Goal: Transaction & Acquisition: Purchase product/service

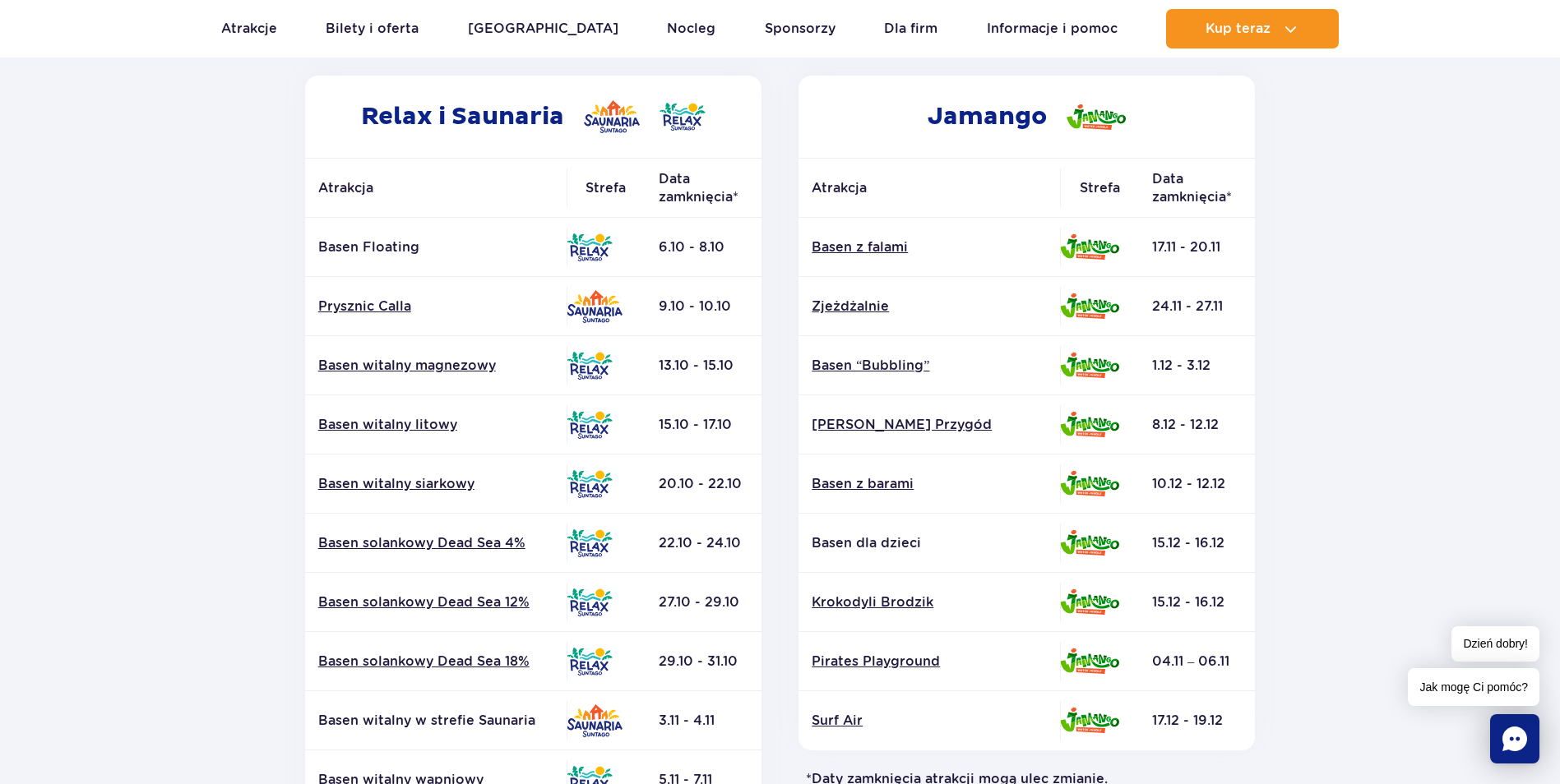
scroll to position [247, 0]
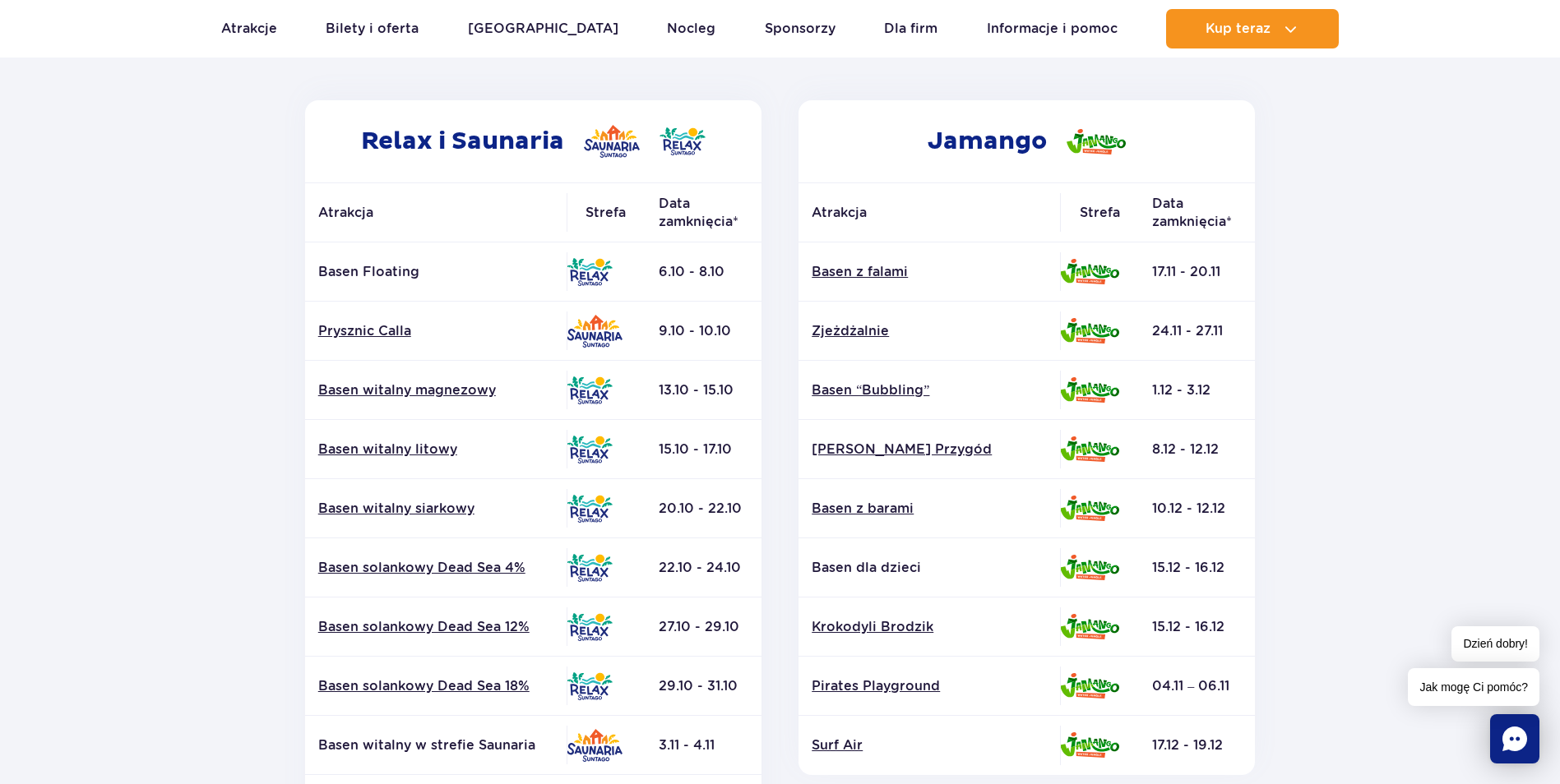
click at [1375, 378] on section "Powrót do strony głównej Harmonogram prac konserwacyjnych 2025 Relax i Saunaria…" at bounding box center [780, 520] width 1560 height 1178
click at [1315, 440] on section "Powrót do strony głównej Harmonogram prac konserwacyjnych 2025 Relax i Saunaria…" at bounding box center [780, 520] width 1560 height 1178
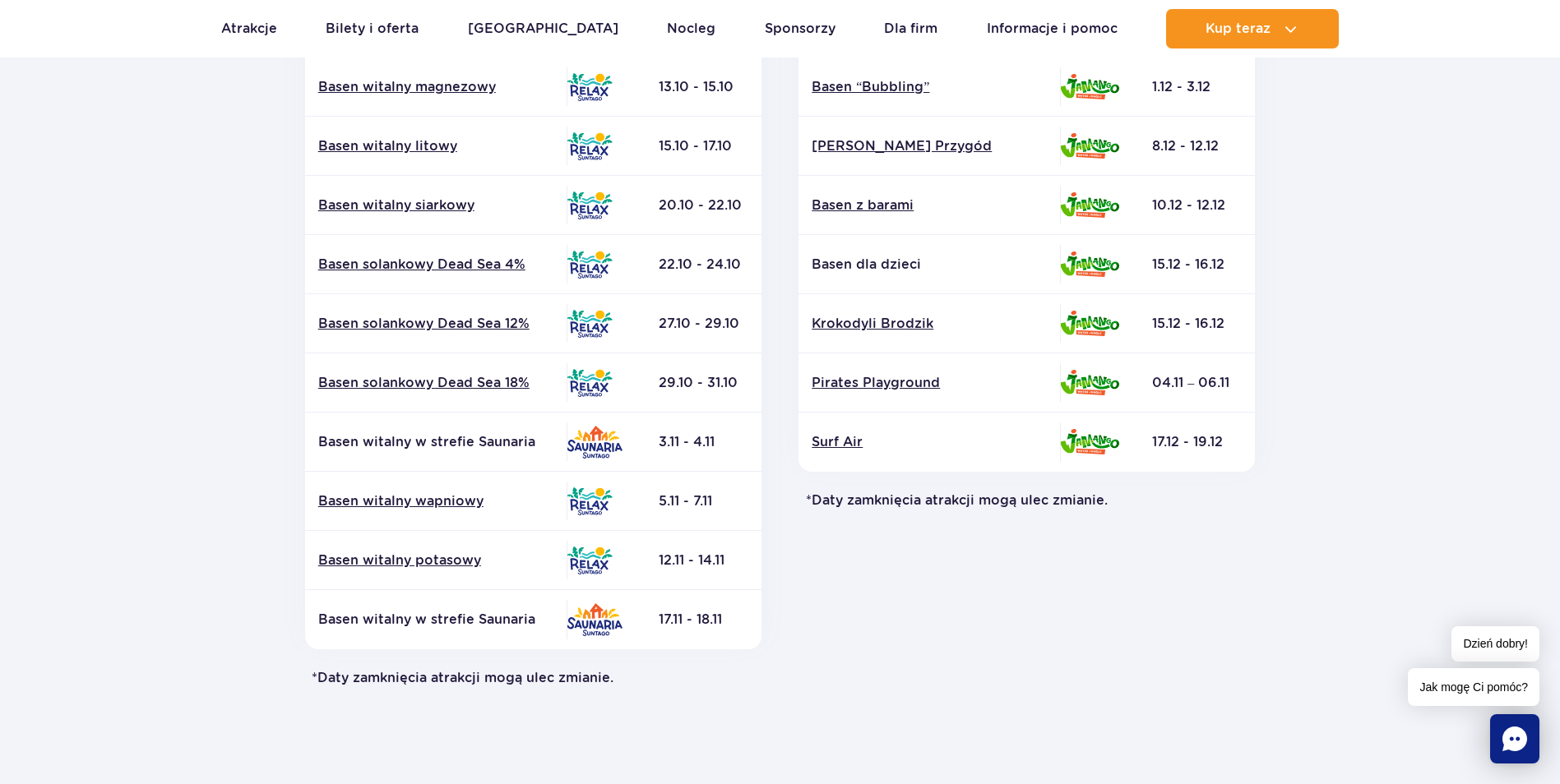
scroll to position [575, 0]
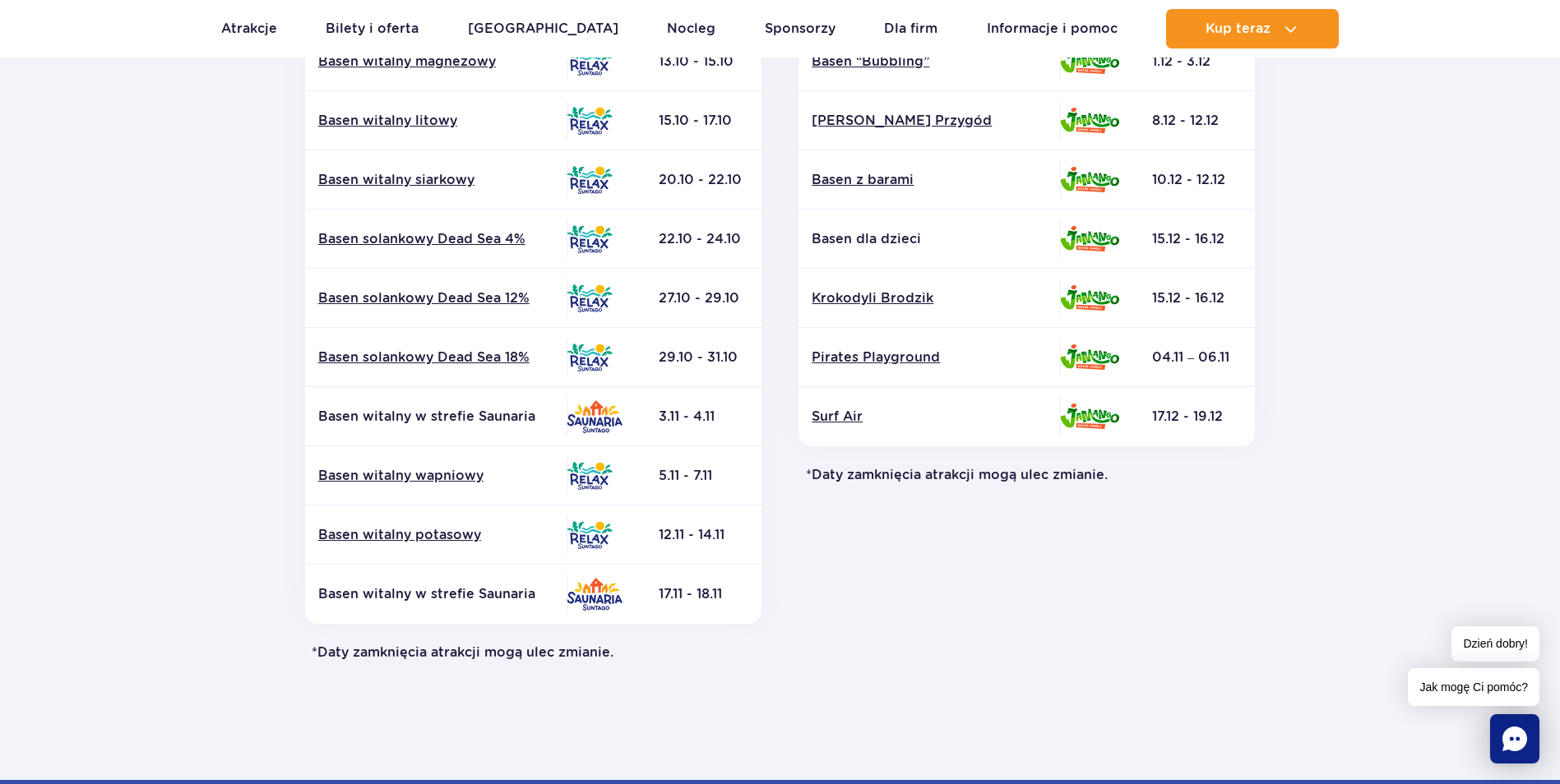
click at [863, 613] on div "Jamango Atrakcja Strefa Data zamknięcia* Basen z falami Zjeżdżalnie Surf Air" at bounding box center [1028, 216] width 494 height 890
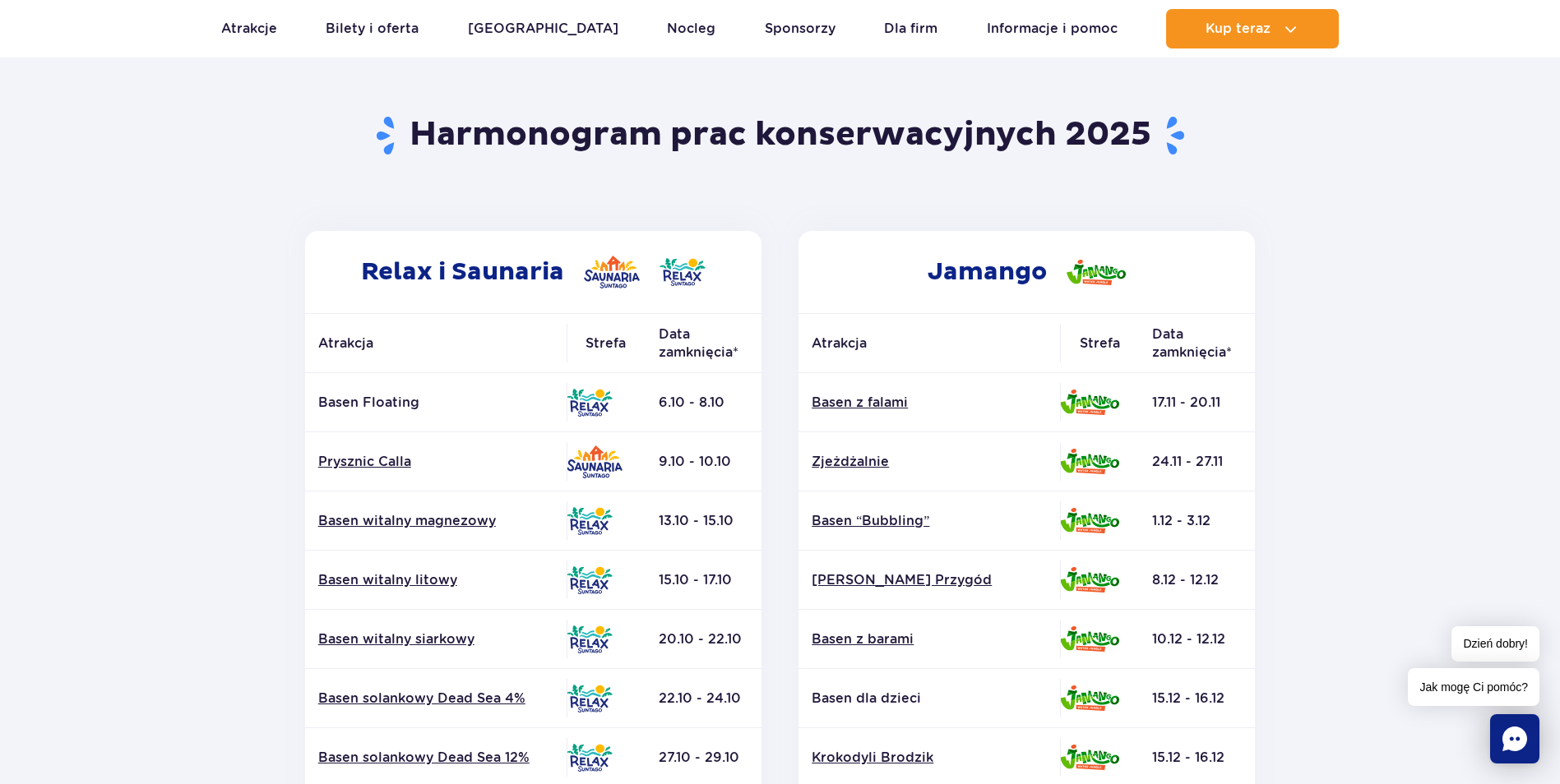
scroll to position [82, 0]
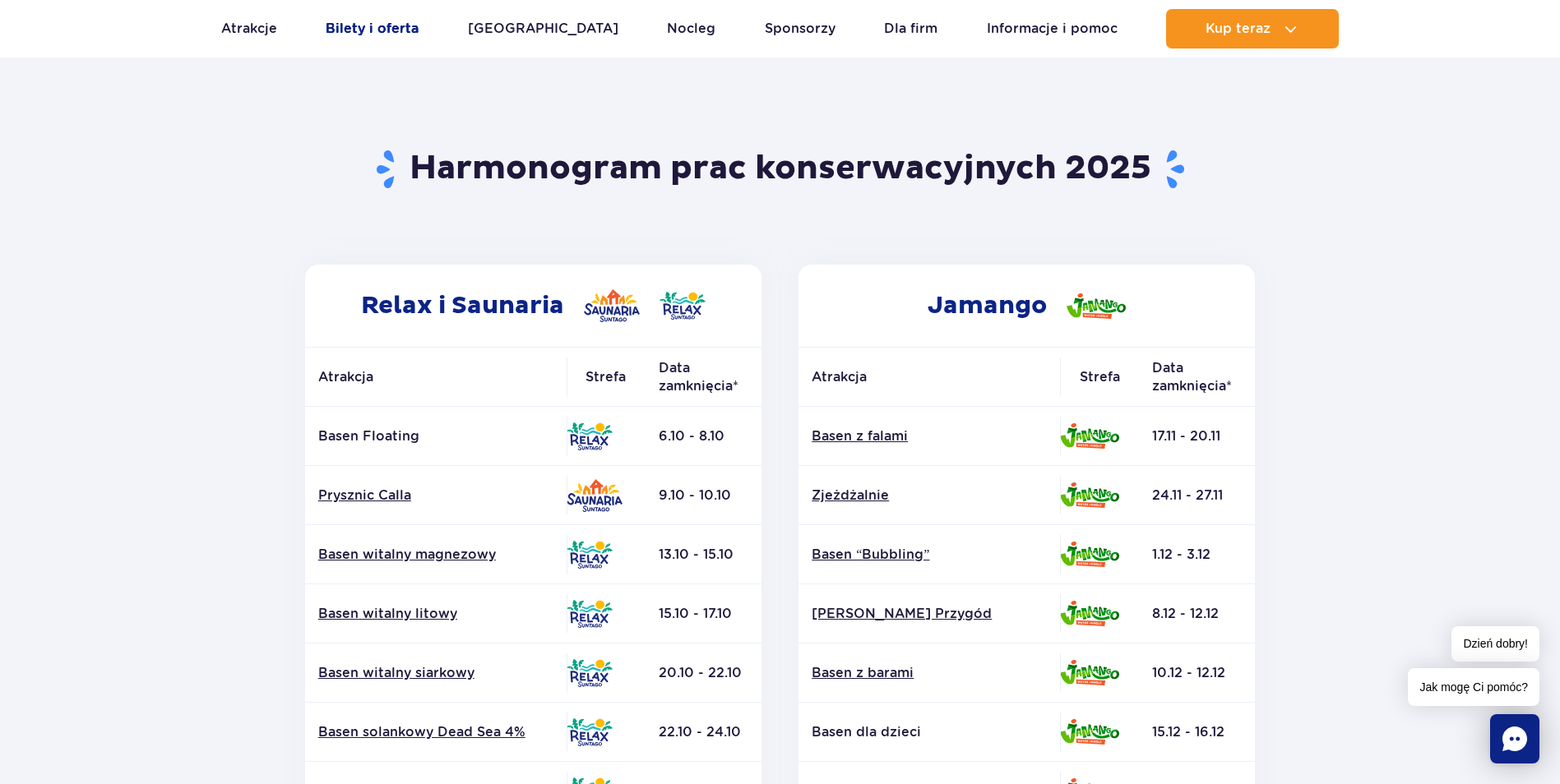
click at [382, 20] on link "Bilety i oferta" at bounding box center [371, 28] width 93 height 39
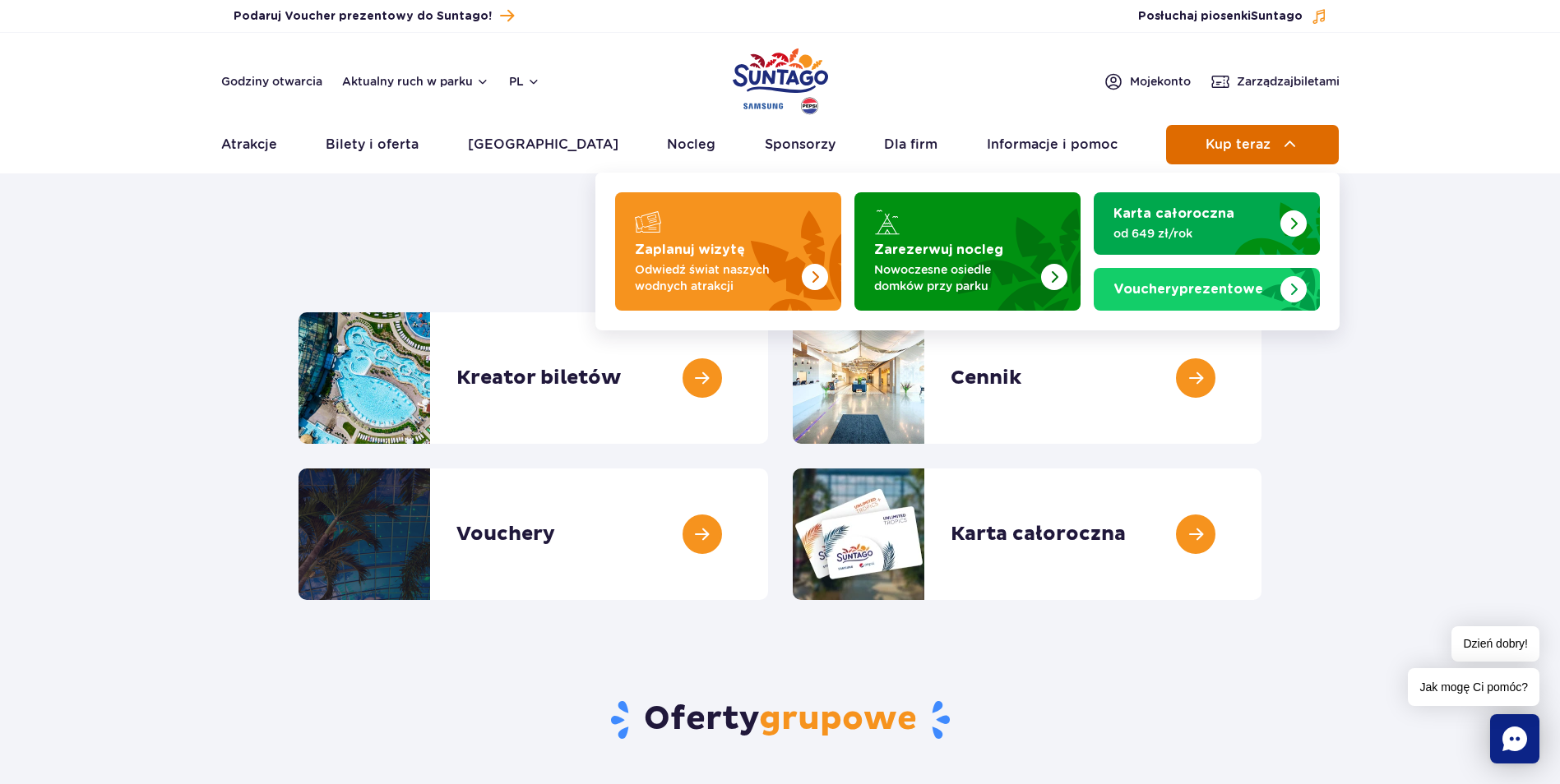
click at [1260, 163] on button "Kup teraz" at bounding box center [1252, 144] width 173 height 39
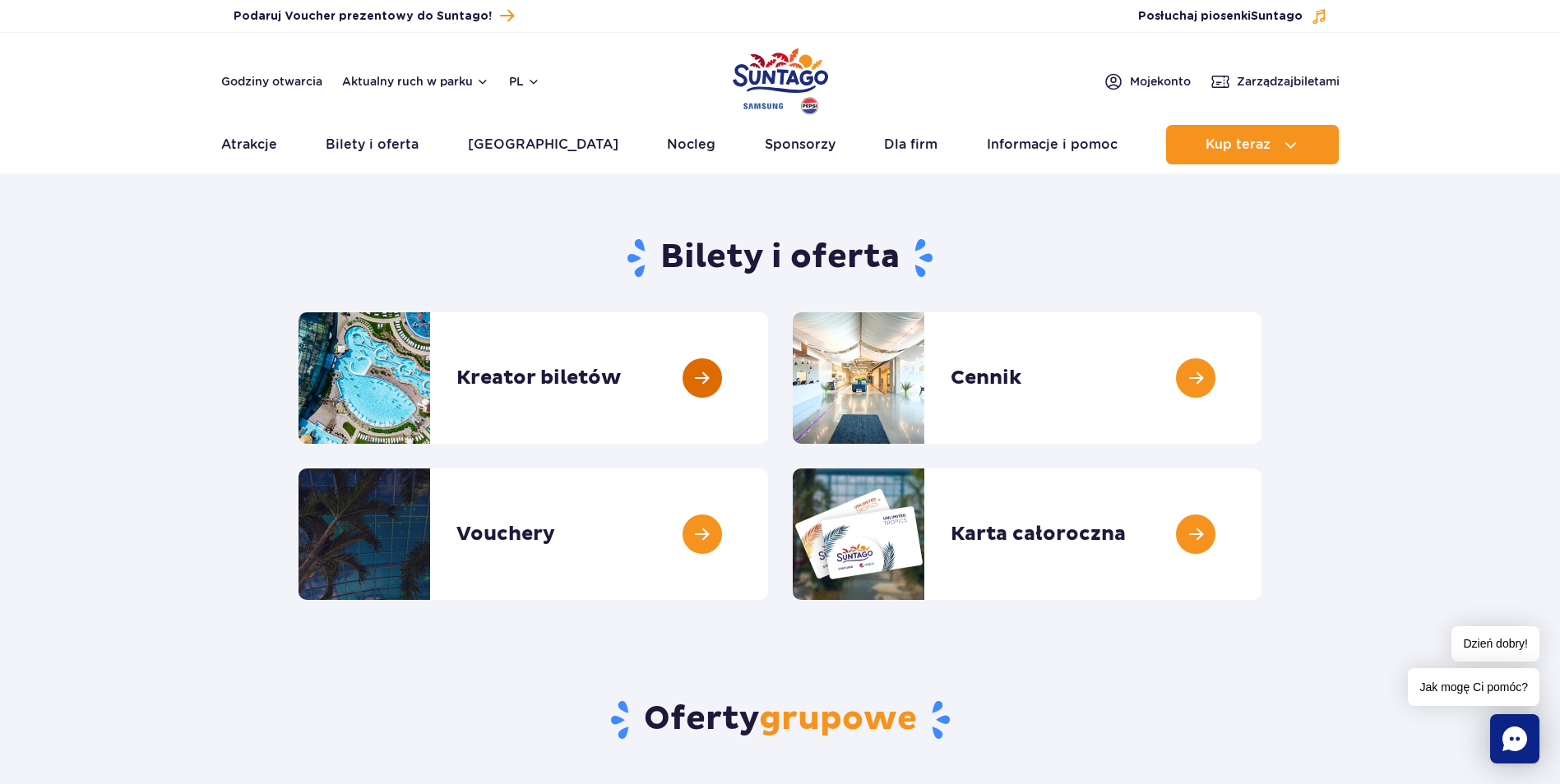
click at [768, 354] on link at bounding box center [768, 378] width 0 height 132
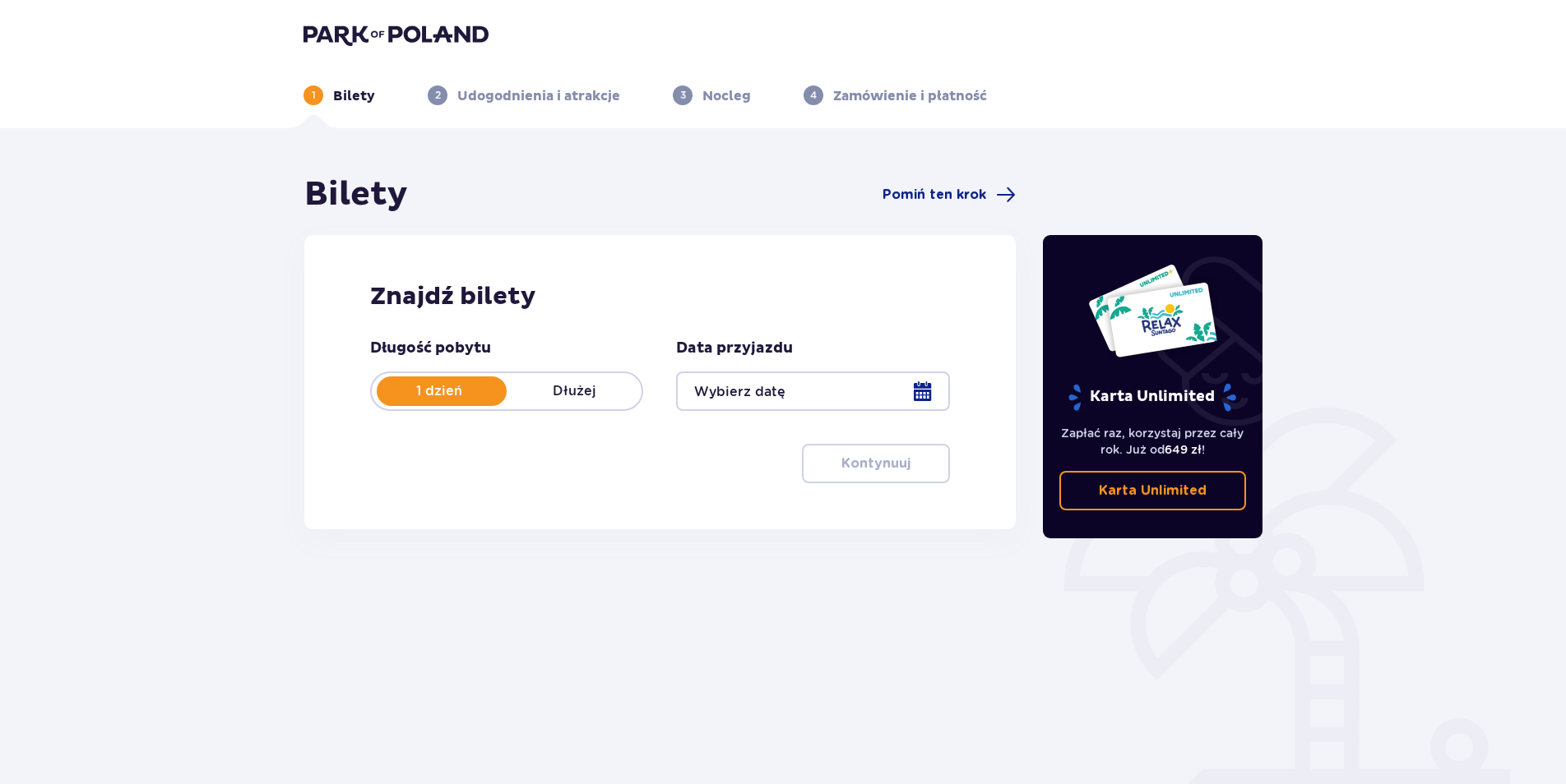
click at [803, 388] on div at bounding box center [812, 390] width 273 height 39
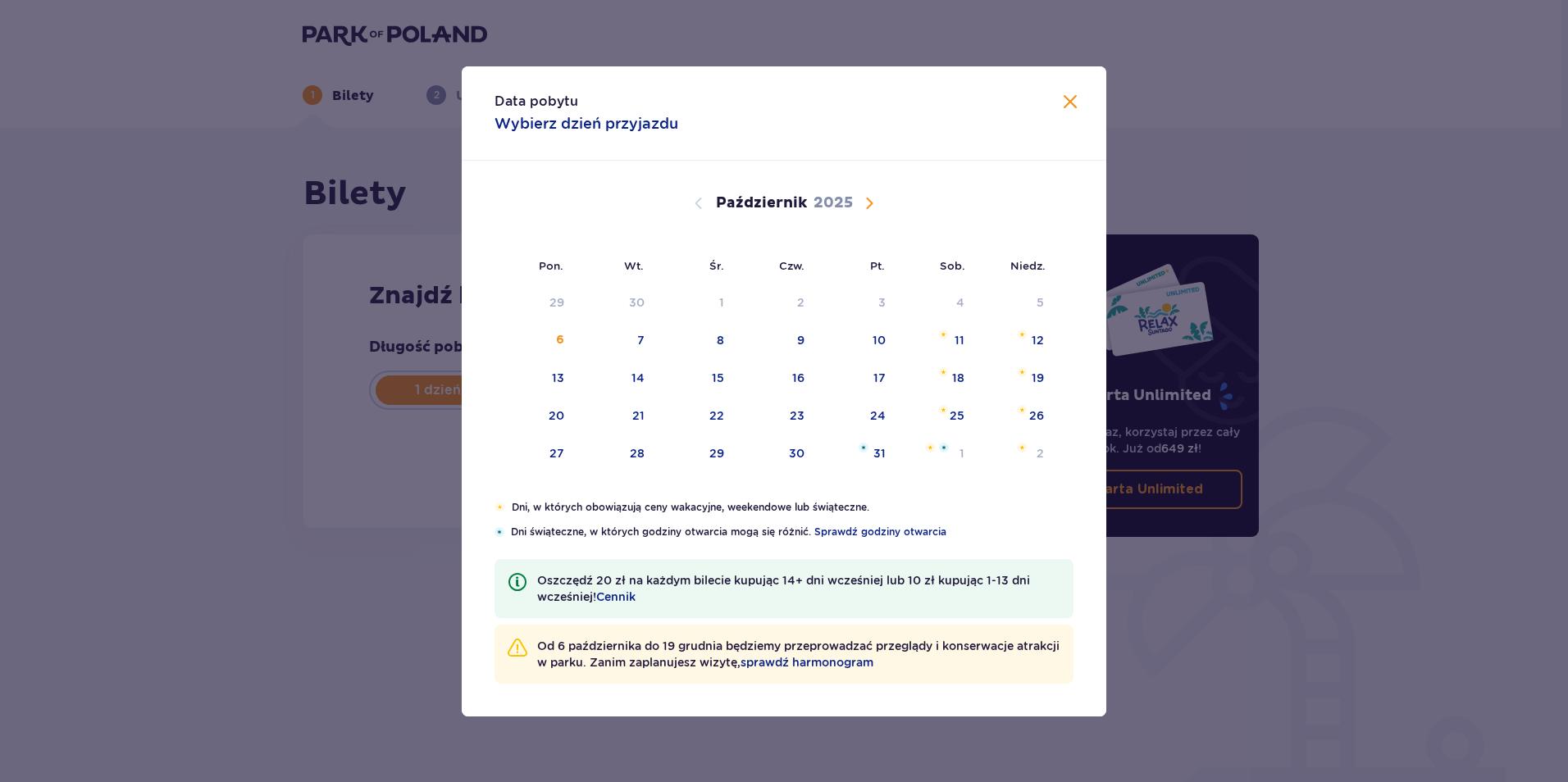
click at [867, 199] on span "Następny miesiąc" at bounding box center [869, 203] width 20 height 20
click at [881, 421] on div "21" at bounding box center [876, 415] width 12 height 16
type input "21.11.25"
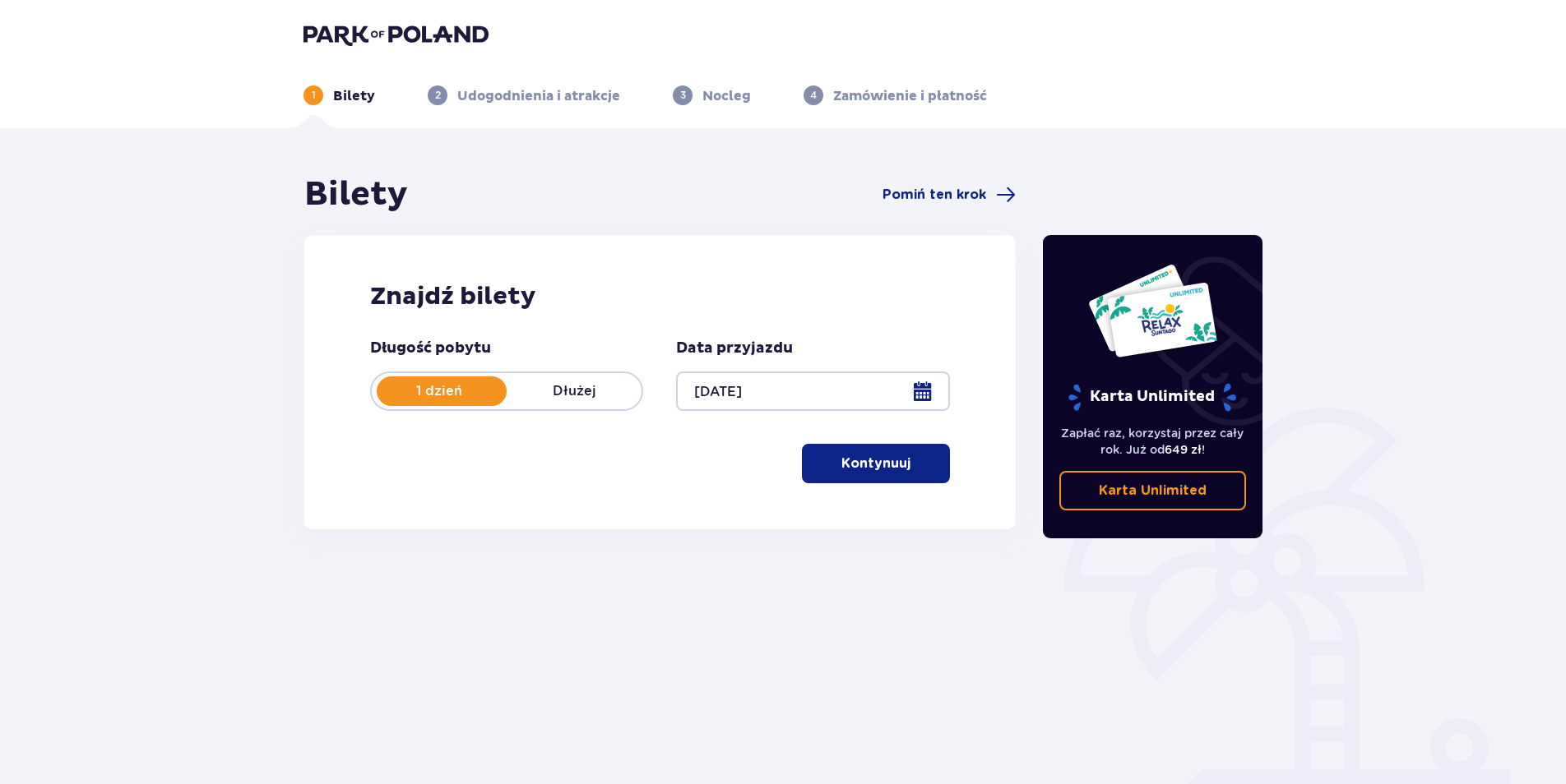
click at [855, 464] on p "Kontynuuj" at bounding box center [876, 464] width 69 height 18
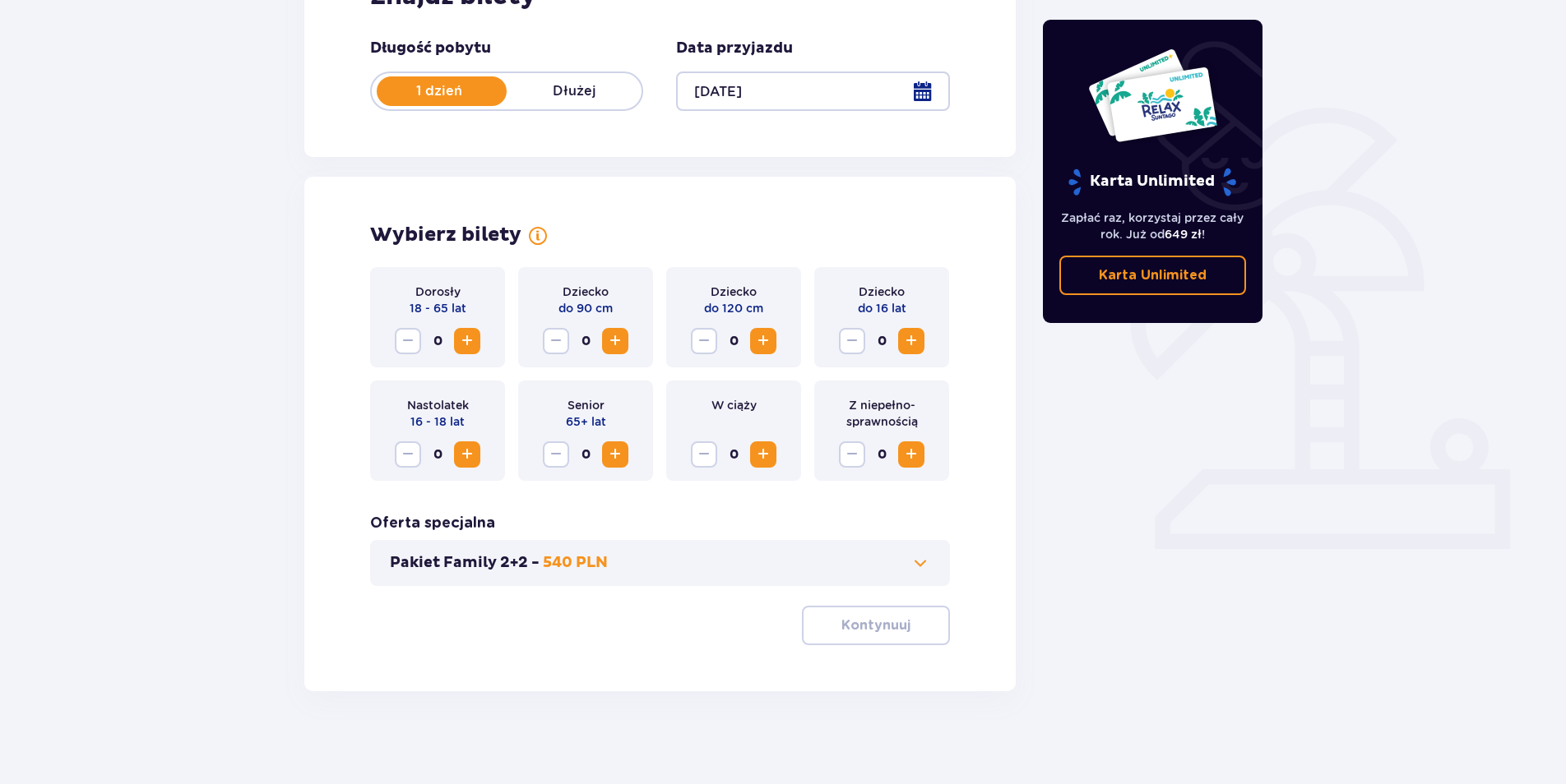
scroll to position [306, 0]
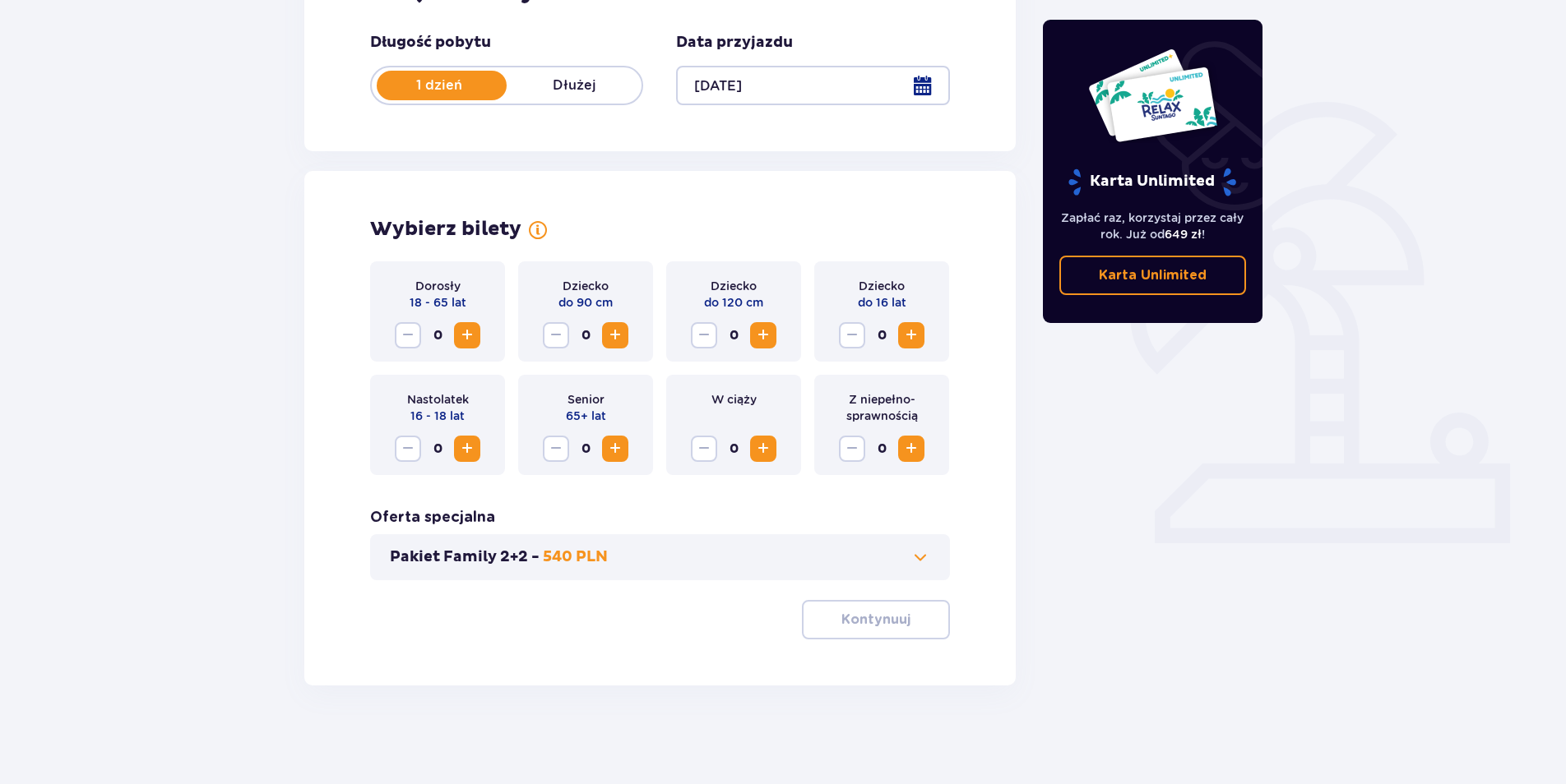
click at [461, 331] on span "Zwiększ" at bounding box center [467, 335] width 20 height 20
click at [463, 332] on span "Zwiększ" at bounding box center [467, 335] width 20 height 20
click at [916, 621] on span "button" at bounding box center [913, 619] width 20 height 20
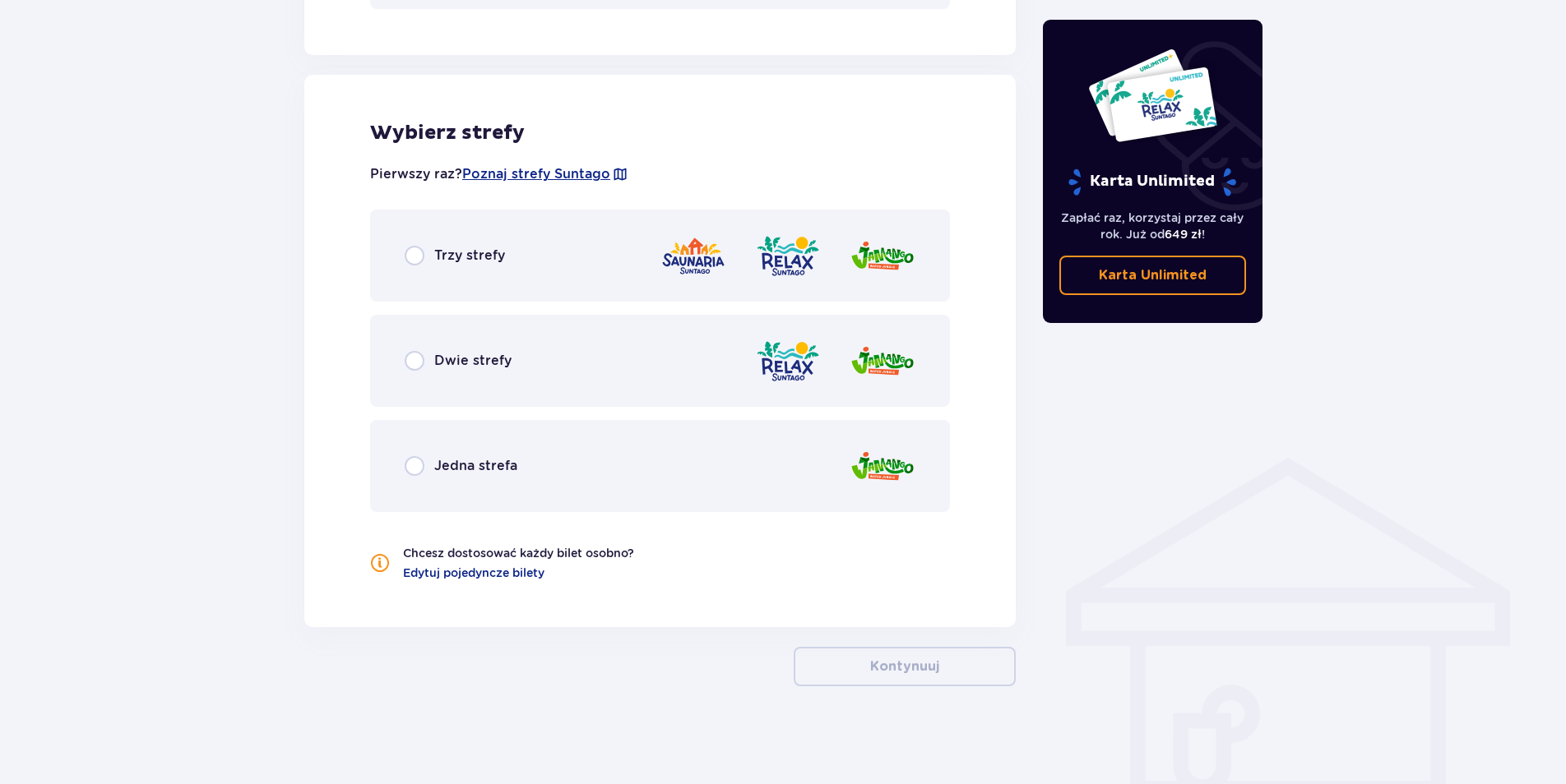
scroll to position [877, 0]
click at [413, 357] on input "radio" at bounding box center [414, 360] width 20 height 20
radio input "true"
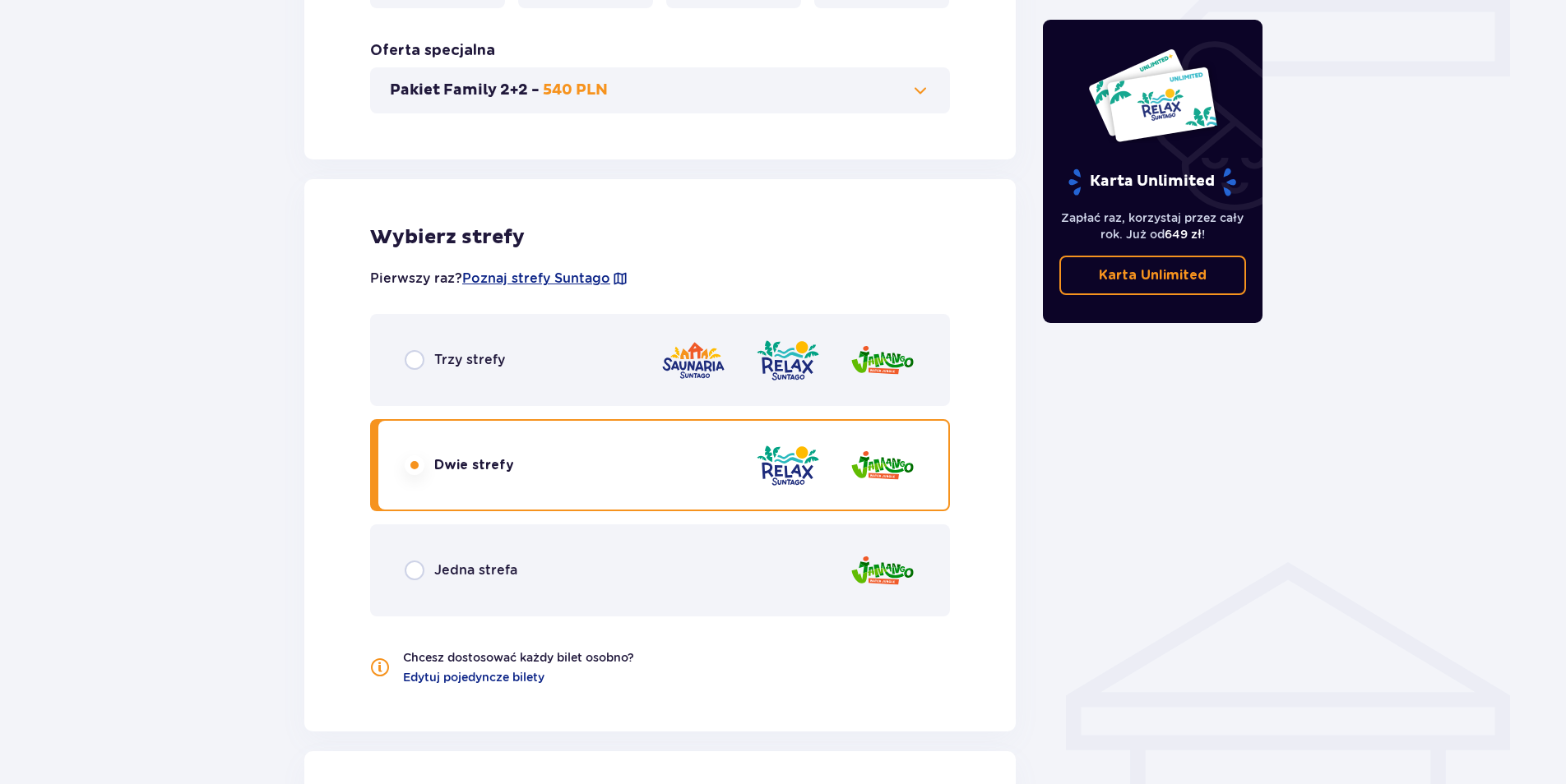
scroll to position [920, 0]
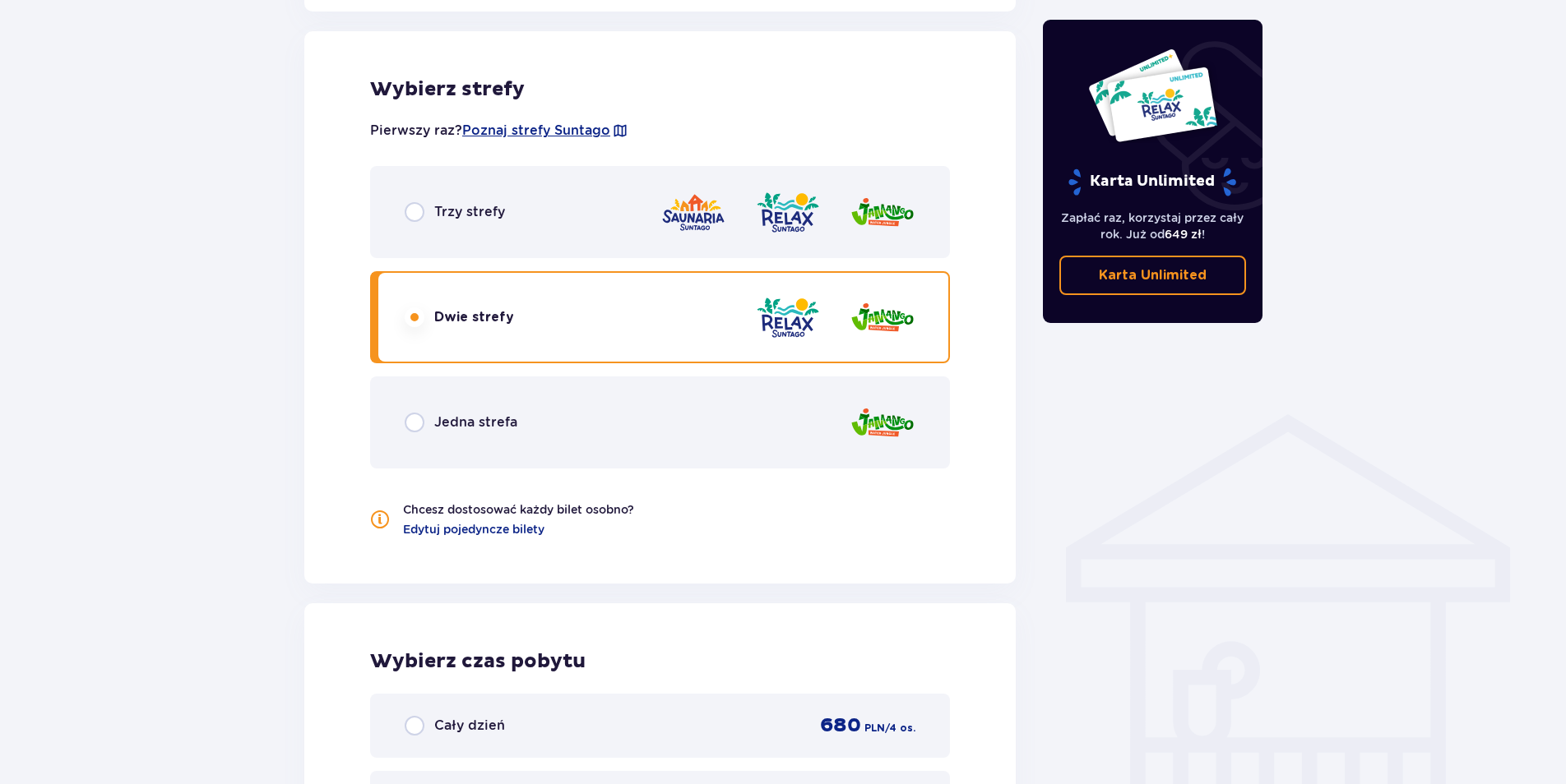
click at [481, 223] on div "Trzy strefy" at bounding box center [659, 212] width 579 height 93
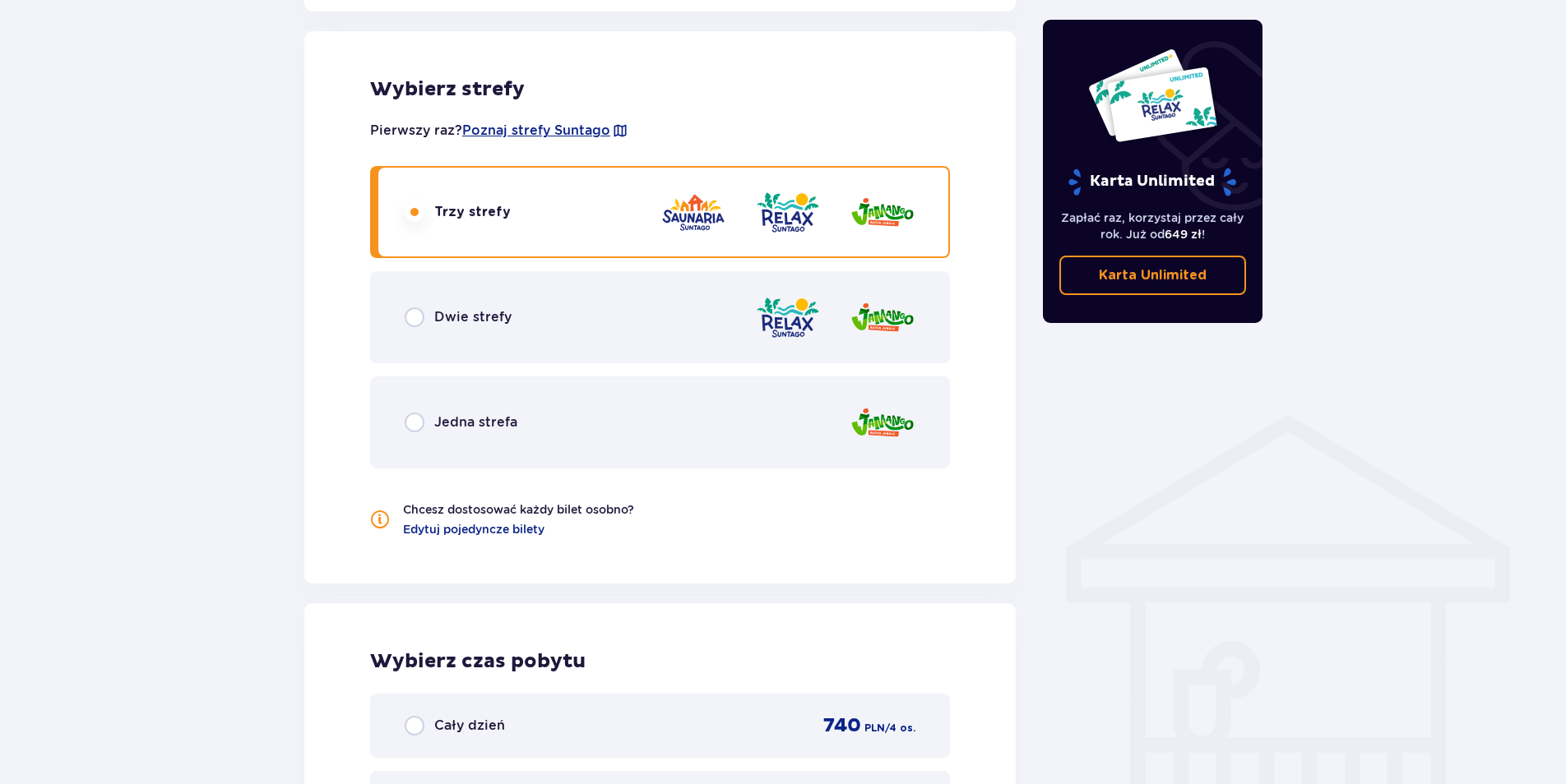
click at [532, 324] on div "Dwie strefy" at bounding box center [659, 317] width 579 height 93
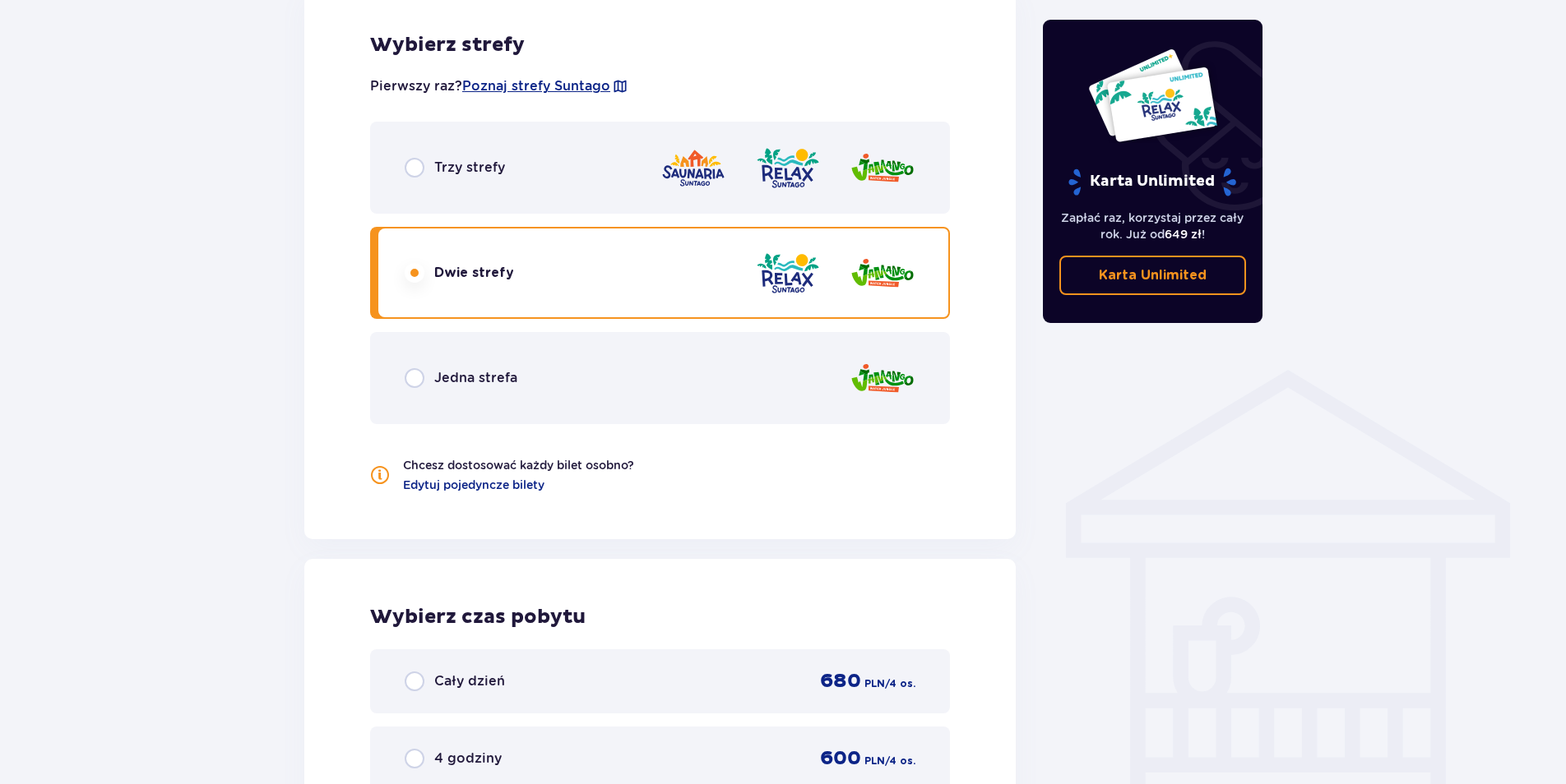
scroll to position [822, 0]
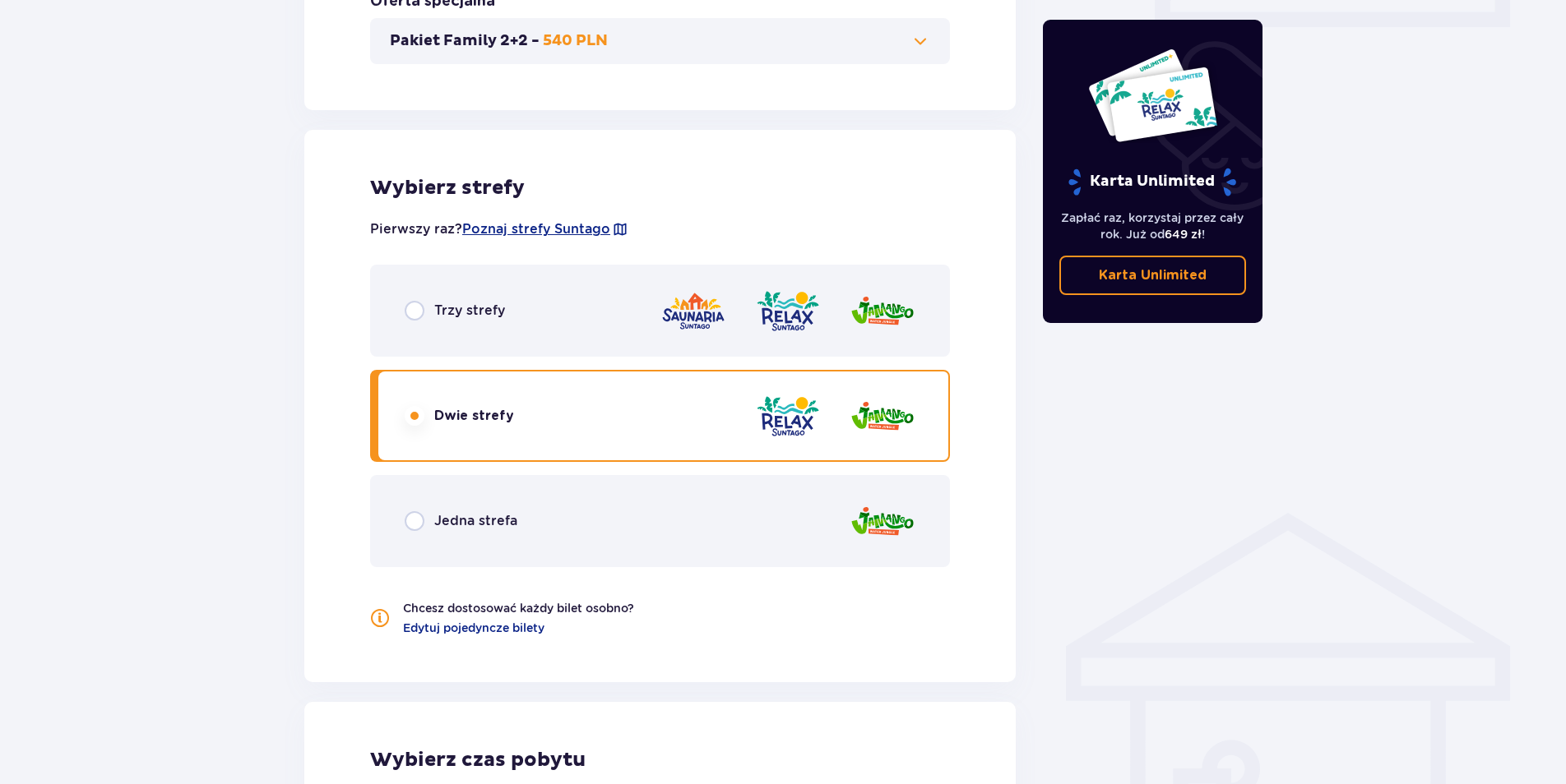
click at [219, 362] on div "Bilety Pomiń ten krok Znajdź bilety Długość pobytu 1 dzień Dłużej Data przyjazd…" at bounding box center [783, 341] width 1566 height 2070
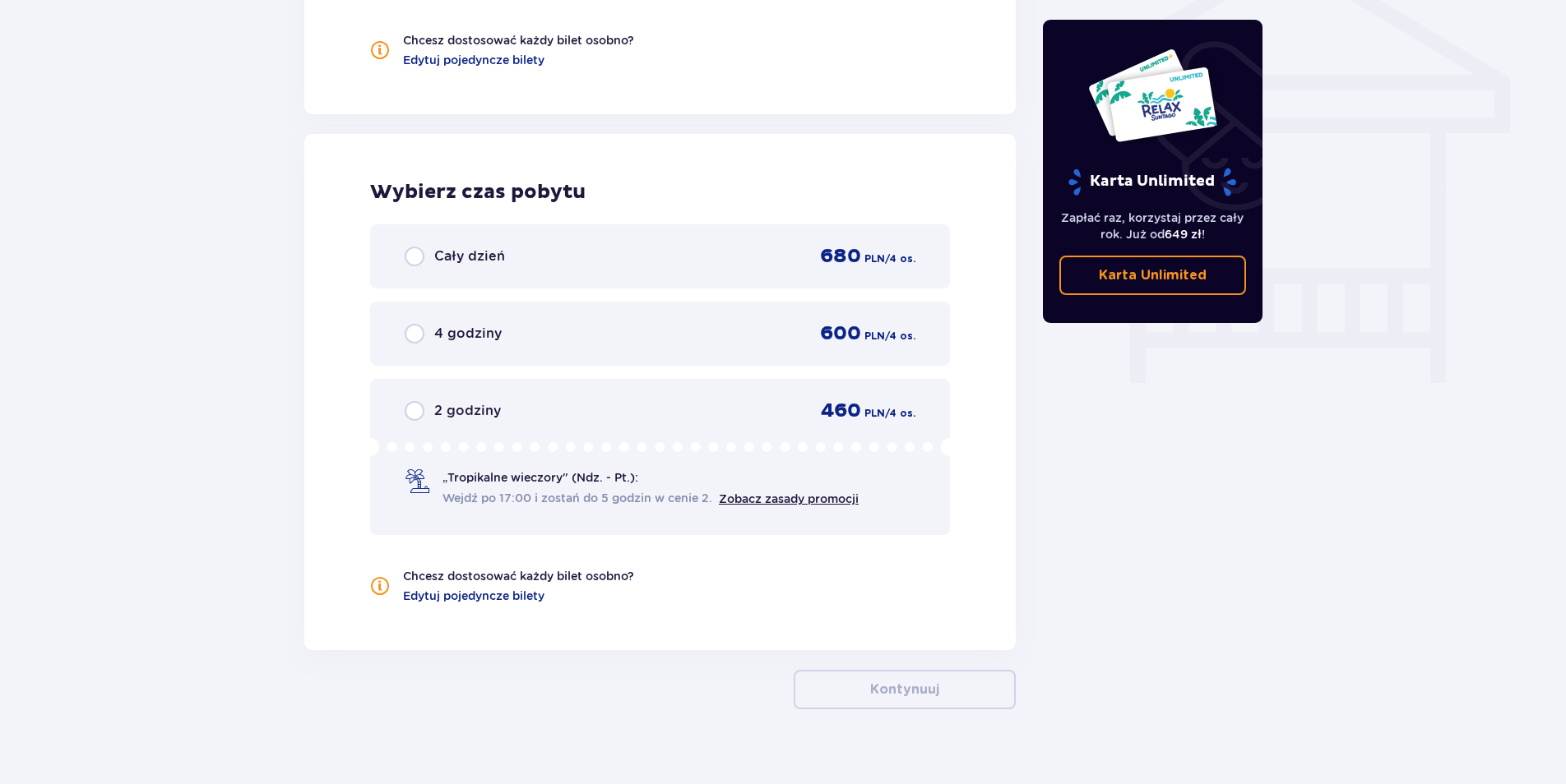
scroll to position [1397, 0]
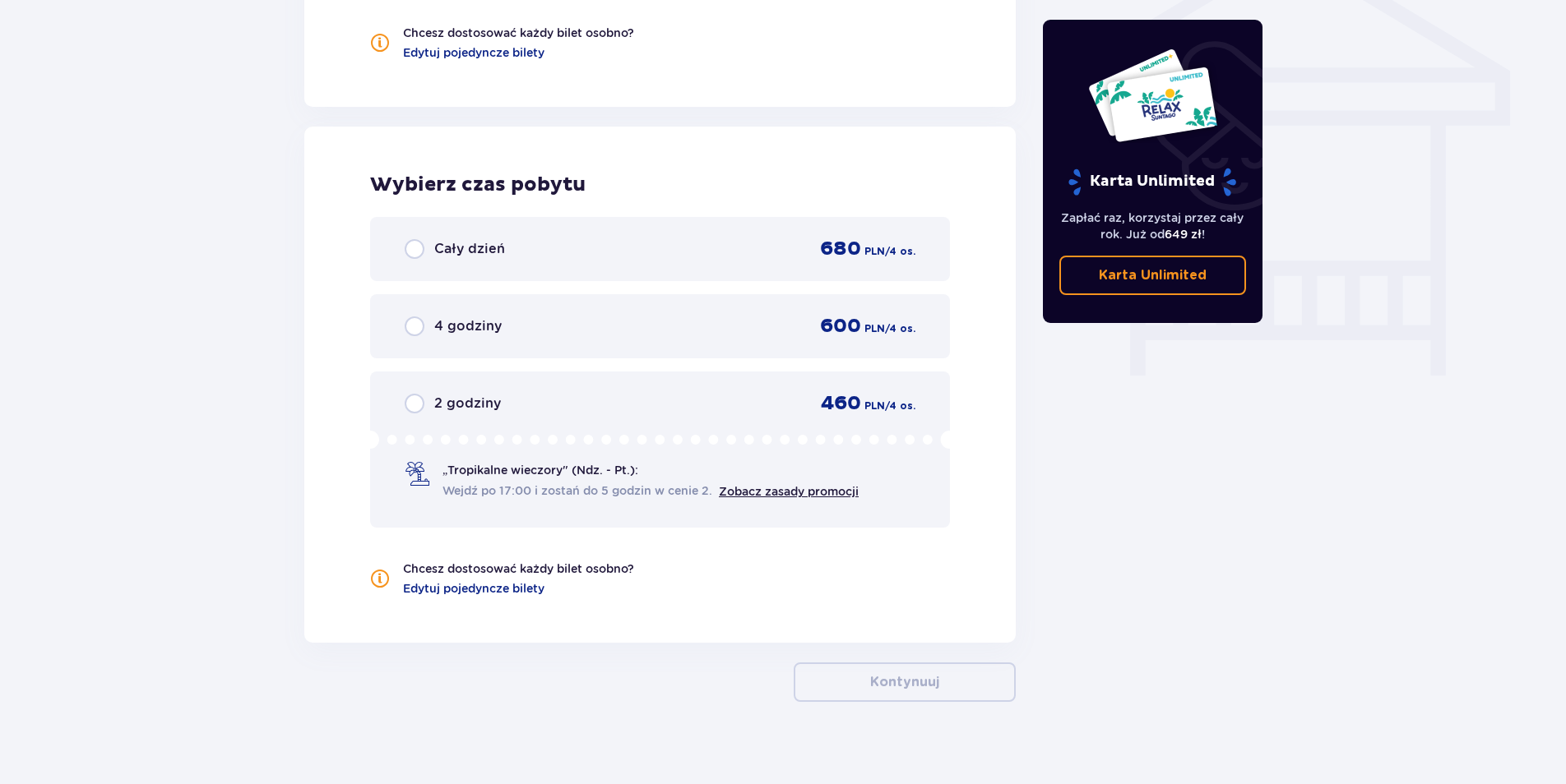
drag, startPoint x: 859, startPoint y: 170, endPoint x: 854, endPoint y: 415, distance: 245.1
click at [859, 170] on div "Wybierz czas pobytu Cały dzień 680 PLN / 4 os. 4 godziny 600 PLN / 4 os. 2 godz…" at bounding box center [659, 384] width 711 height 516
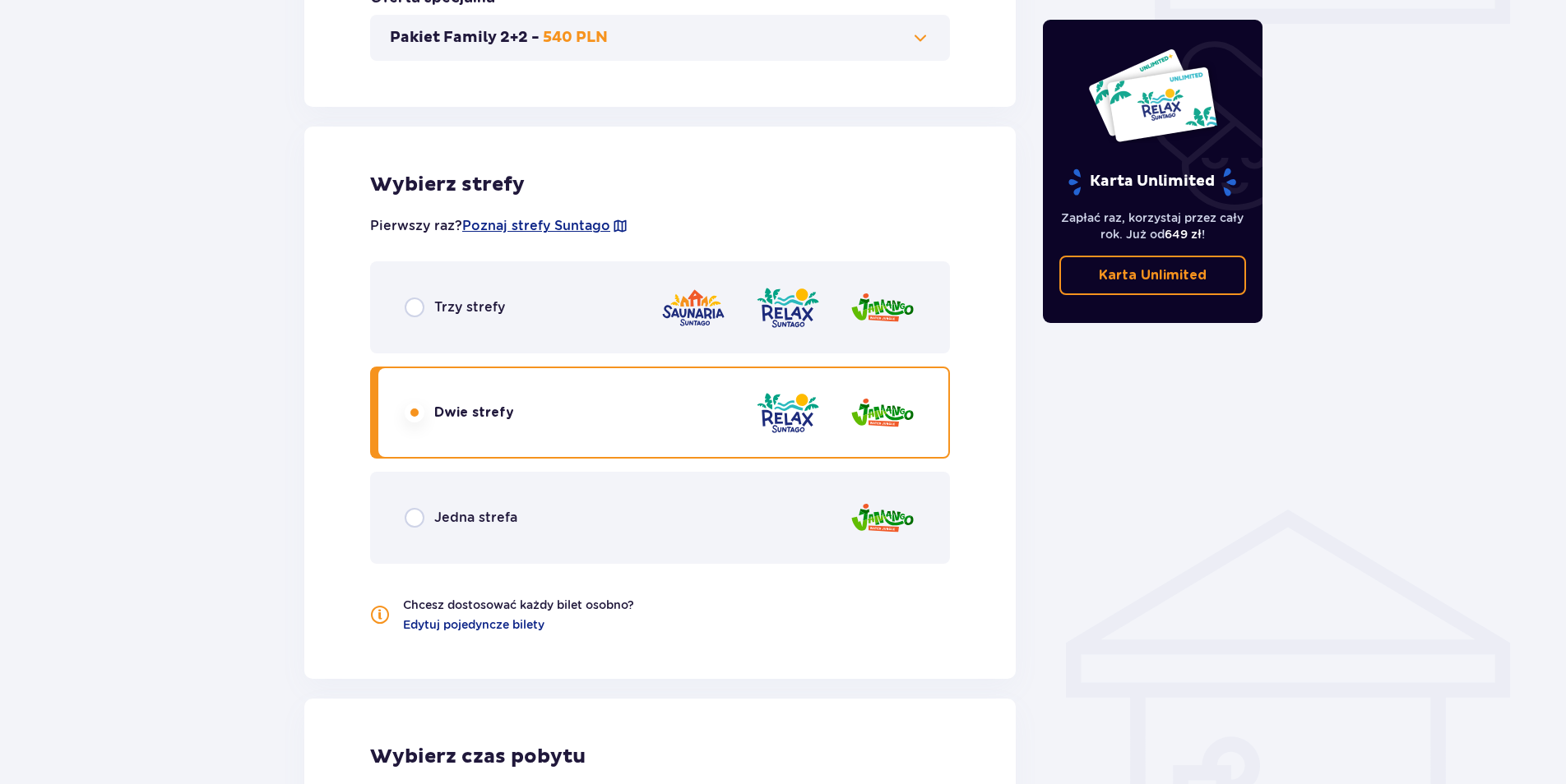
scroll to position [822, 0]
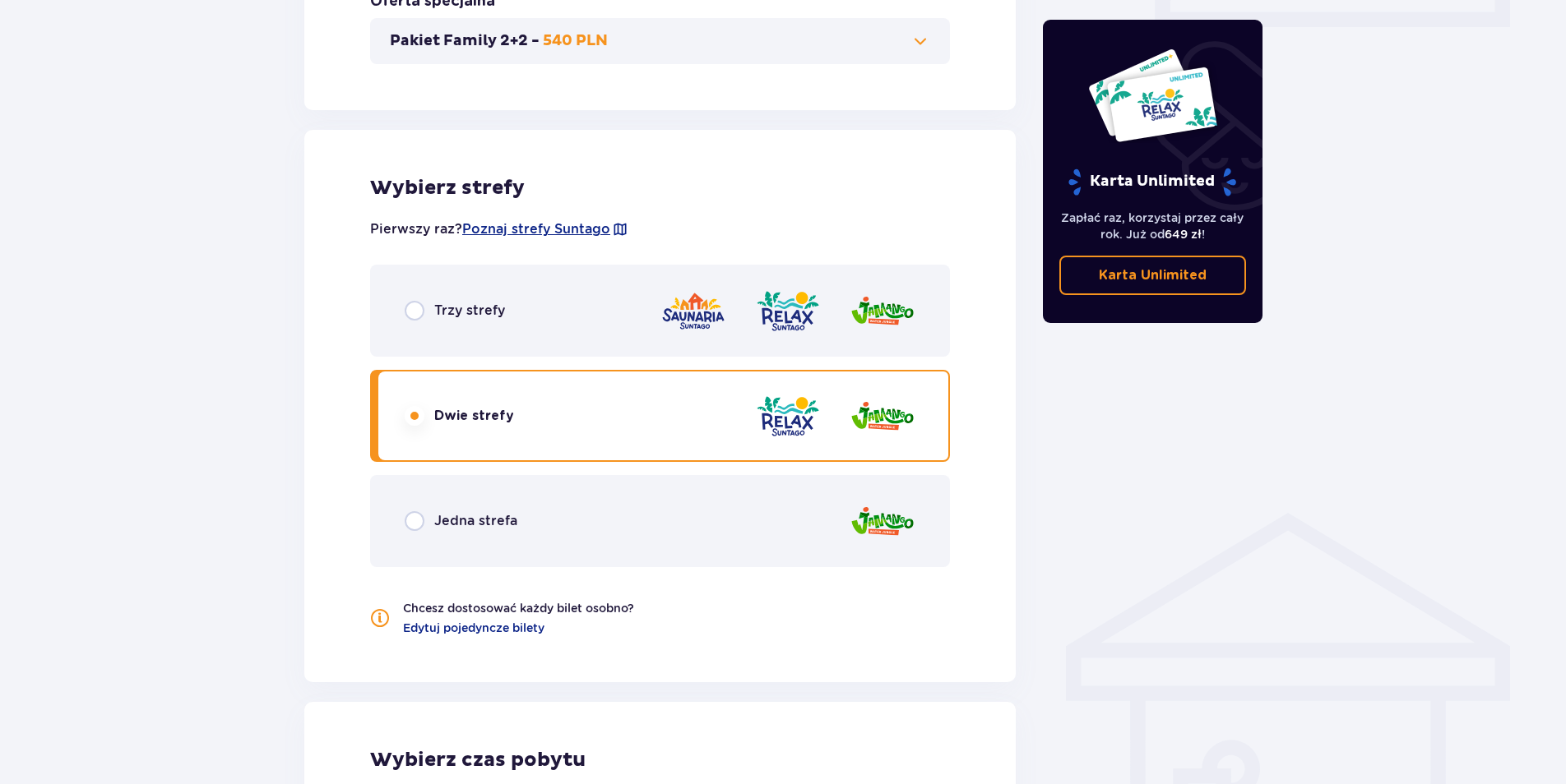
click at [621, 516] on div "Jedna strefa" at bounding box center [659, 521] width 579 height 93
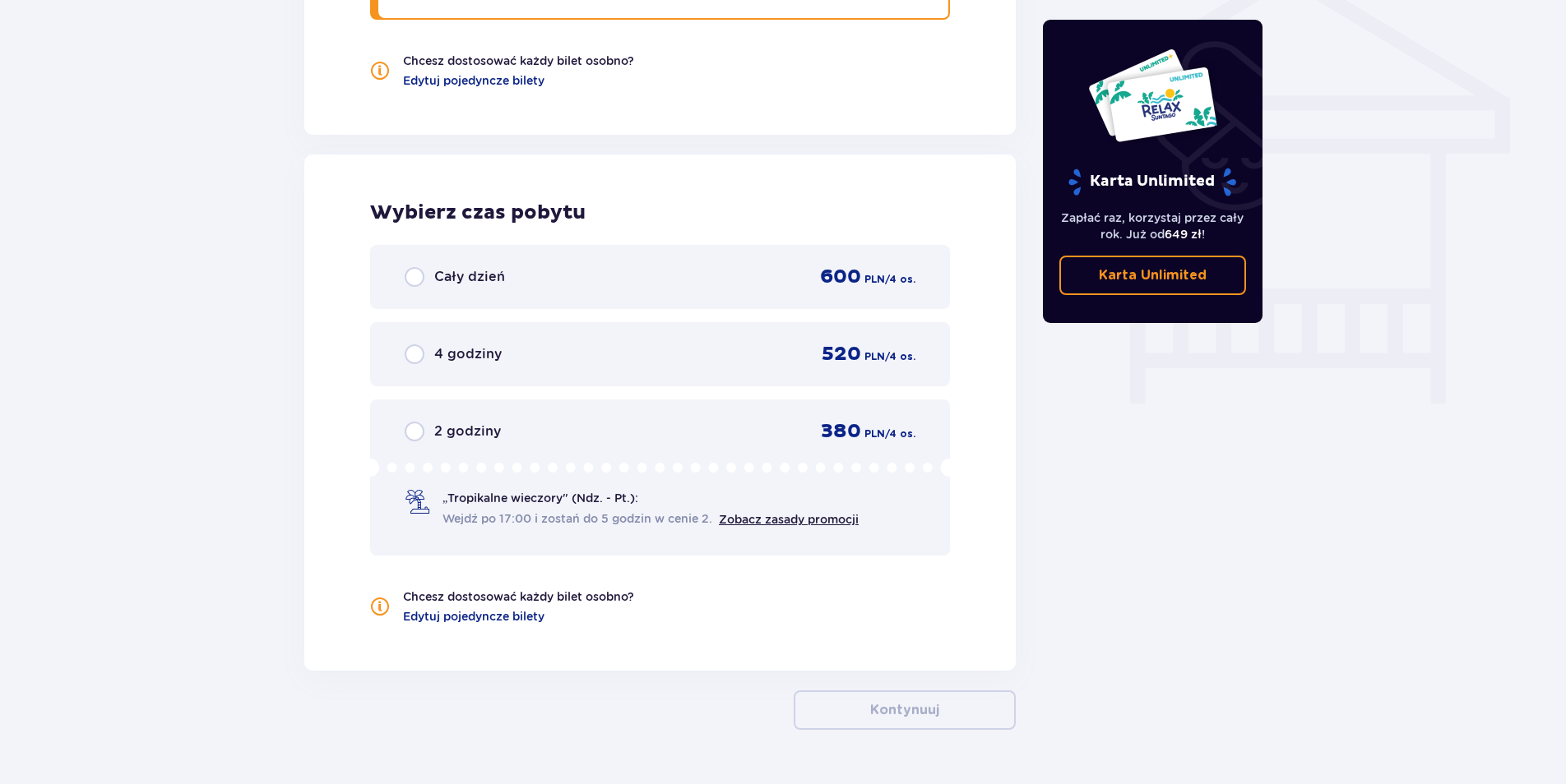
scroll to position [1331, 0]
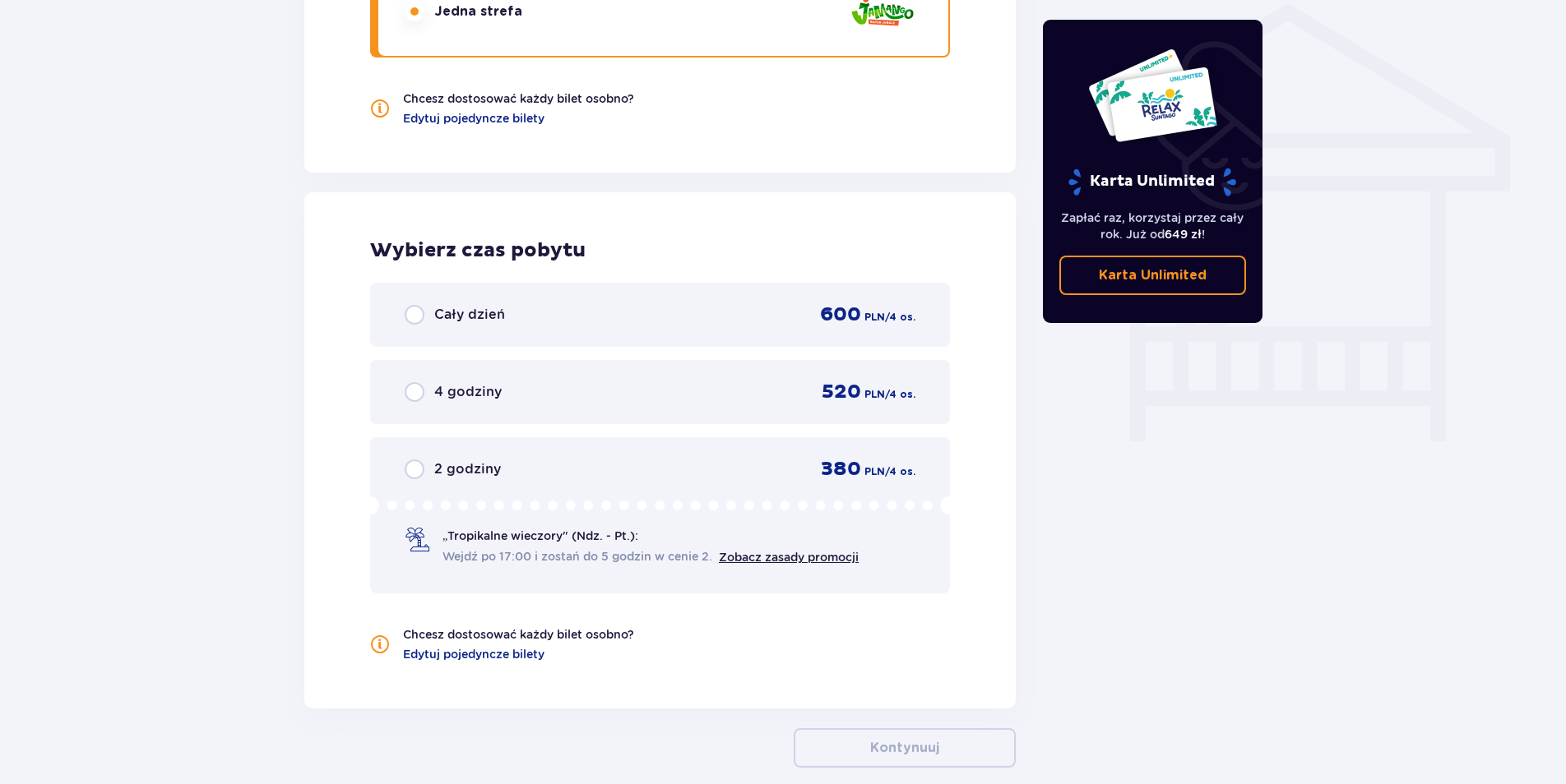
drag, startPoint x: 278, startPoint y: 411, endPoint x: 295, endPoint y: 420, distance: 19.2
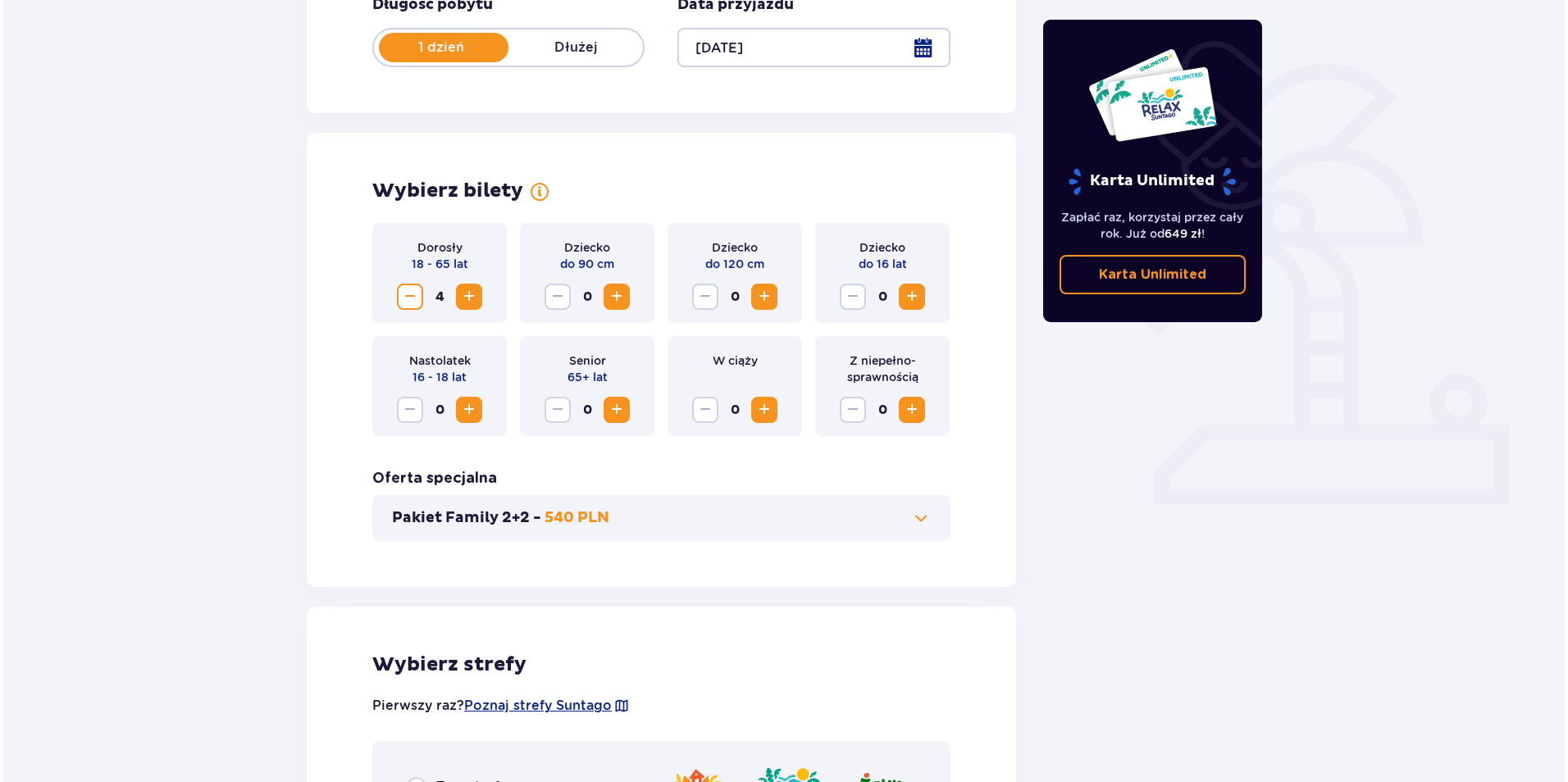
scroll to position [181, 0]
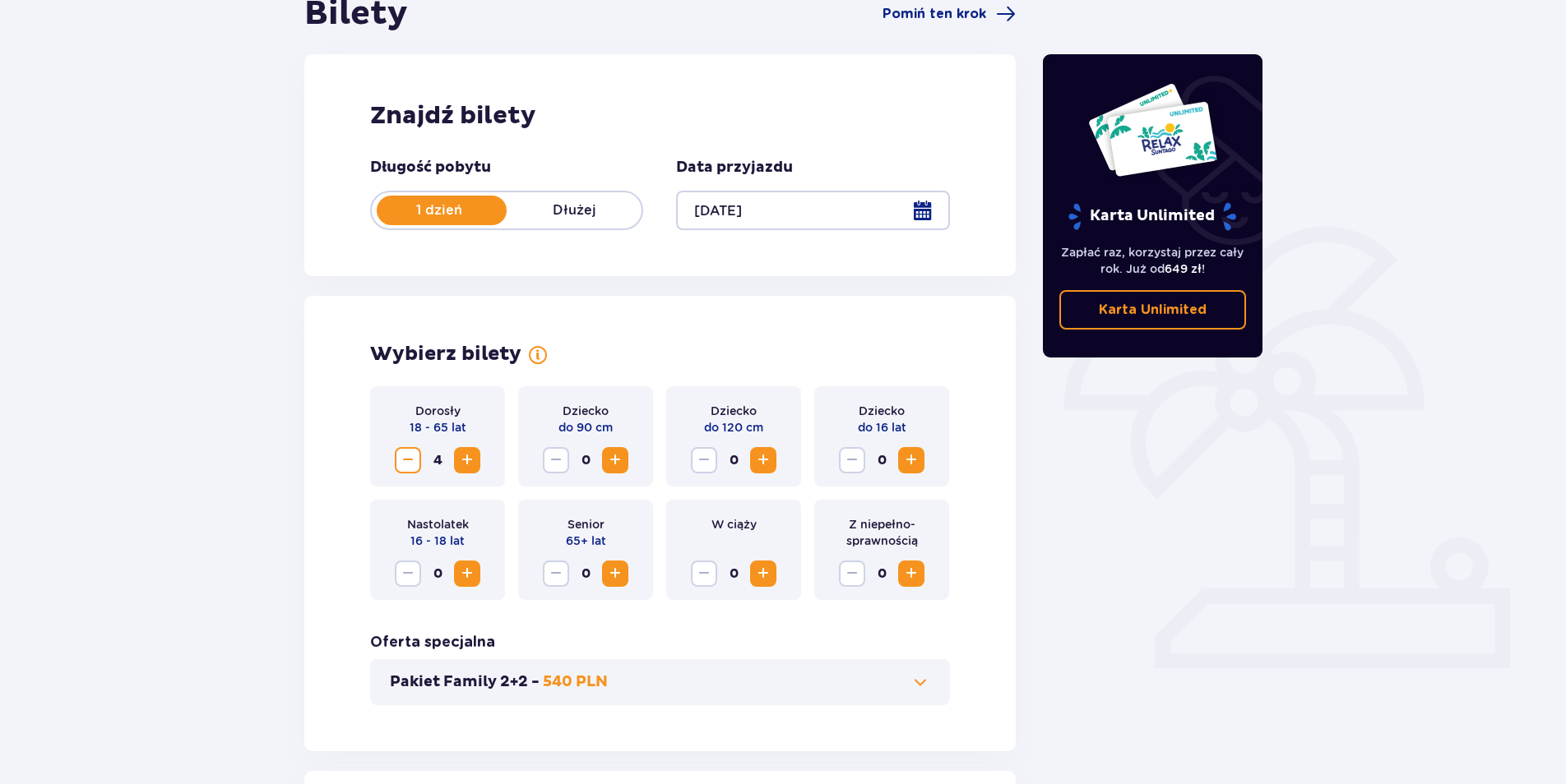
click at [921, 199] on div at bounding box center [812, 210] width 273 height 39
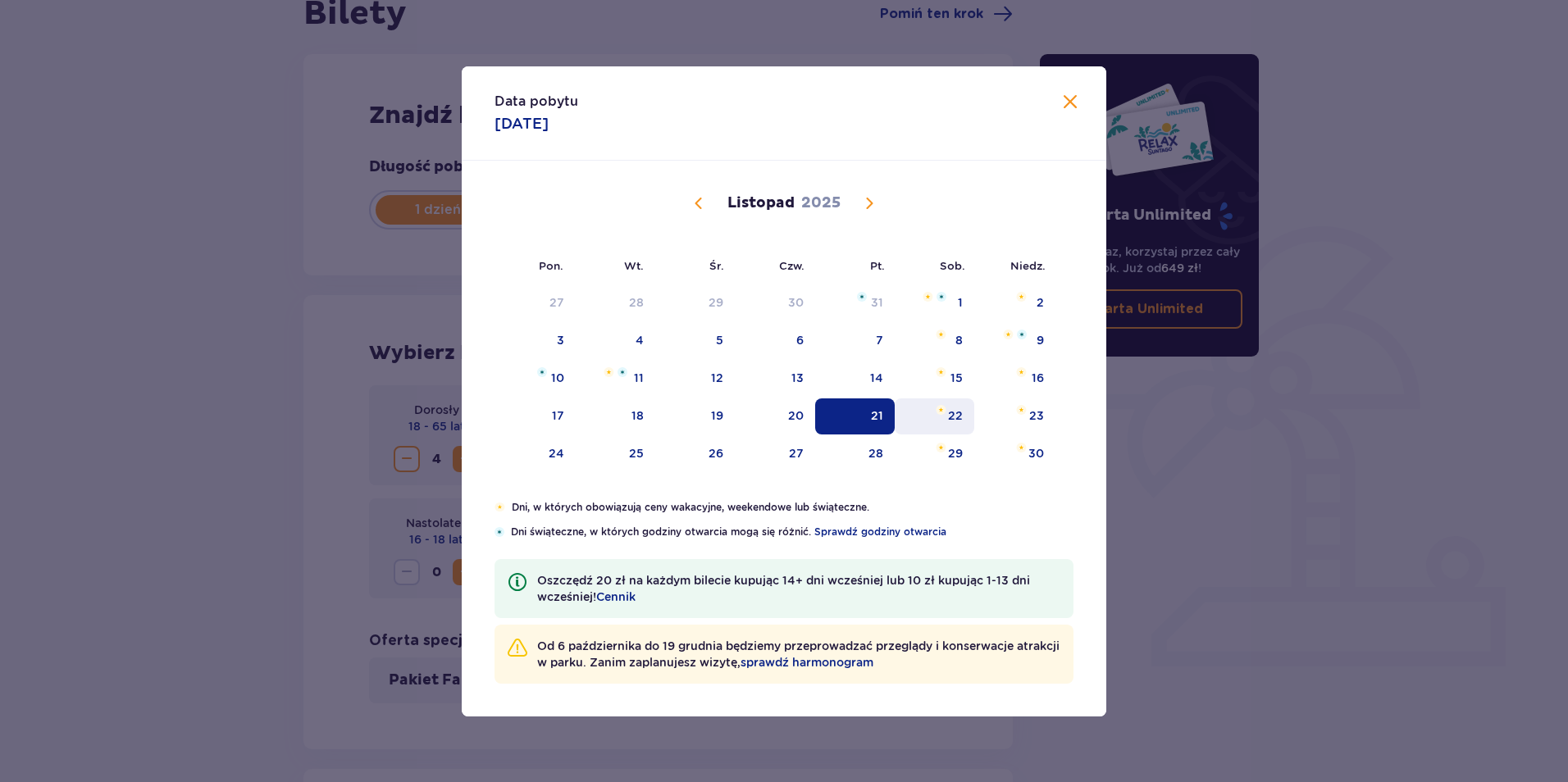
click at [952, 420] on div "22" at bounding box center [955, 415] width 15 height 16
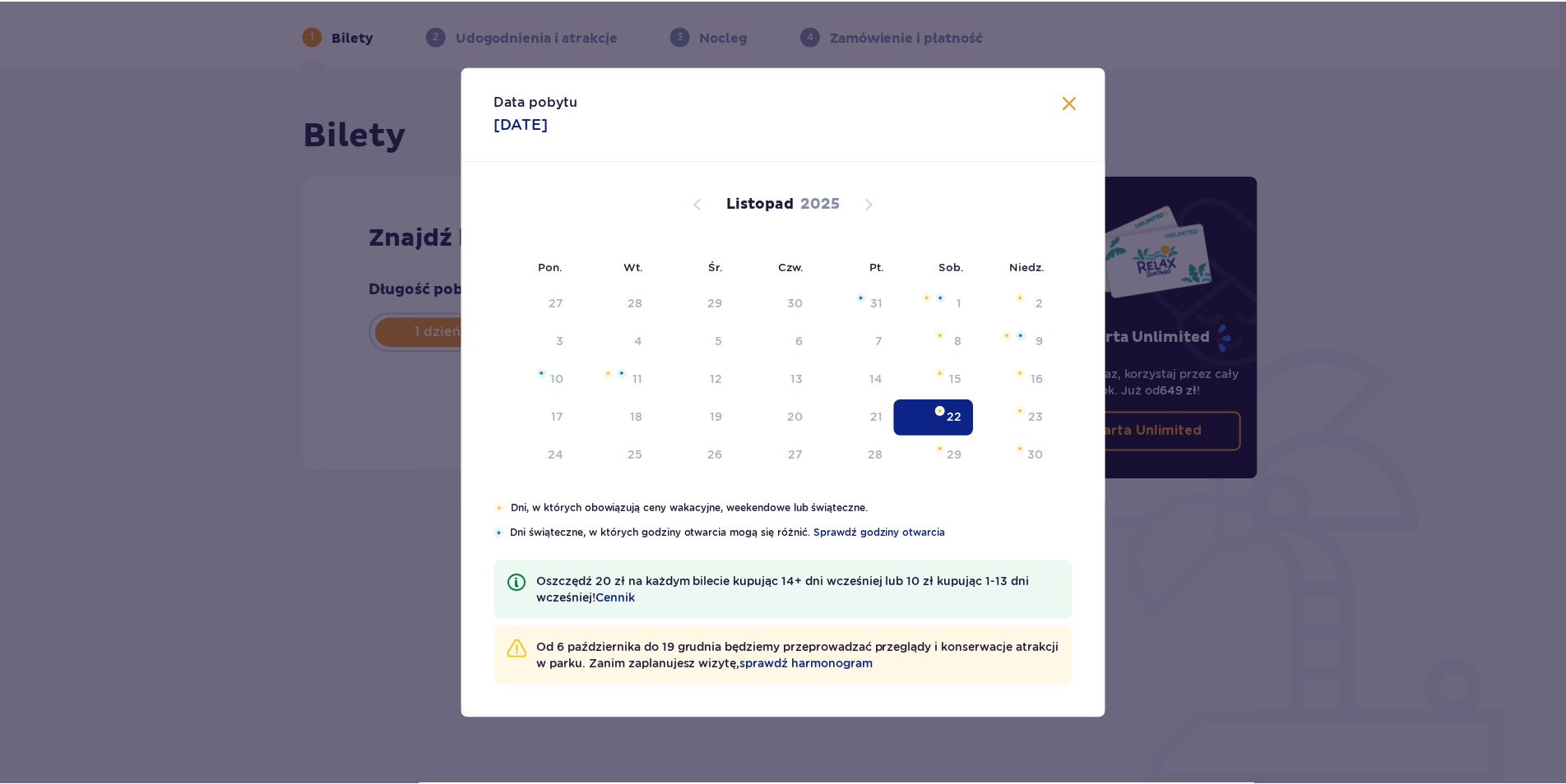
scroll to position [59, 0]
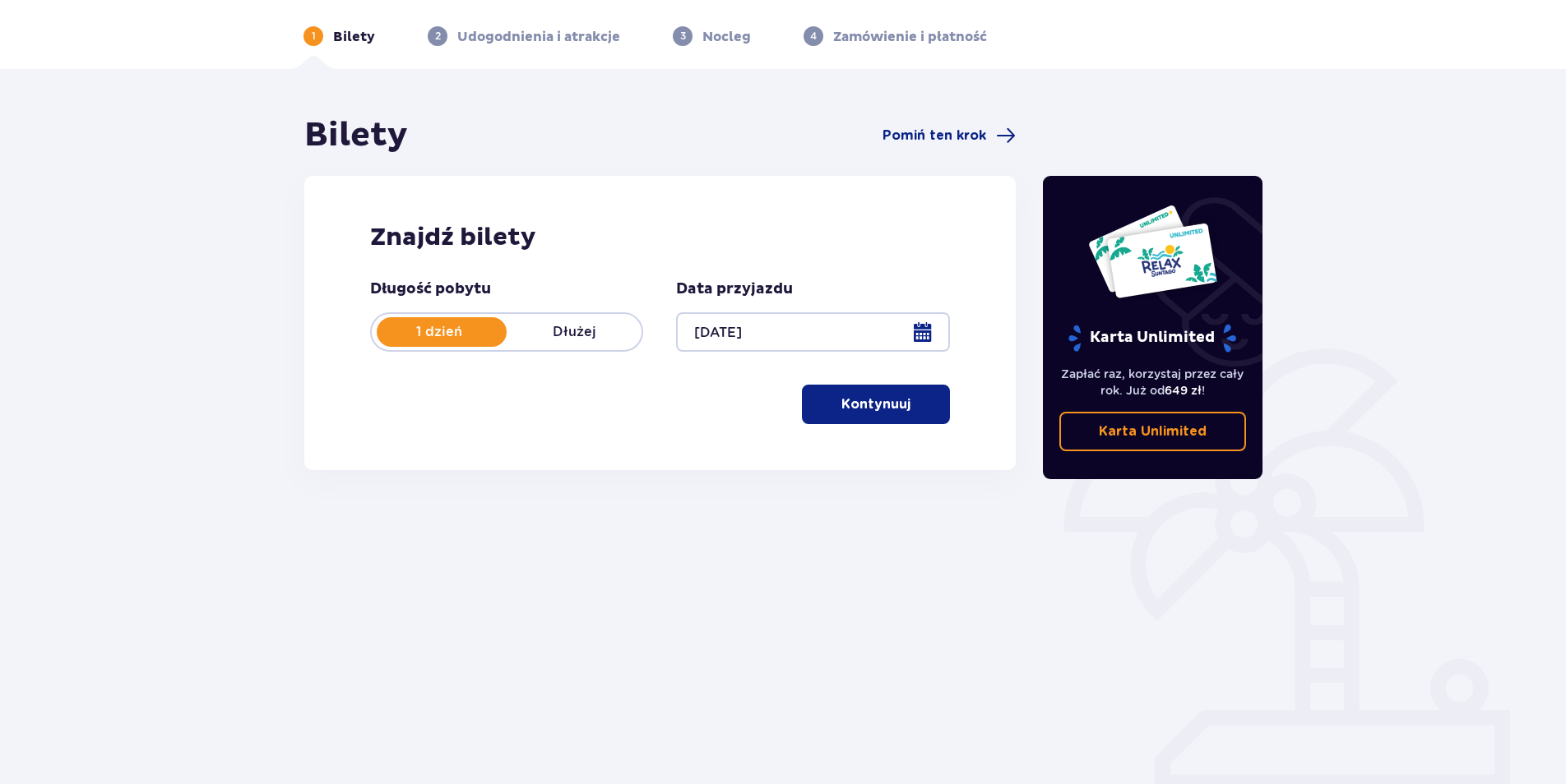
click at [844, 411] on p "Kontynuuj" at bounding box center [876, 403] width 69 height 18
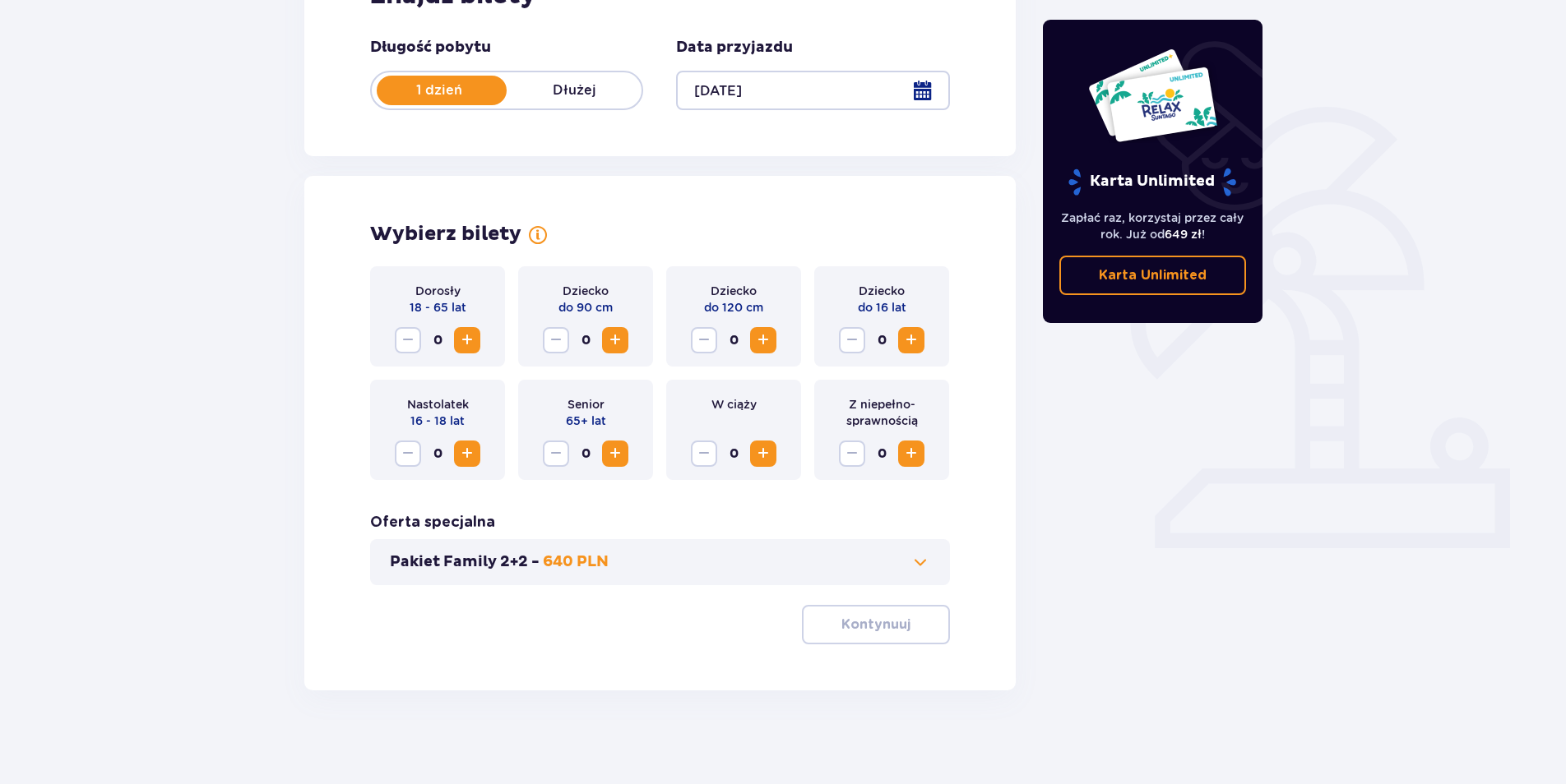
scroll to position [306, 0]
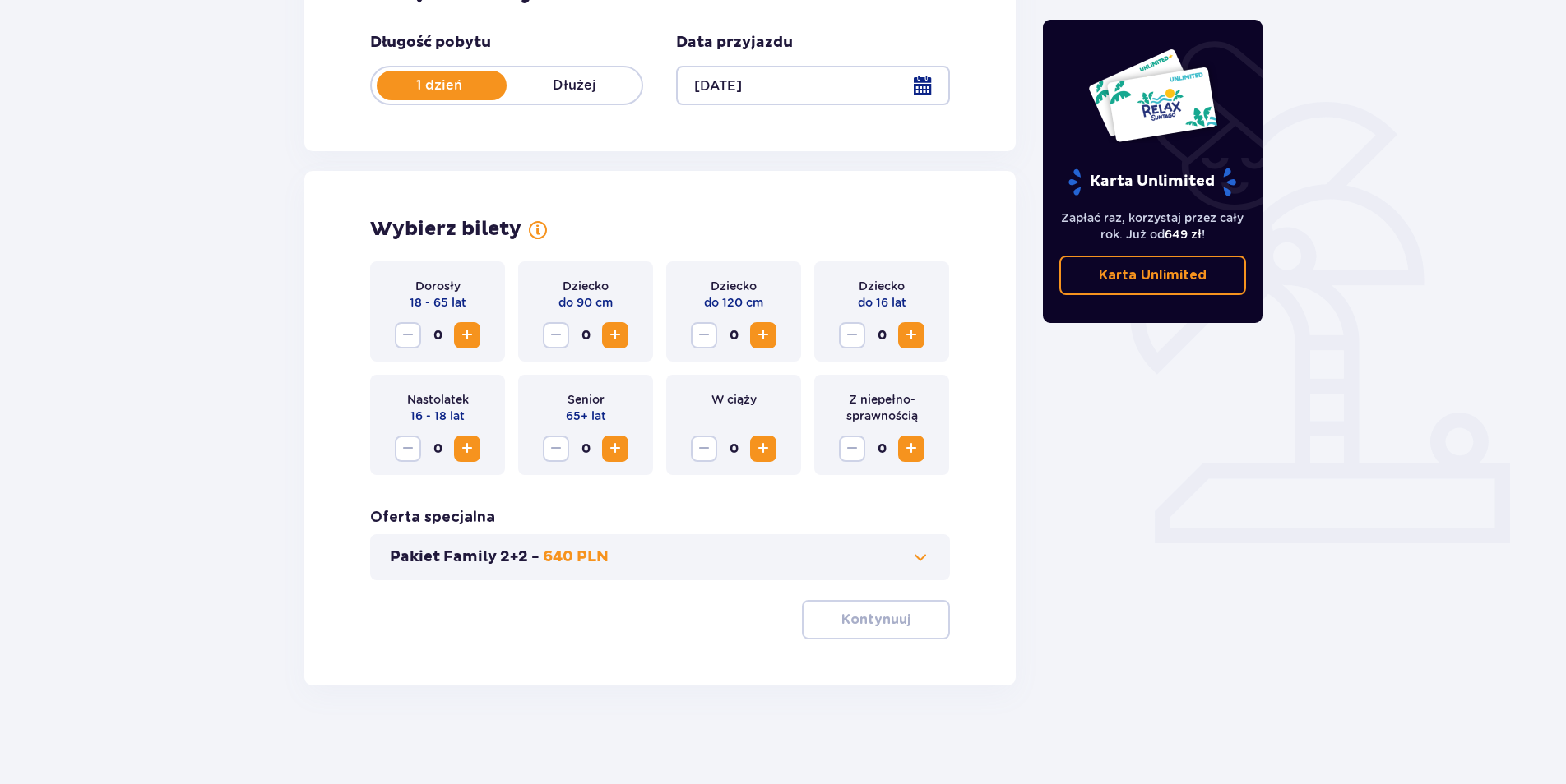
click at [459, 324] on button "Zwiększ" at bounding box center [468, 336] width 27 height 27
click at [459, 325] on span "Zwiększ" at bounding box center [467, 335] width 20 height 20
click at [879, 632] on button "Kontynuuj" at bounding box center [875, 619] width 148 height 39
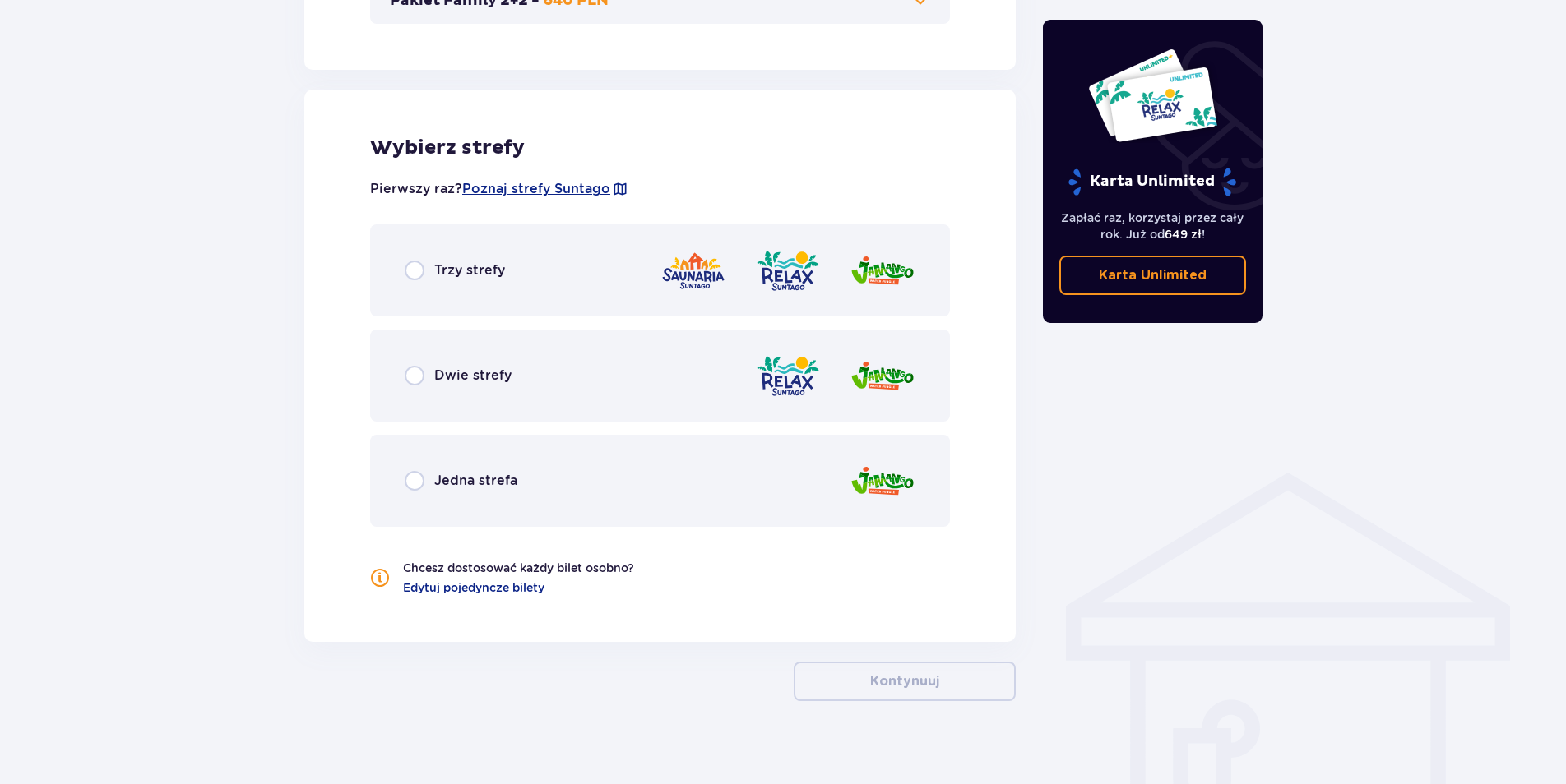
scroll to position [877, 0]
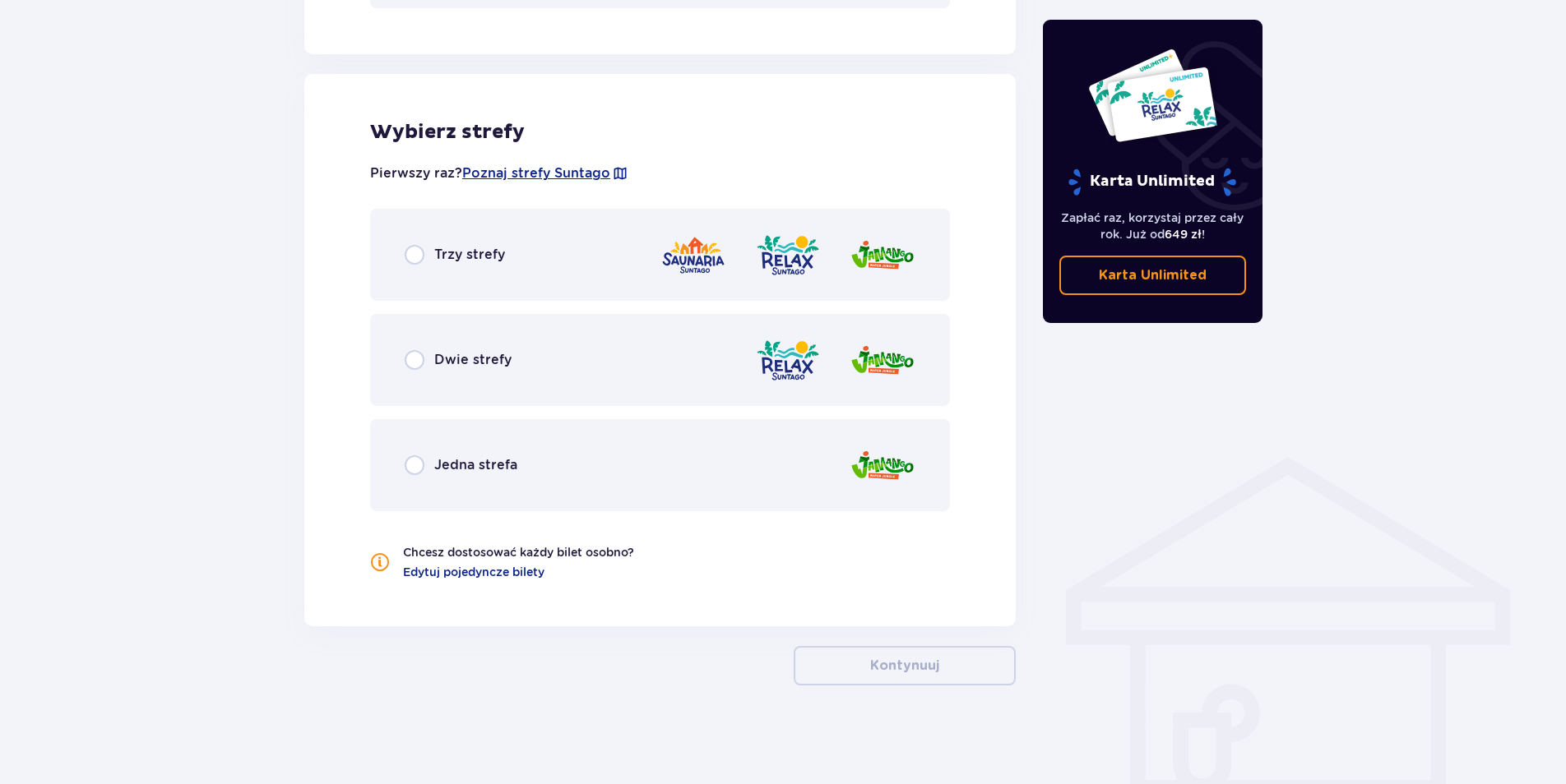
click at [429, 349] on div "Dwie strefy" at bounding box center [659, 360] width 579 height 93
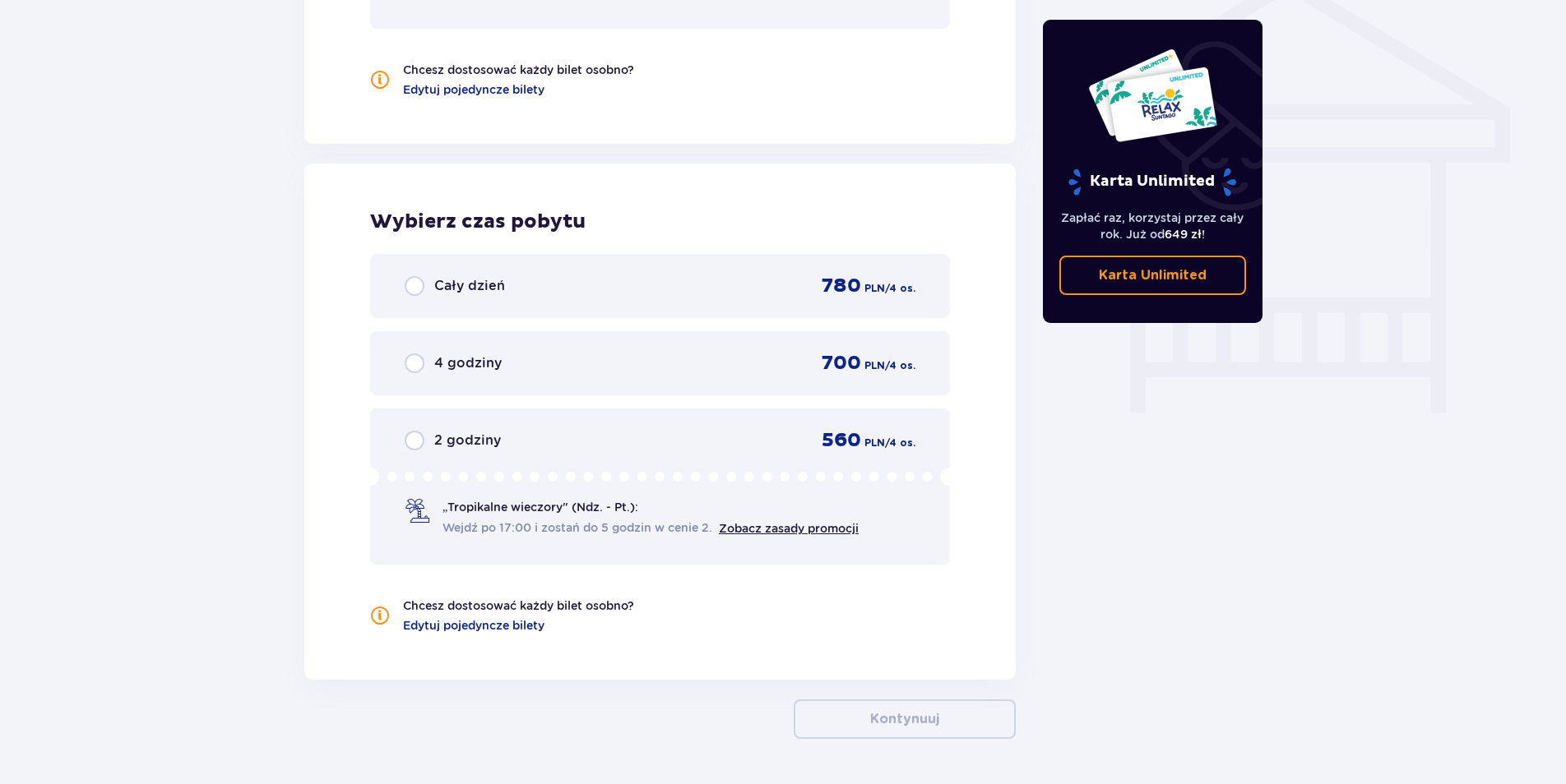
scroll to position [1331, 0]
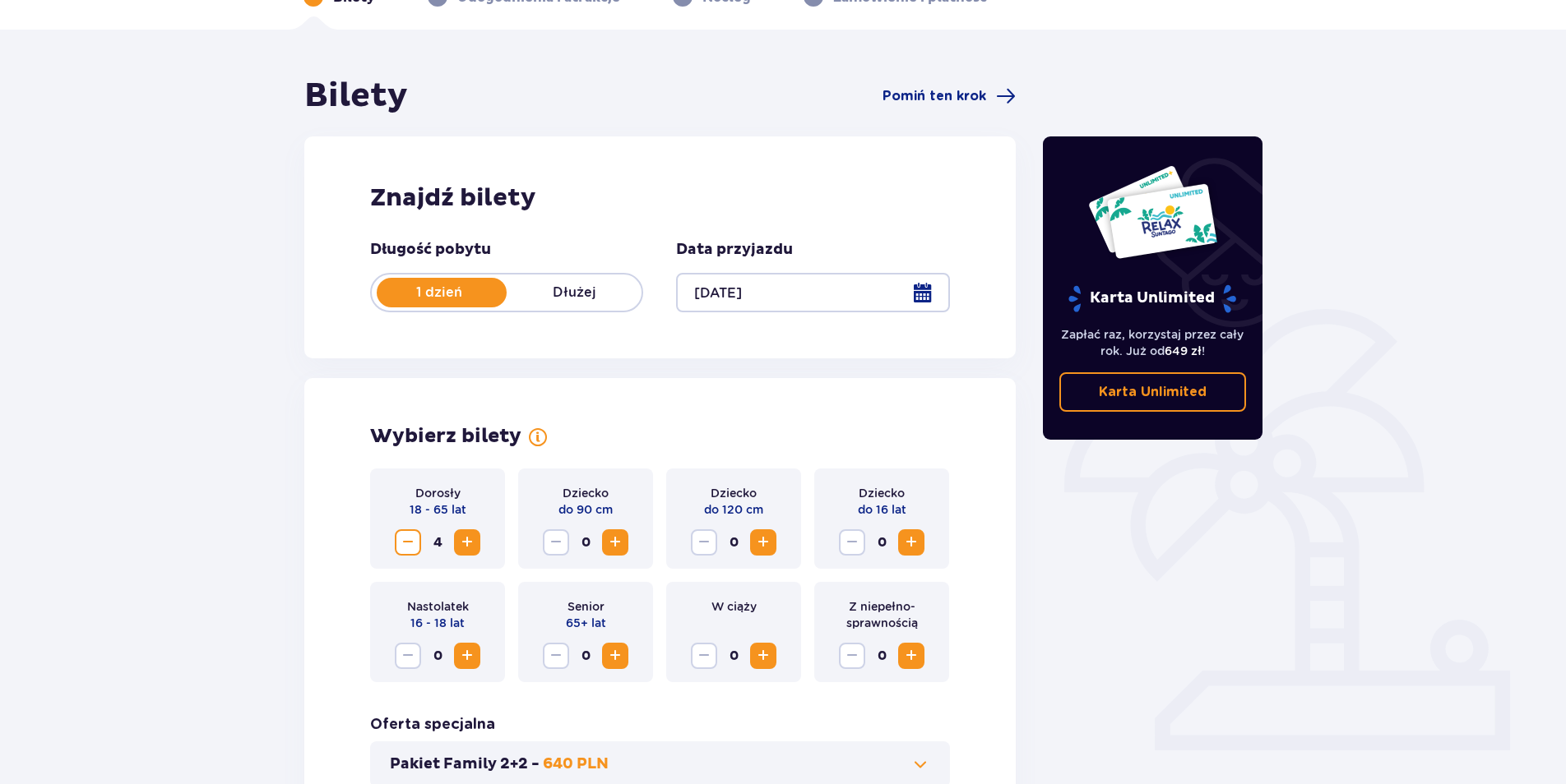
scroll to position [0, 0]
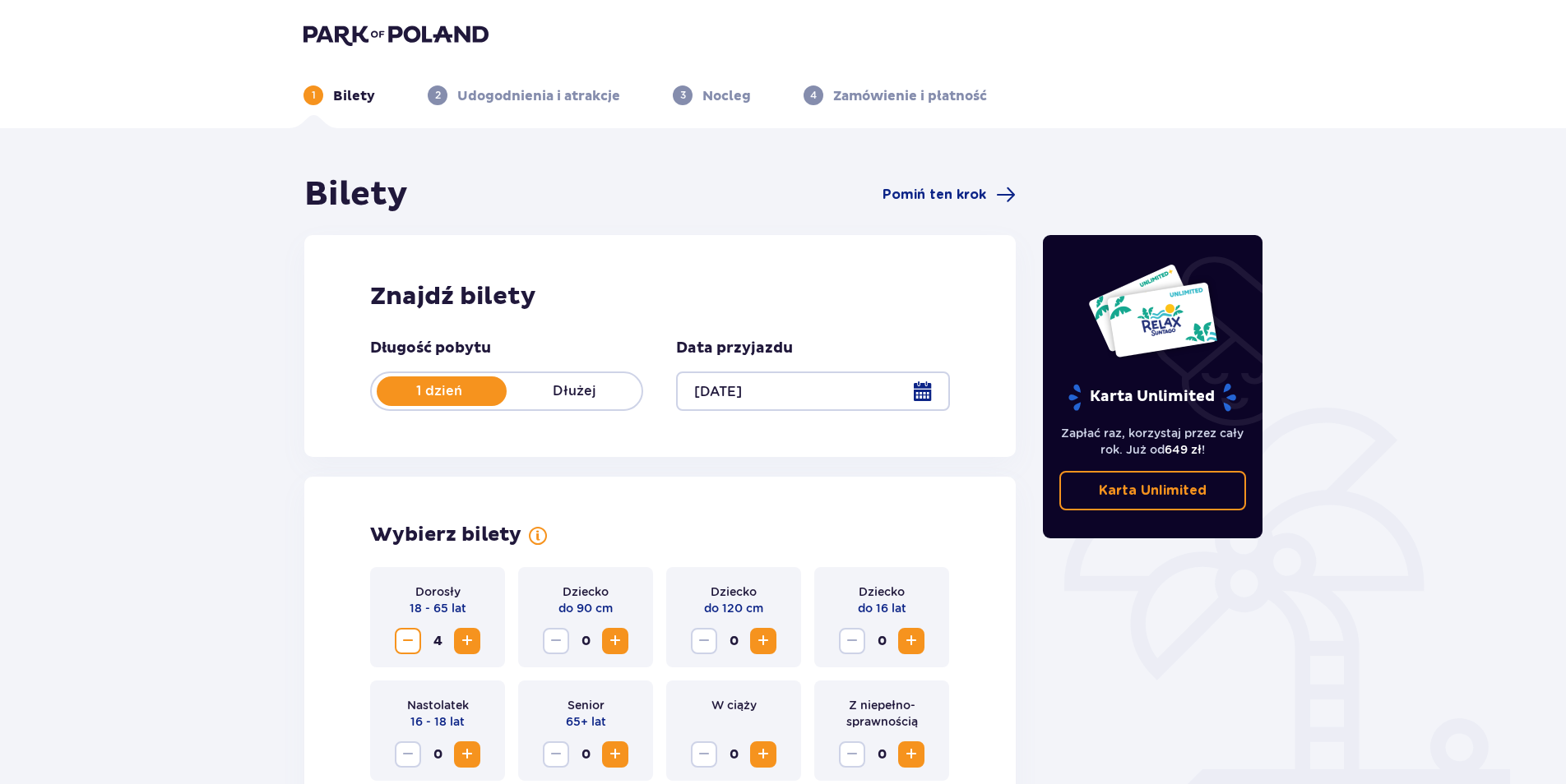
click at [722, 396] on div at bounding box center [812, 390] width 273 height 39
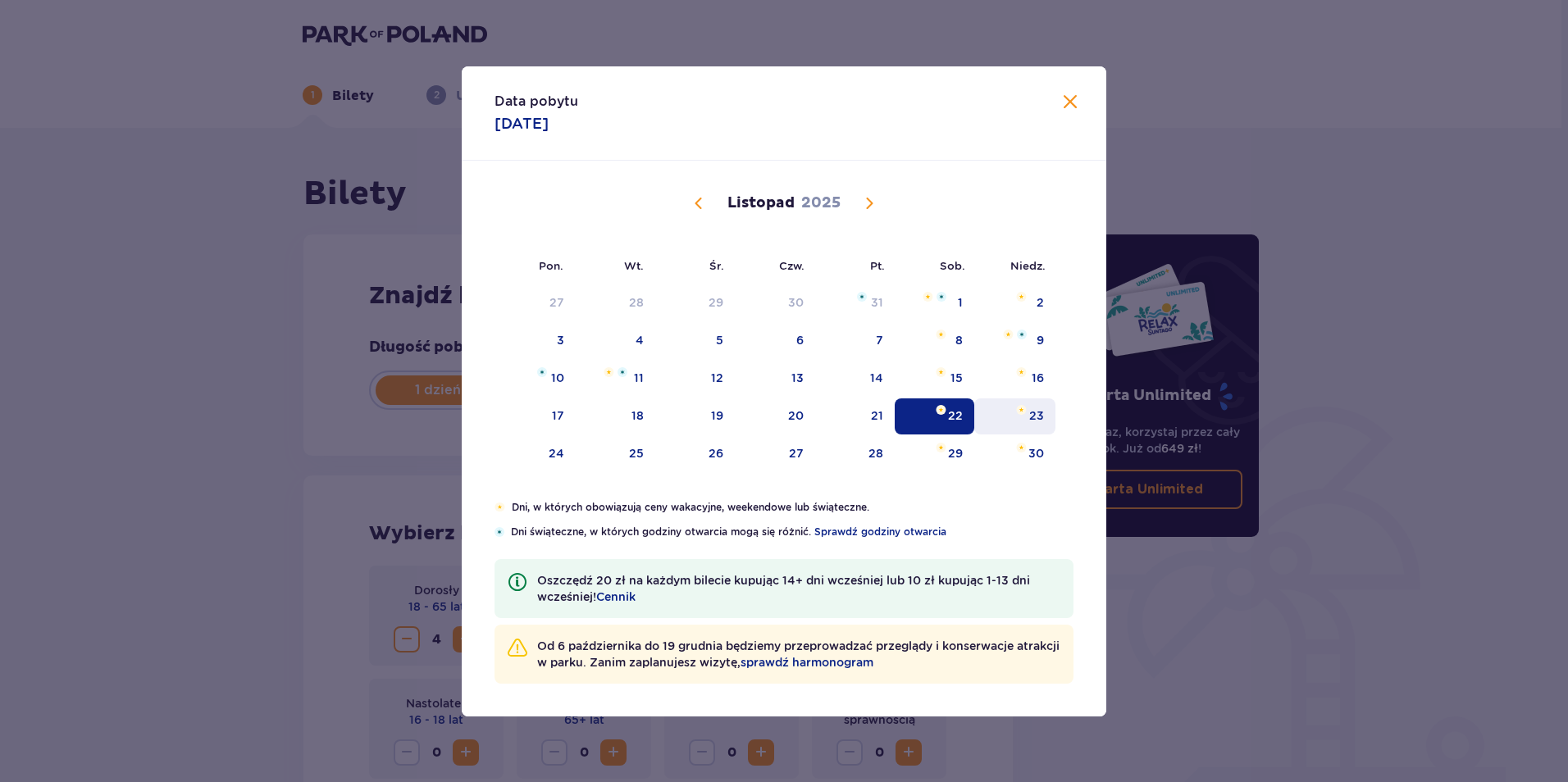
click at [1029, 407] on div "23" at bounding box center [1036, 415] width 15 height 16
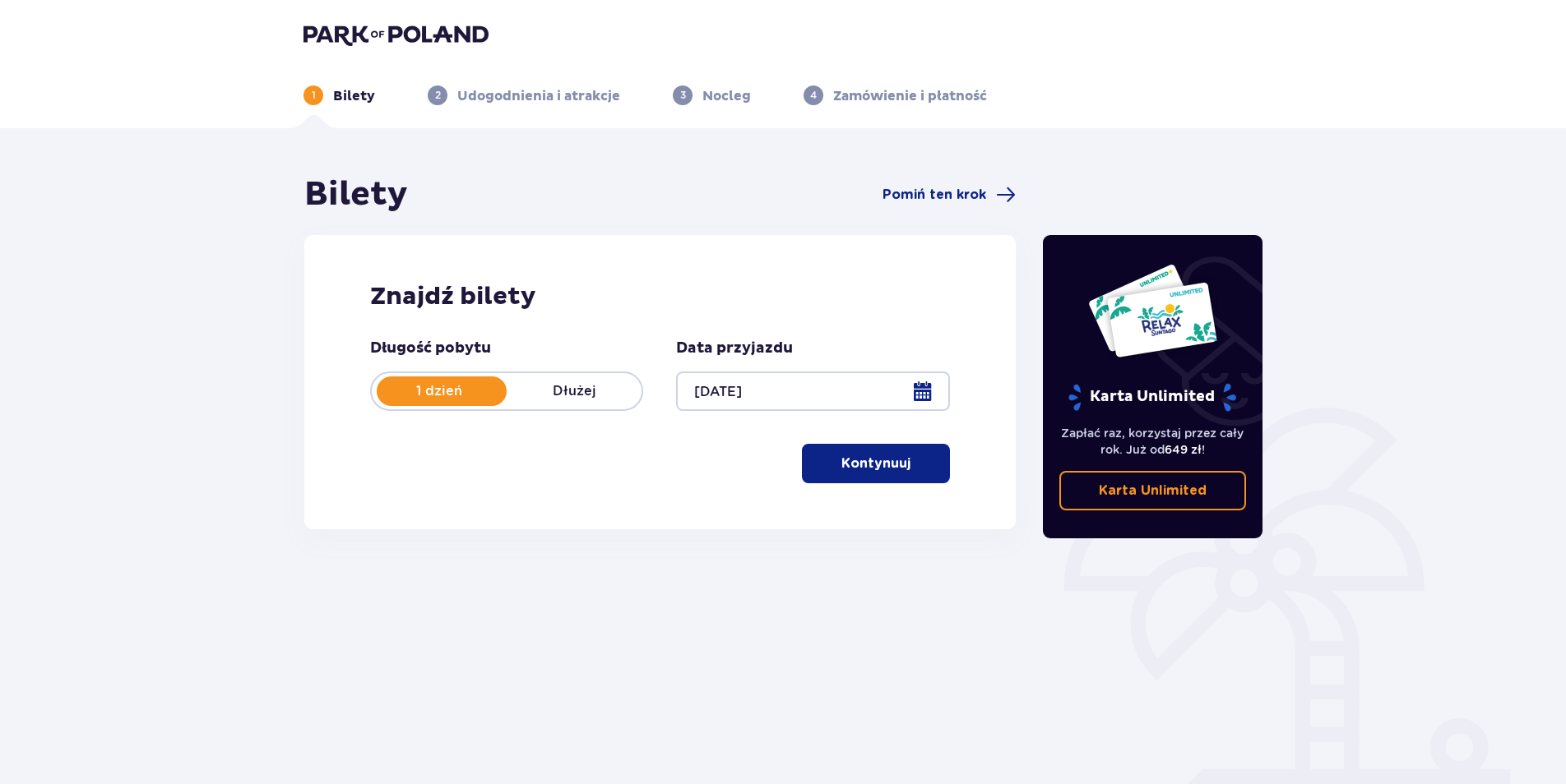
click at [1077, 94] on ul "1 Bilety 2 Udogodnienia i atrakcje 3 Nocleg 4 Zamówienie i płatność" at bounding box center [783, 95] width 959 height 20
click at [820, 474] on button "Kontynuuj" at bounding box center [875, 463] width 148 height 39
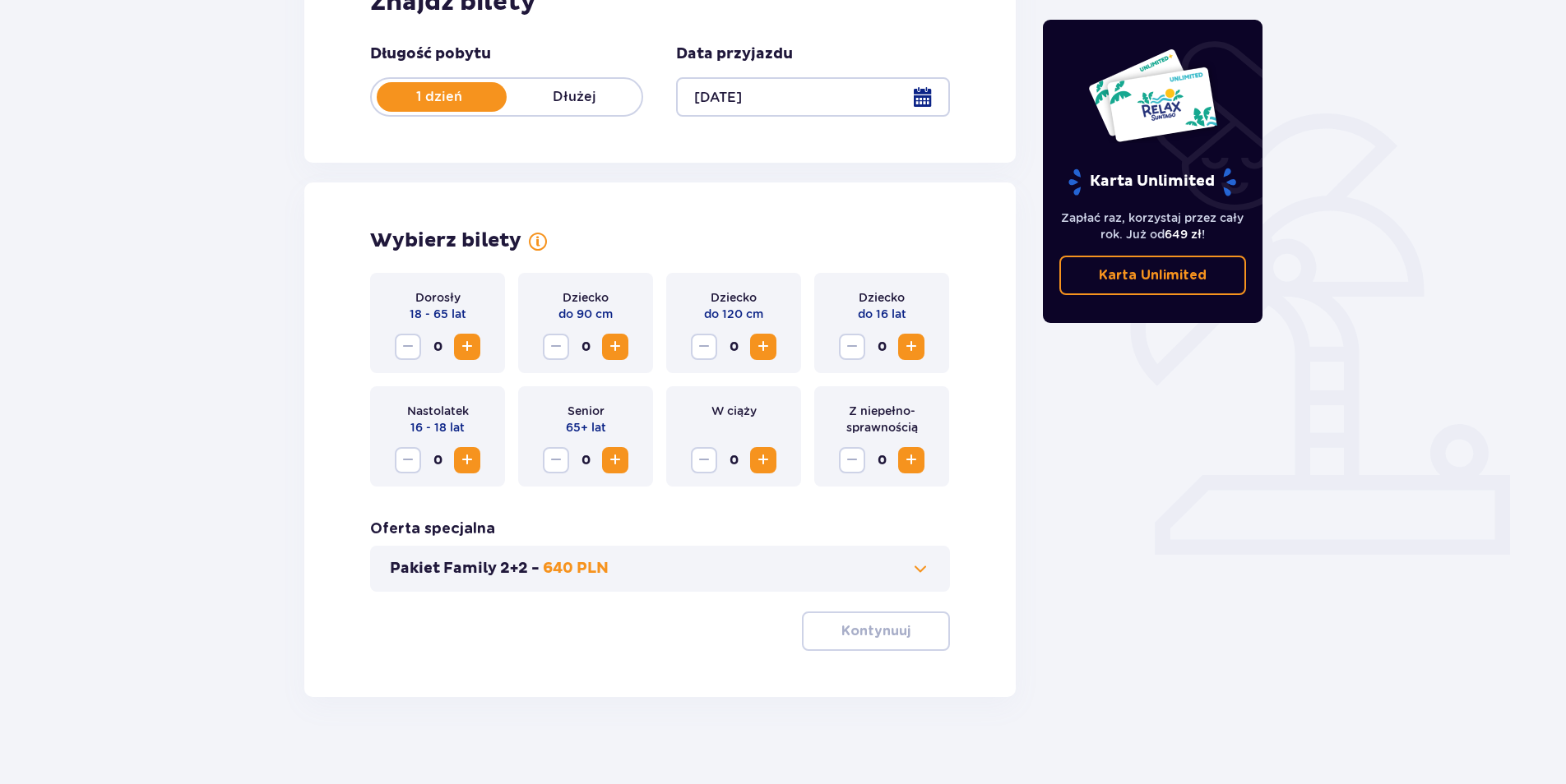
scroll to position [306, 0]
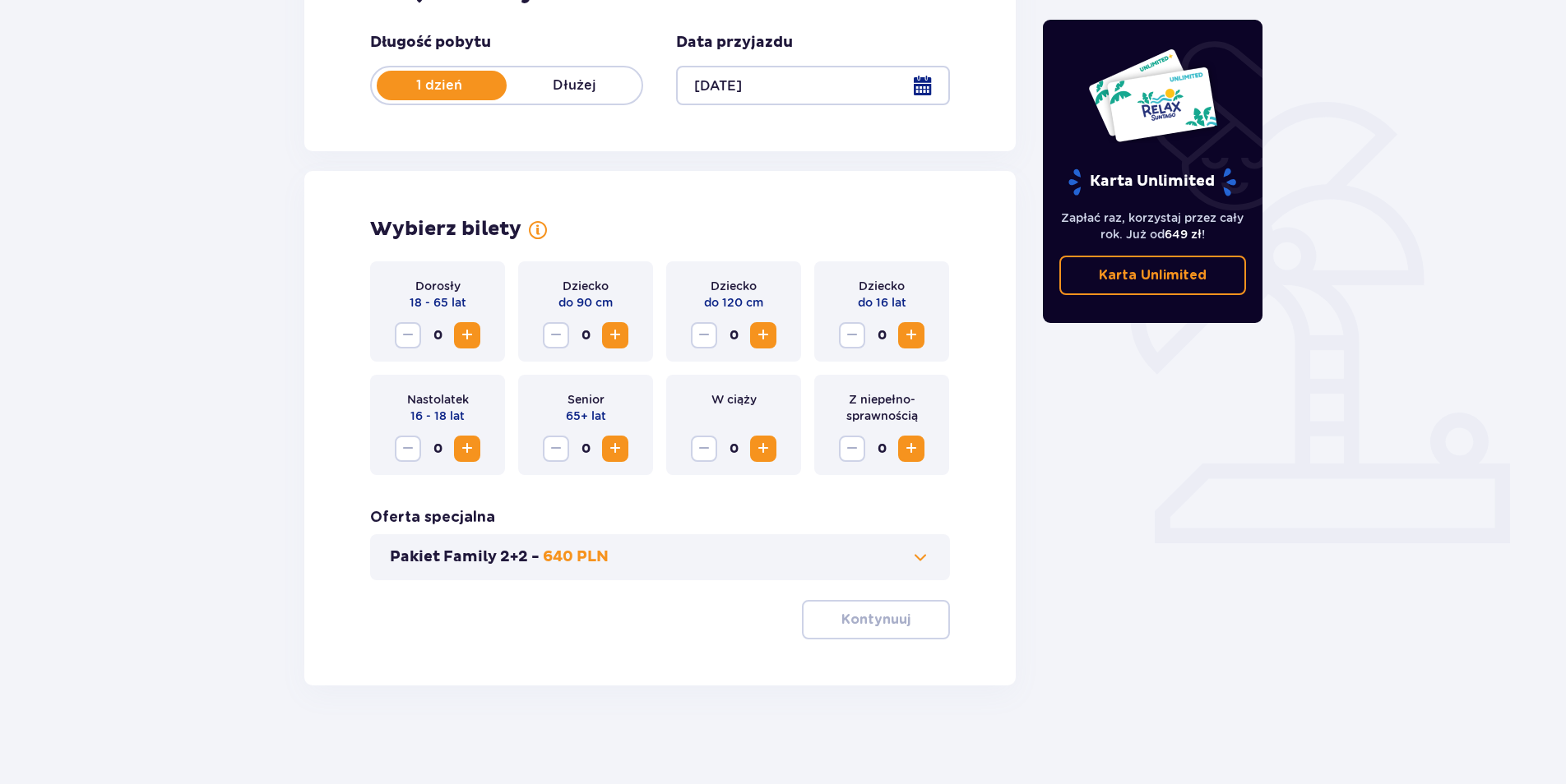
click at [458, 336] on span "Zwiększ" at bounding box center [467, 335] width 20 height 20
click at [861, 628] on p "Kontynuuj" at bounding box center [876, 619] width 69 height 18
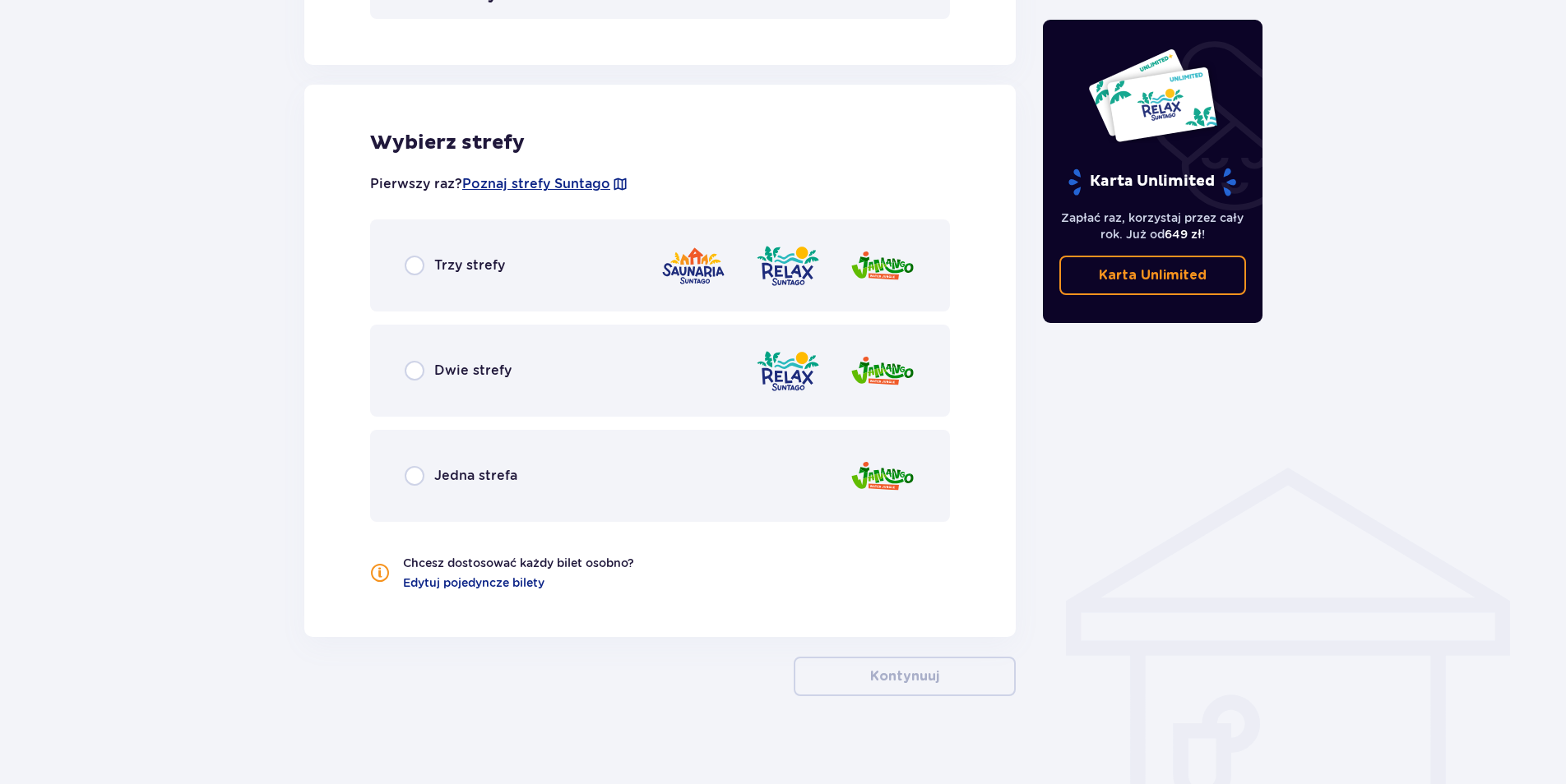
scroll to position [877, 0]
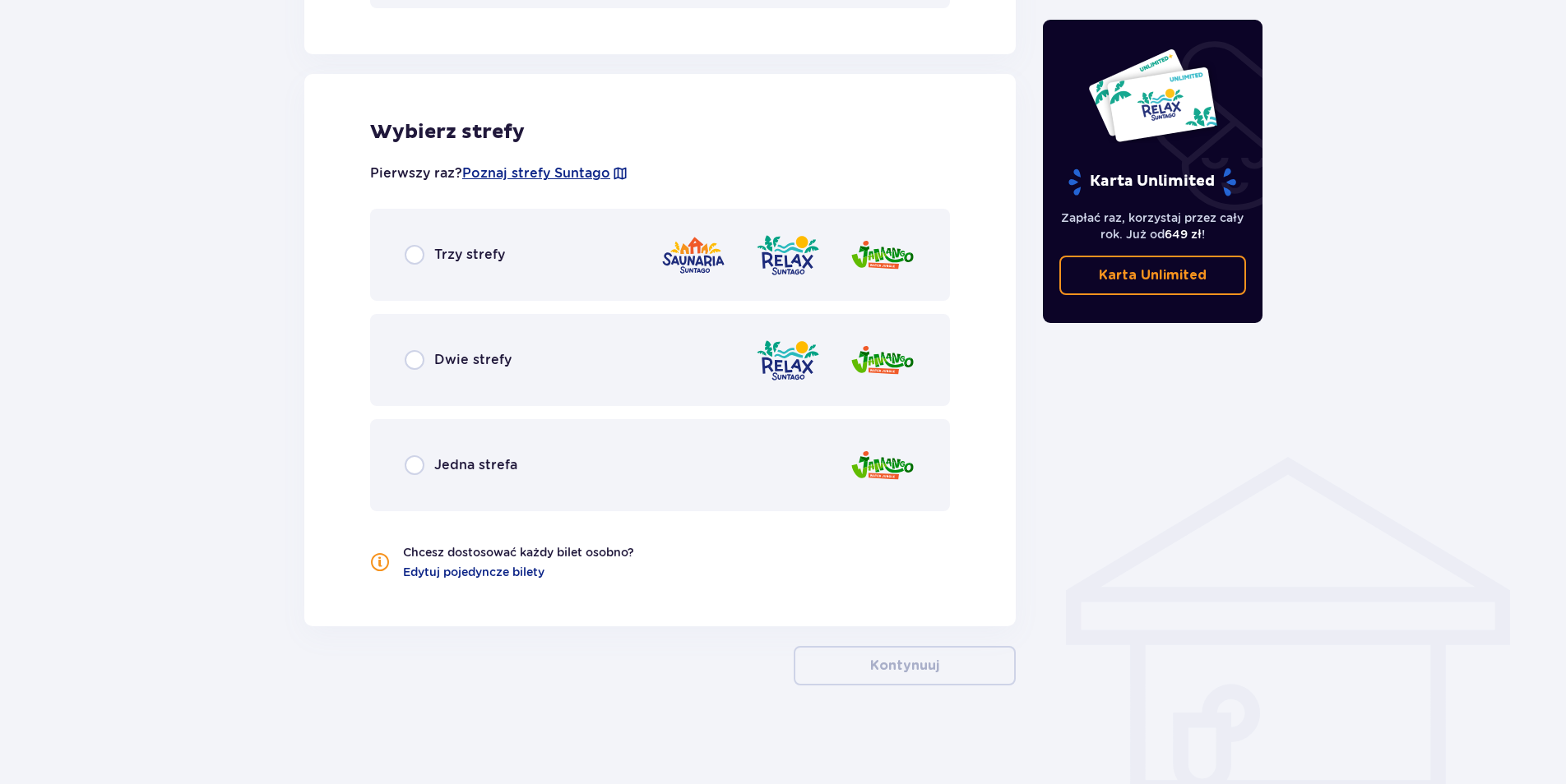
click at [430, 353] on div "Dwie strefy" at bounding box center [458, 360] width 107 height 20
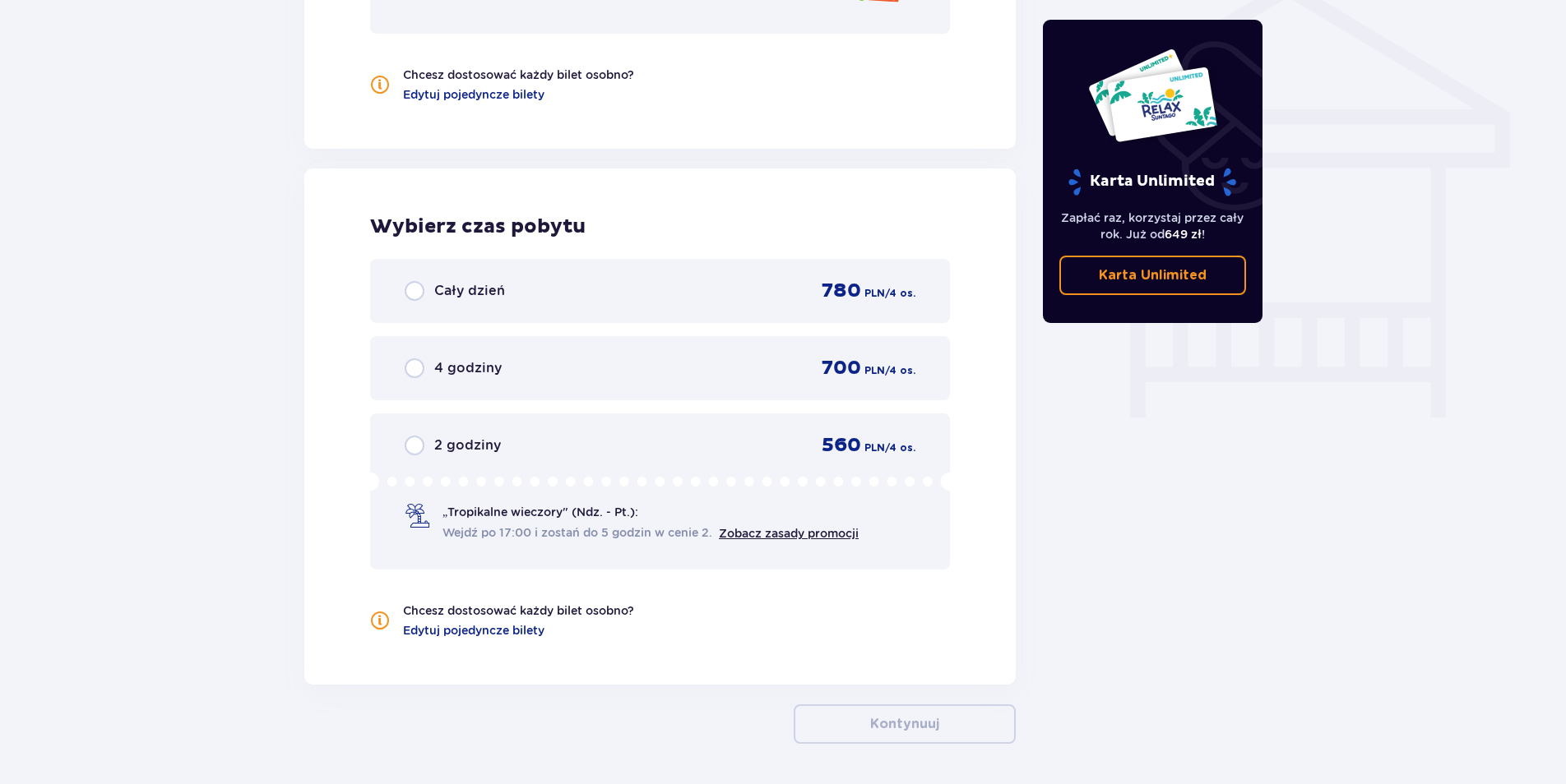
scroll to position [1331, 0]
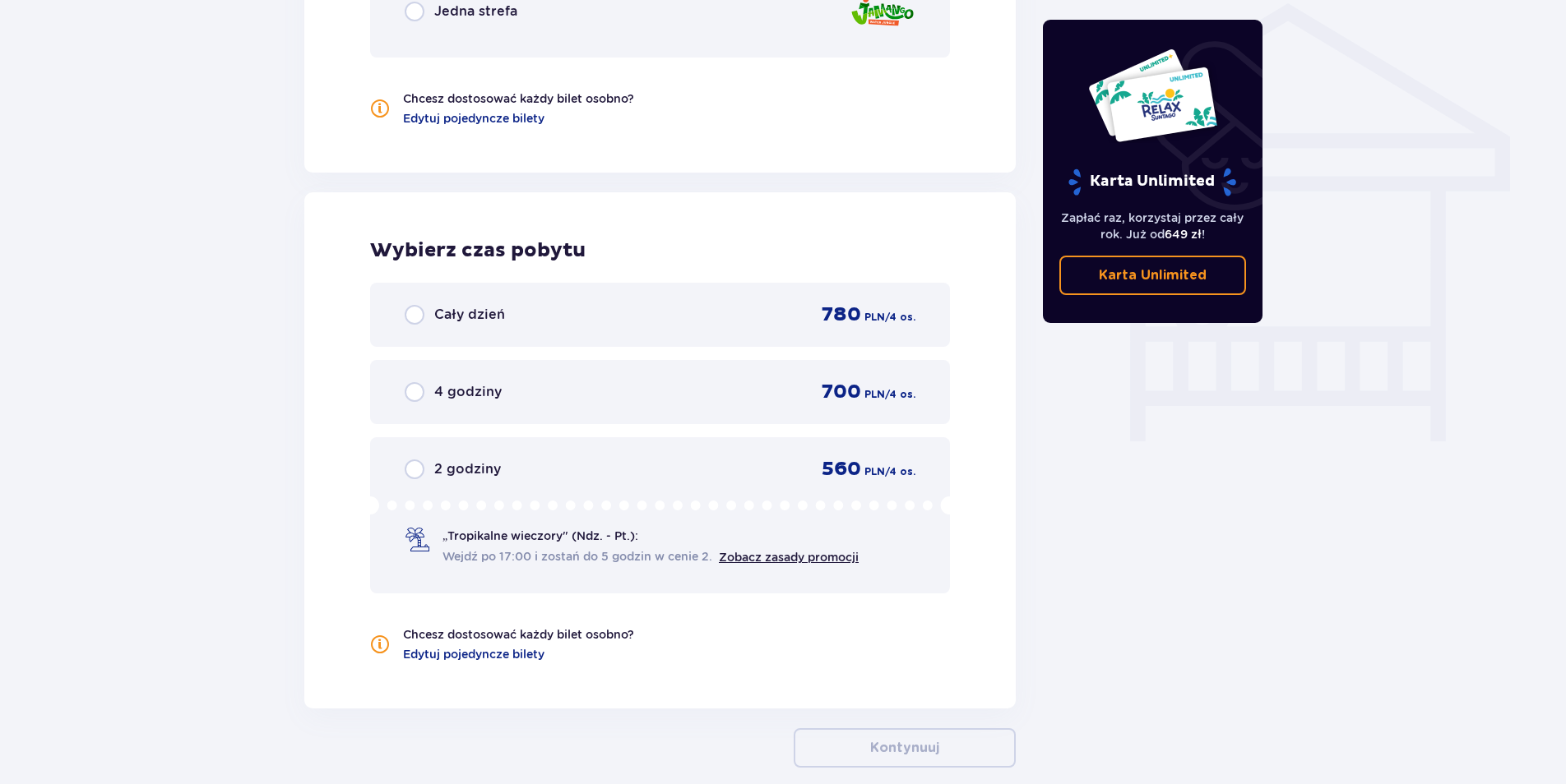
click at [316, 294] on div "Wybierz czas pobytu Cały dzień 780 PLN / 4 os. 4 godziny 700 PLN / 4 os. 2 godz…" at bounding box center [659, 450] width 711 height 516
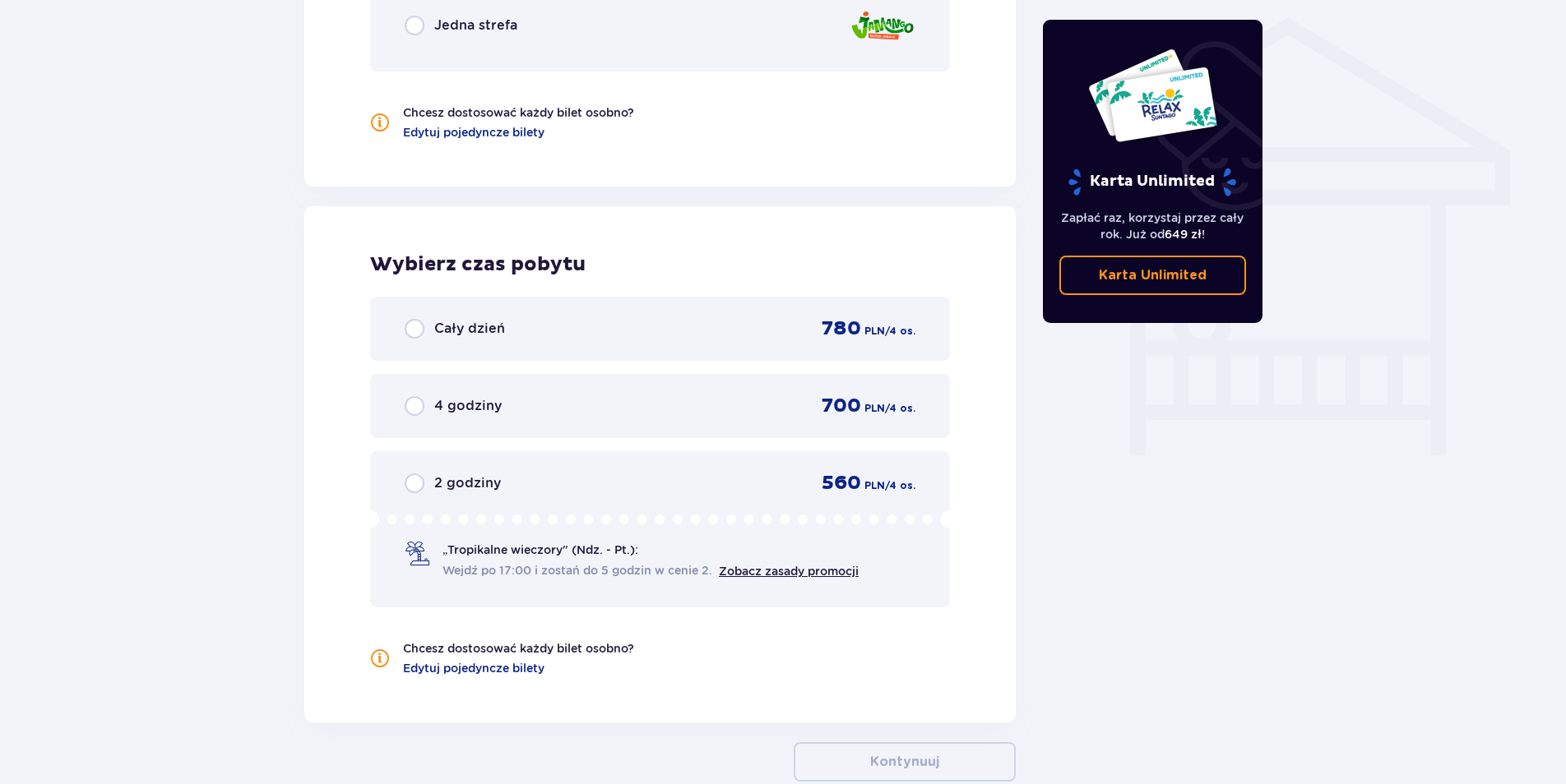
scroll to position [1167, 0]
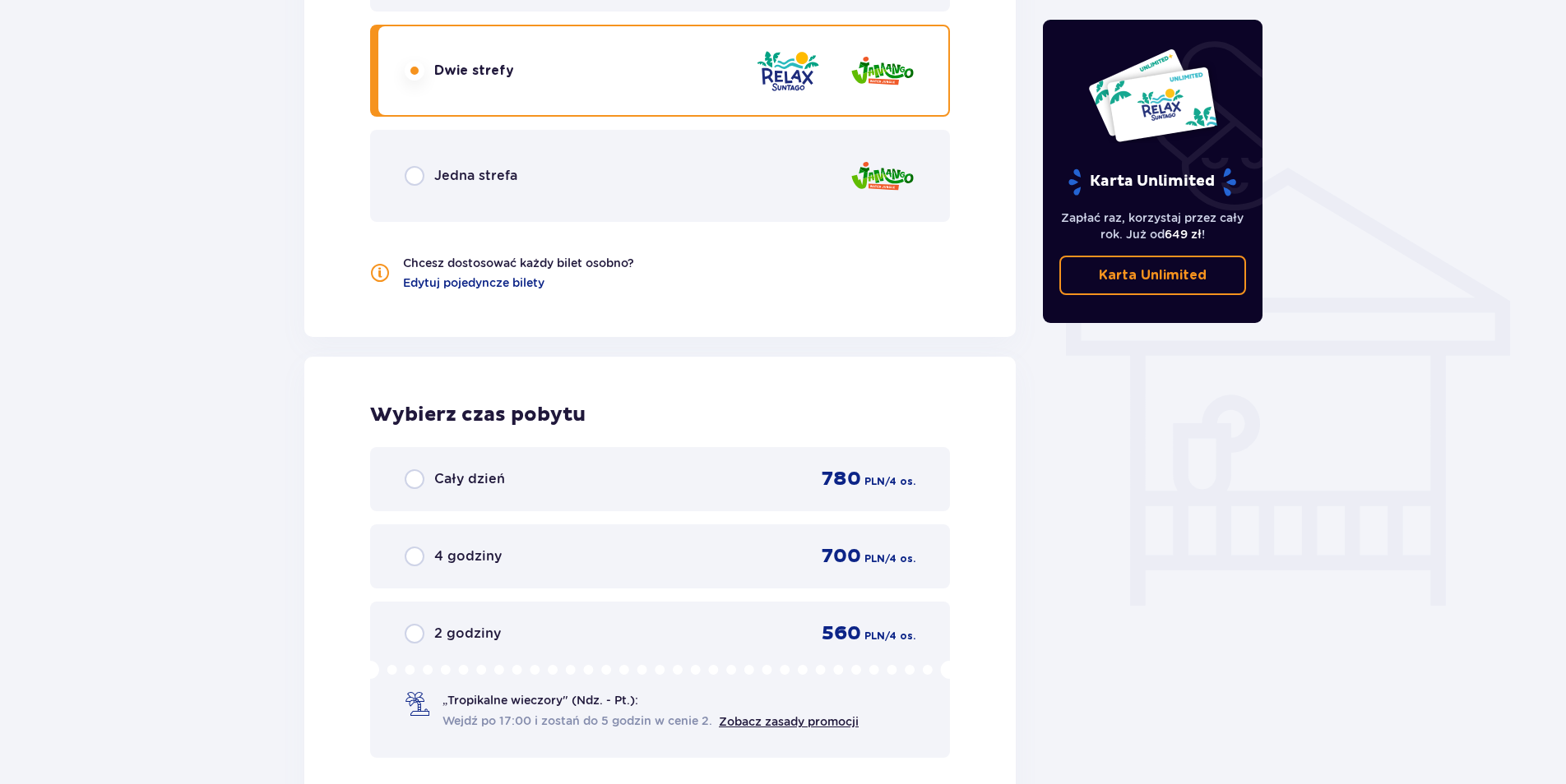
click at [457, 556] on span "4 godziny" at bounding box center [468, 556] width 68 height 18
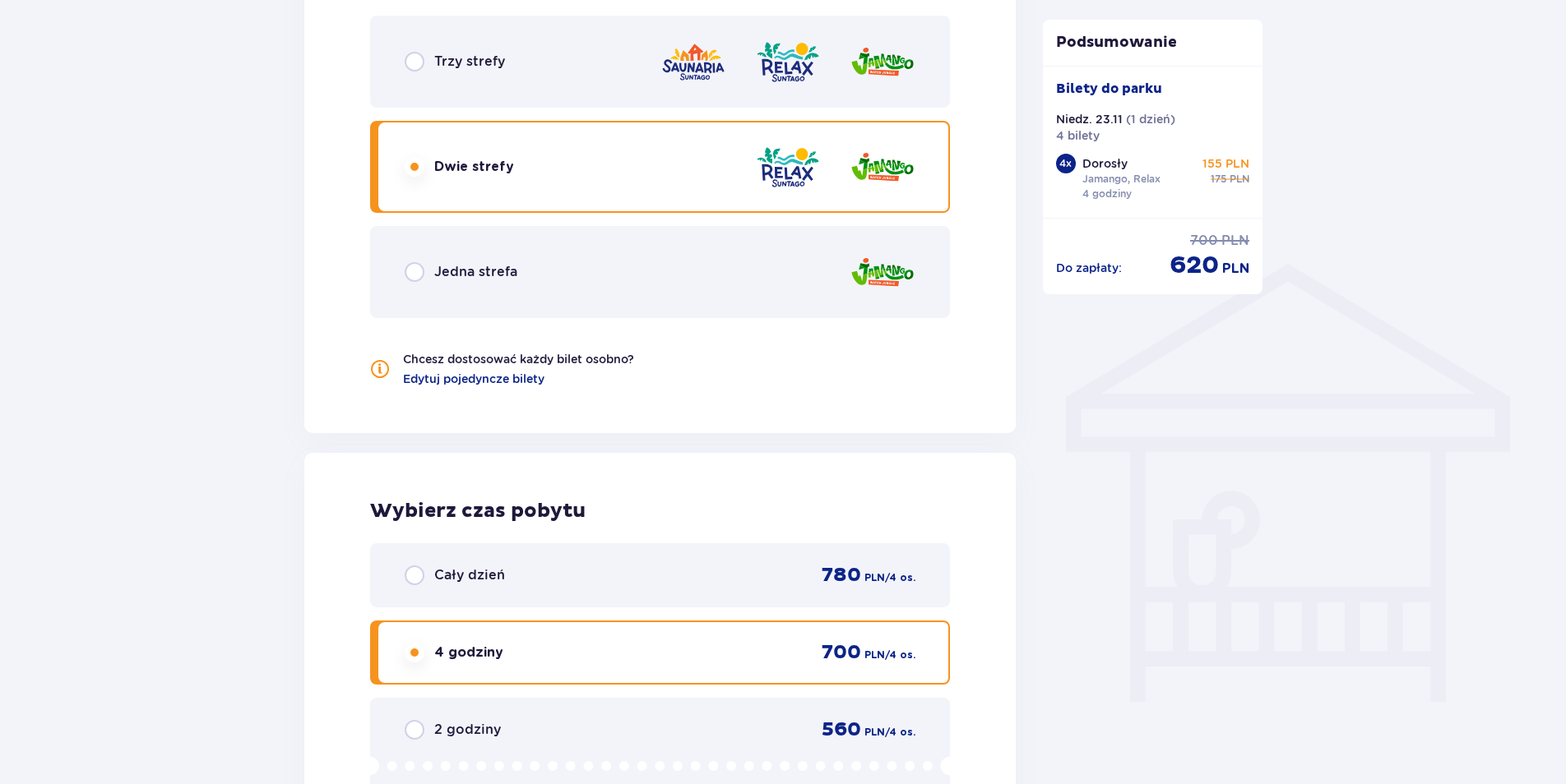
scroll to position [1095, 0]
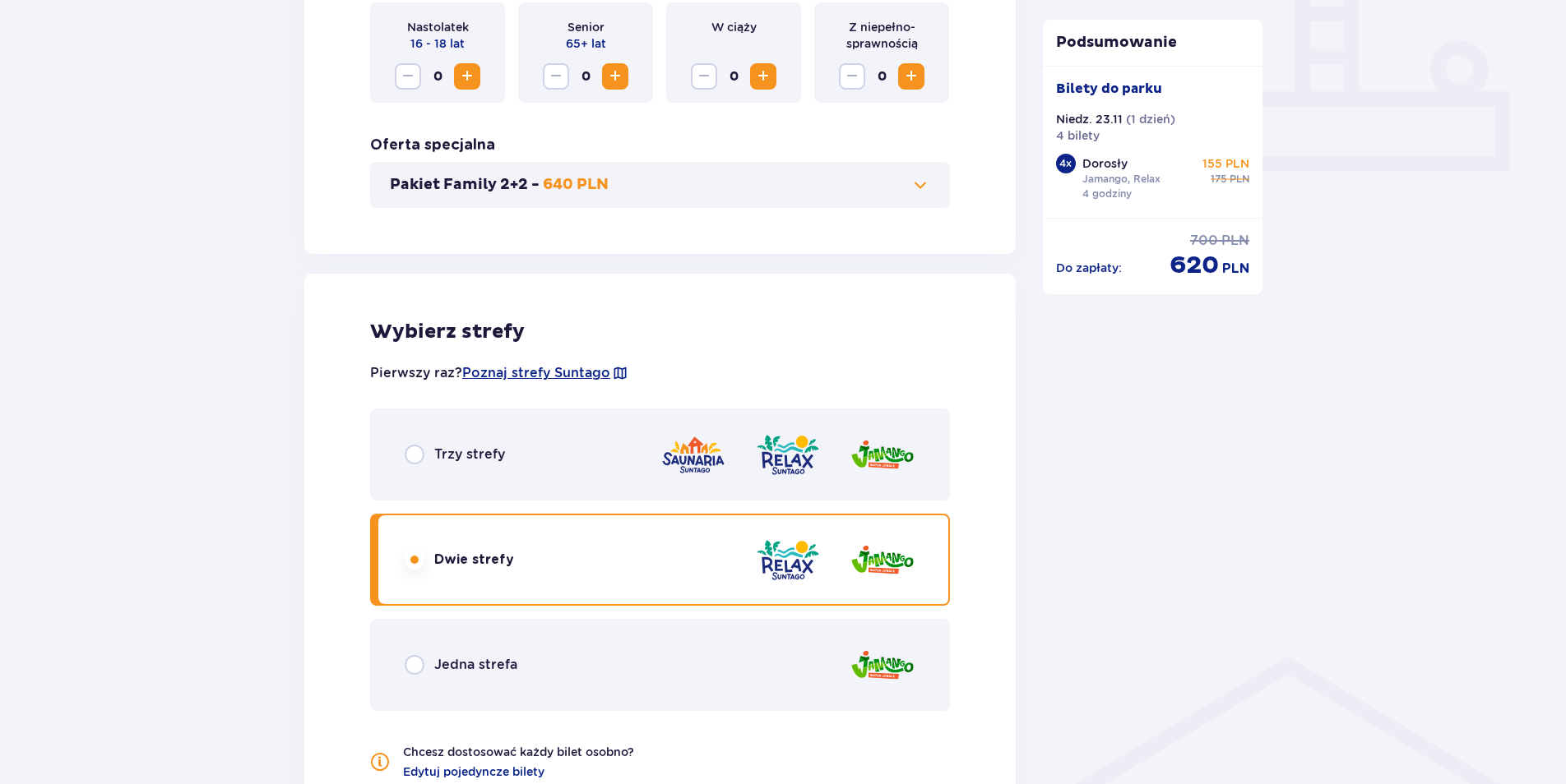
click at [1043, 456] on div "Podsumowanie Dodano bilety do zamówienia Bilety do parku Niedz. 23.11 ( 1 dzień…" at bounding box center [1153, 505] width 247 height 2017
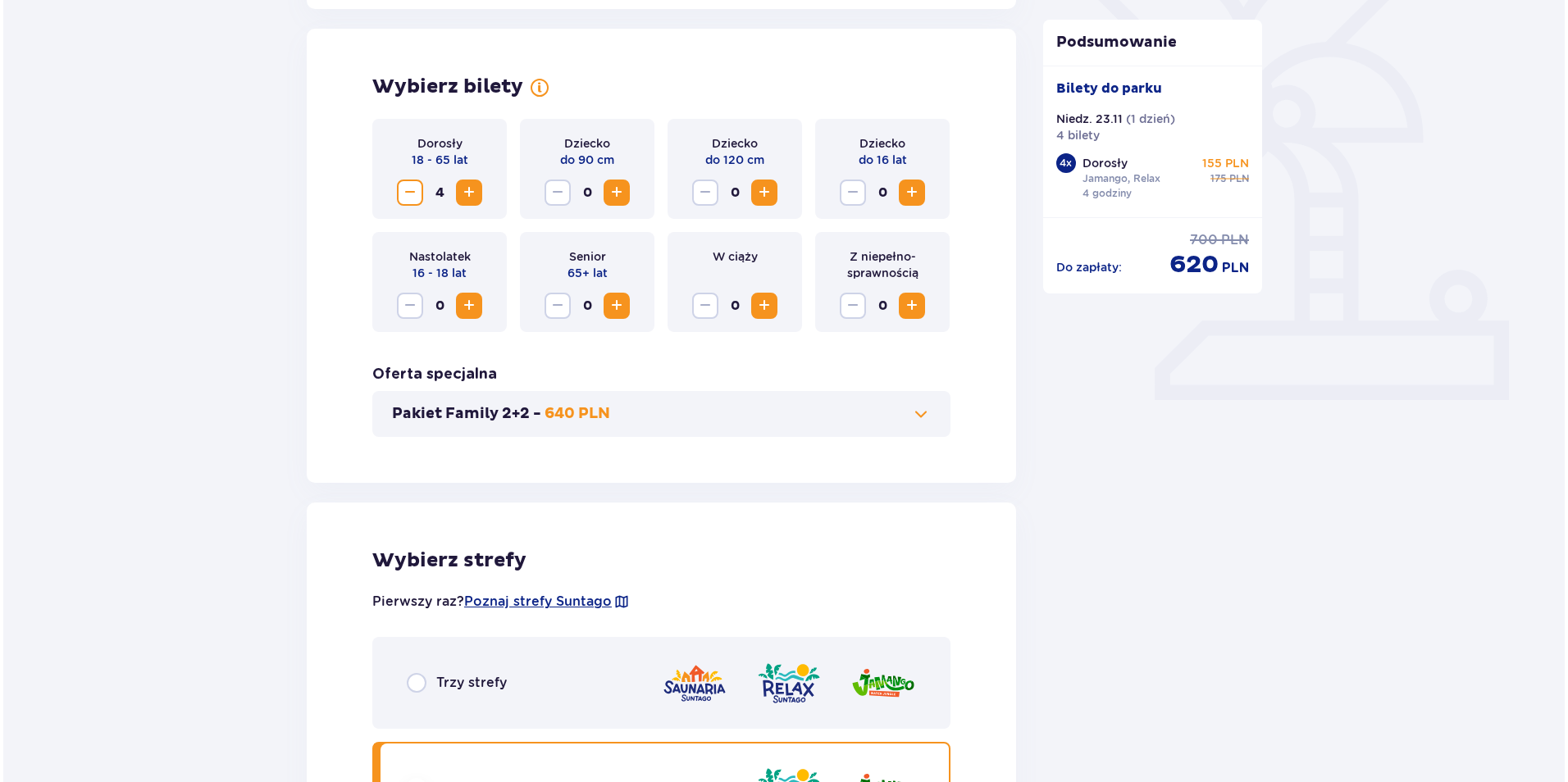
scroll to position [272, 0]
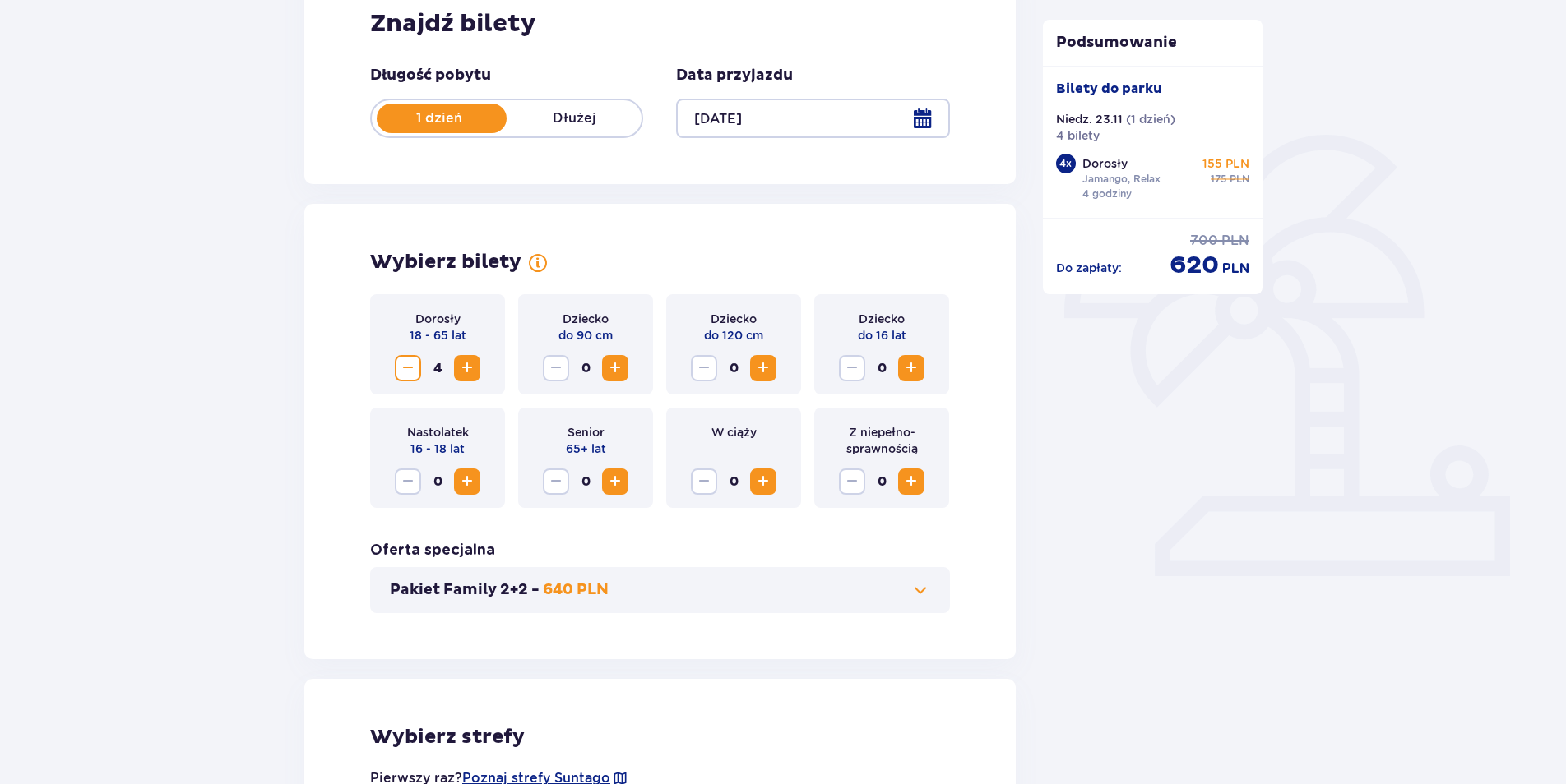
click at [746, 123] on div at bounding box center [812, 117] width 273 height 39
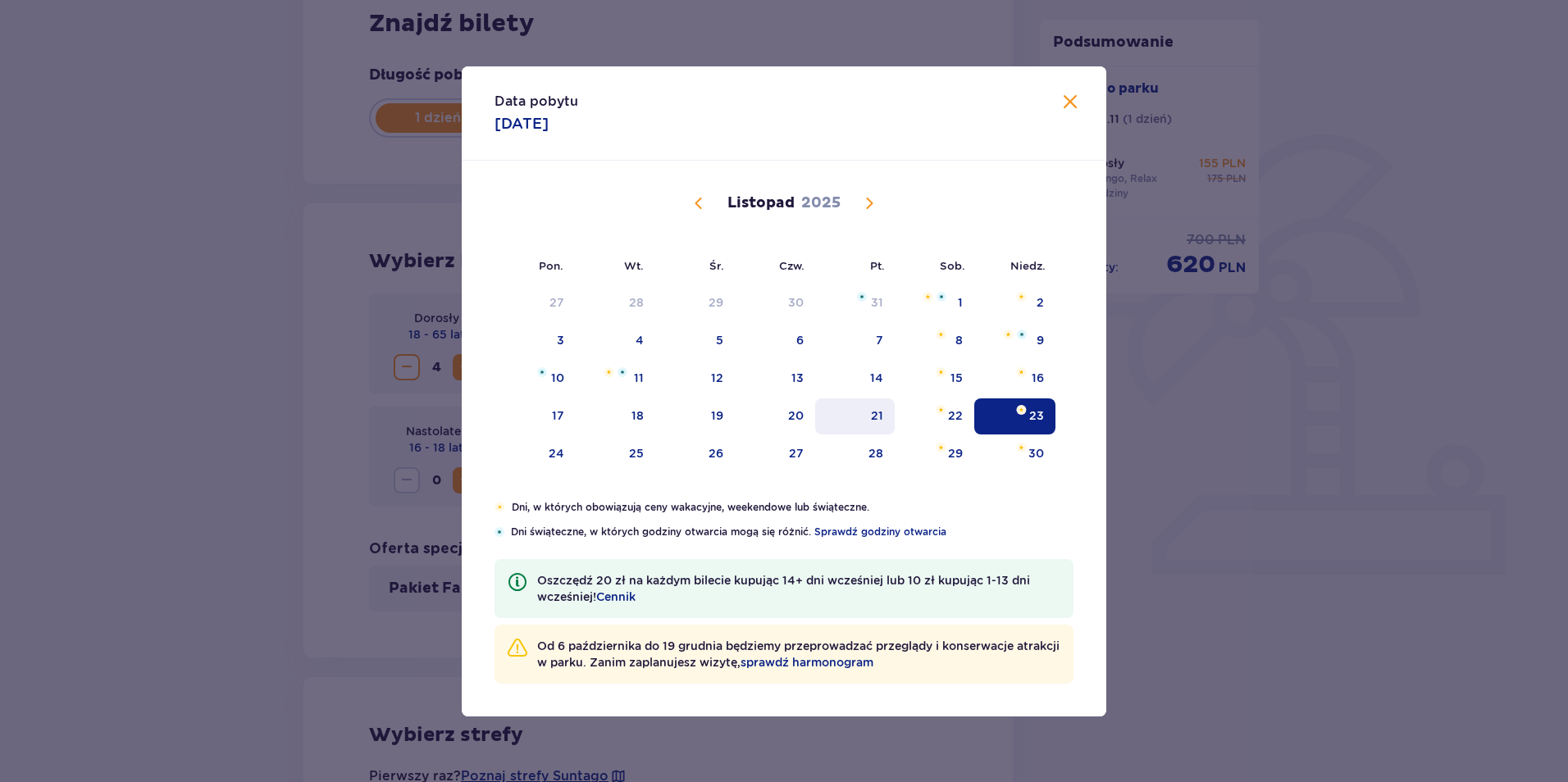
click at [864, 414] on div "21" at bounding box center [855, 417] width 80 height 36
type input "21.11.25"
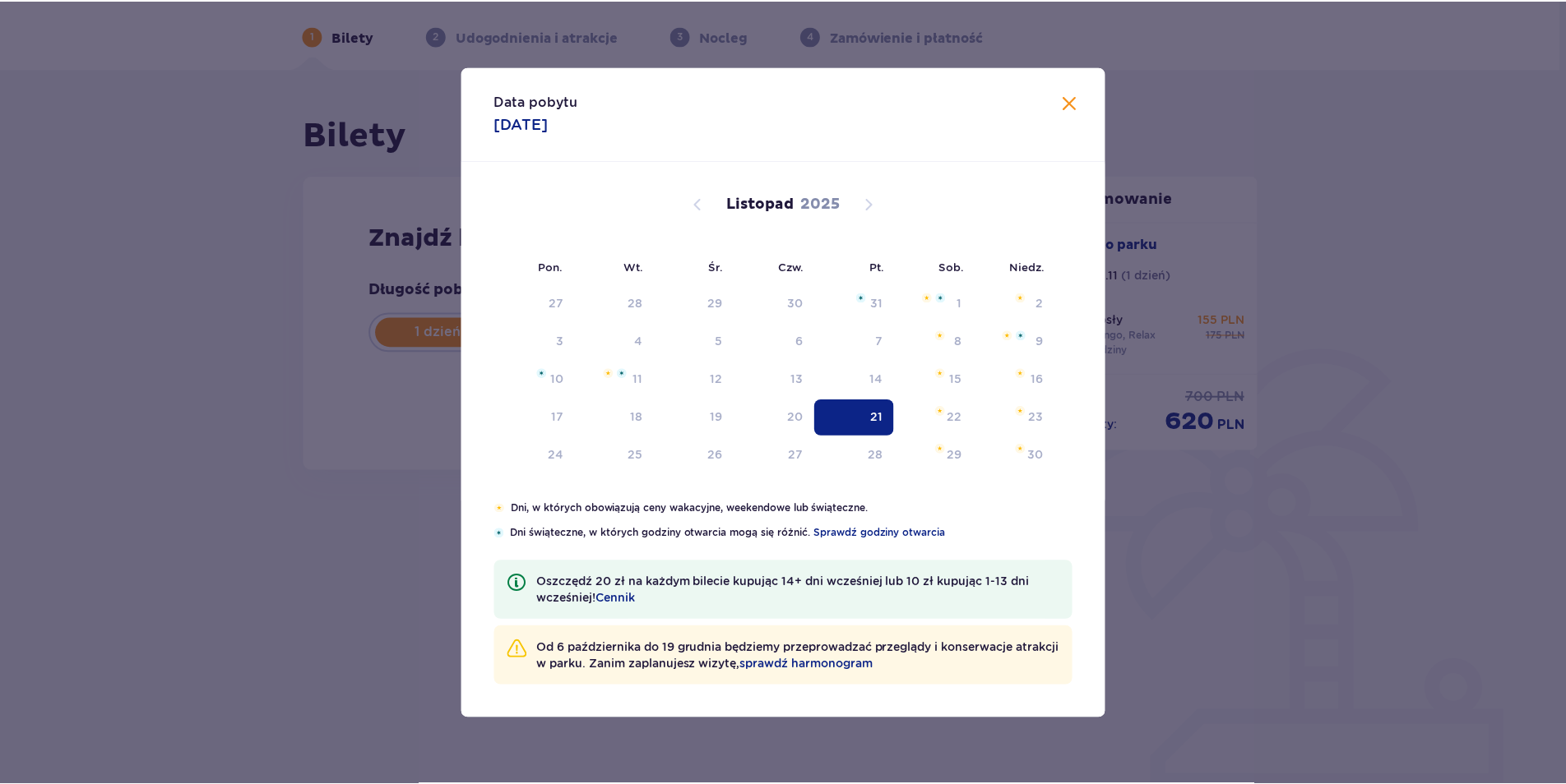
scroll to position [59, 0]
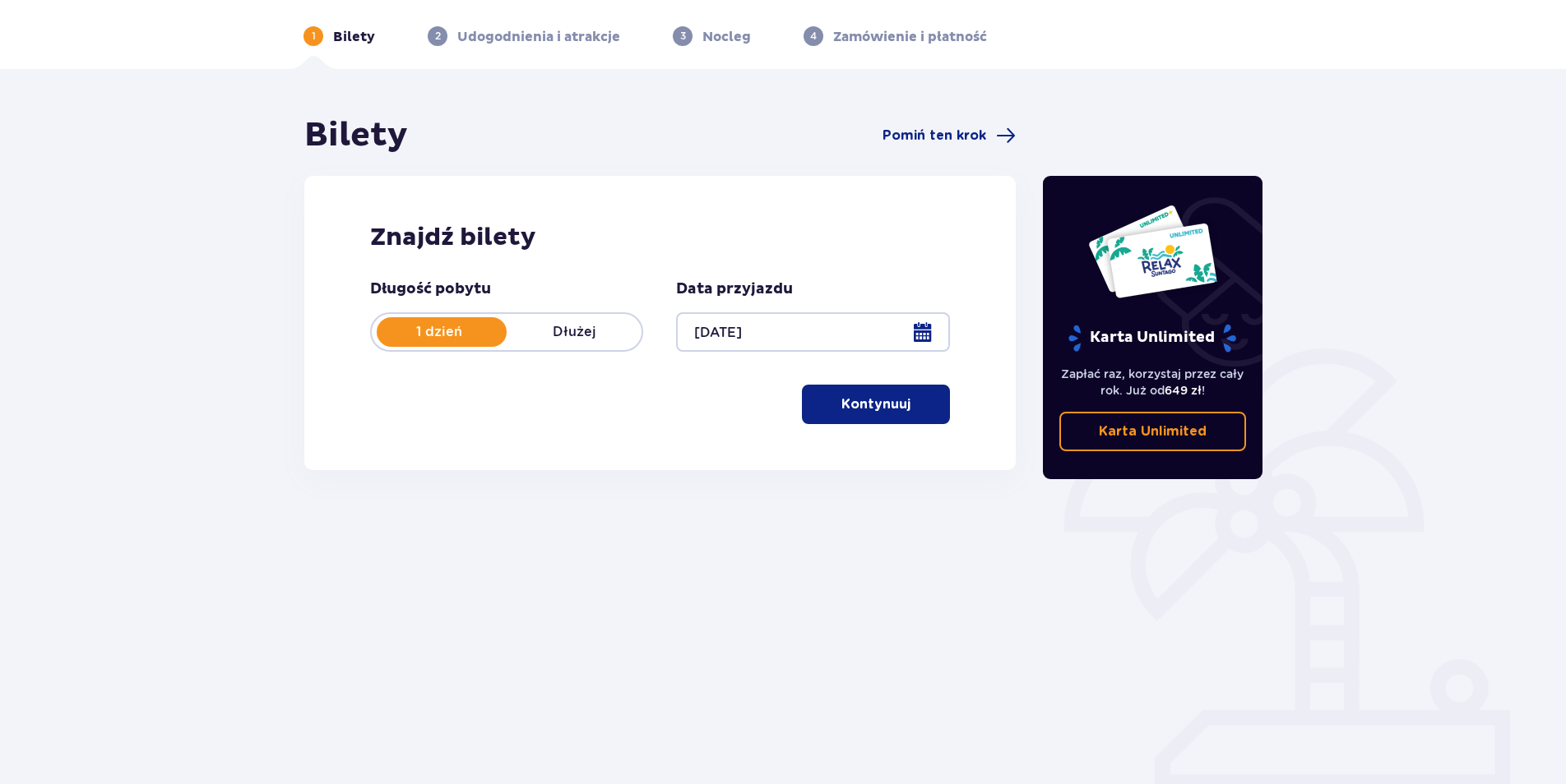
click at [911, 396] on span "button" at bounding box center [913, 404] width 20 height 20
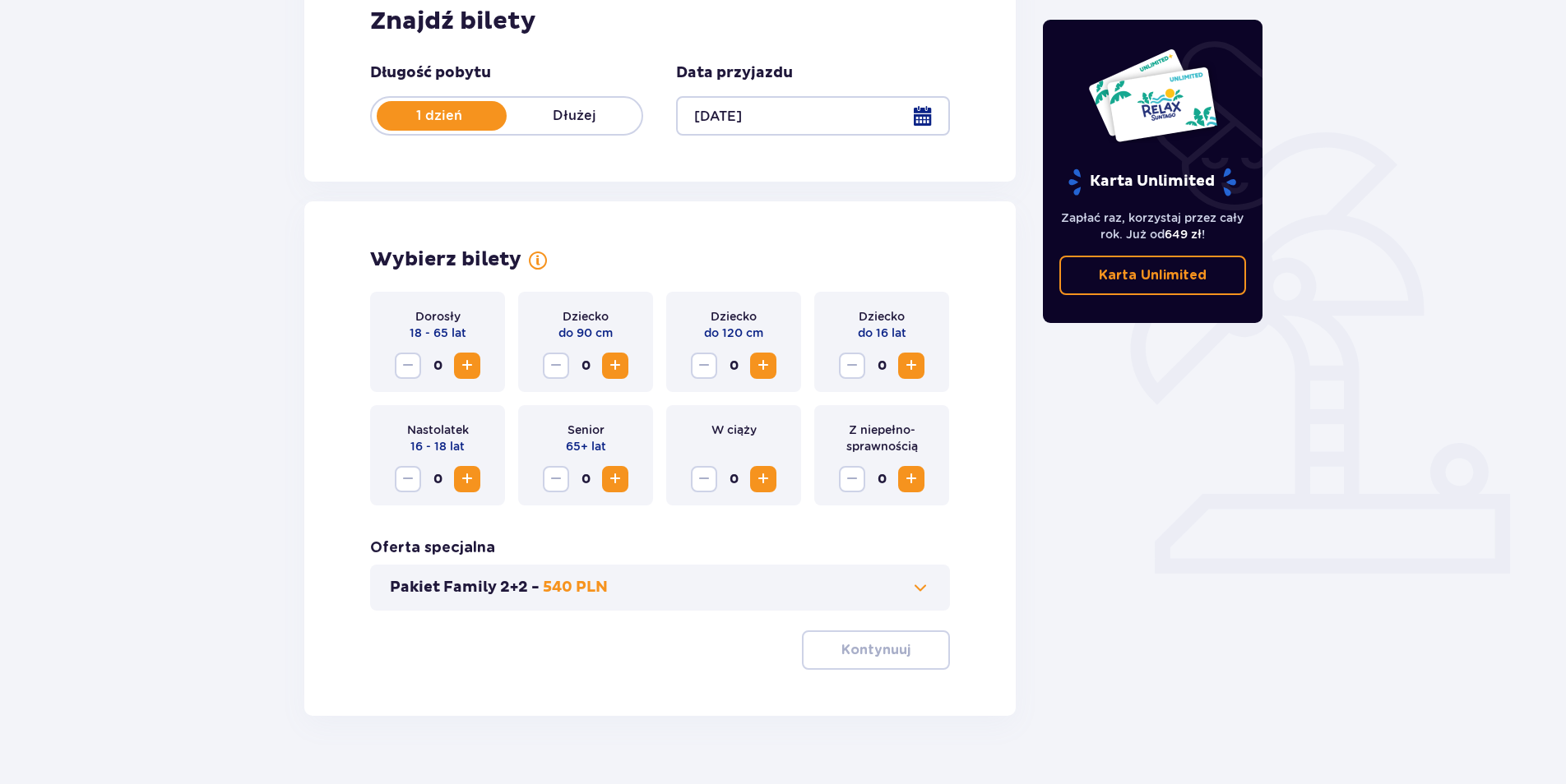
scroll to position [306, 0]
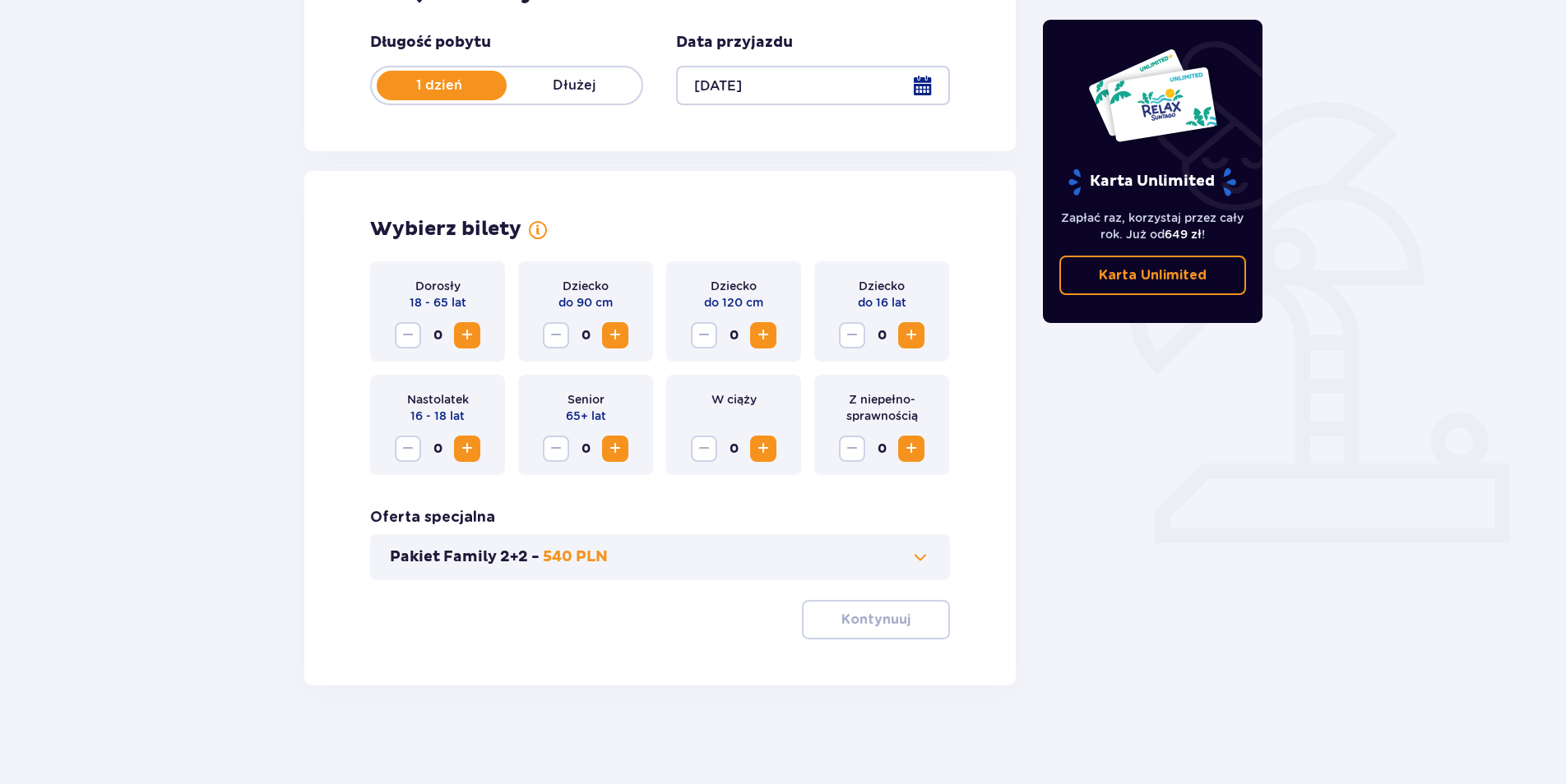
click at [473, 337] on span "Zwiększ" at bounding box center [467, 335] width 20 height 20
click at [835, 609] on button "Kontynuuj" at bounding box center [875, 619] width 148 height 39
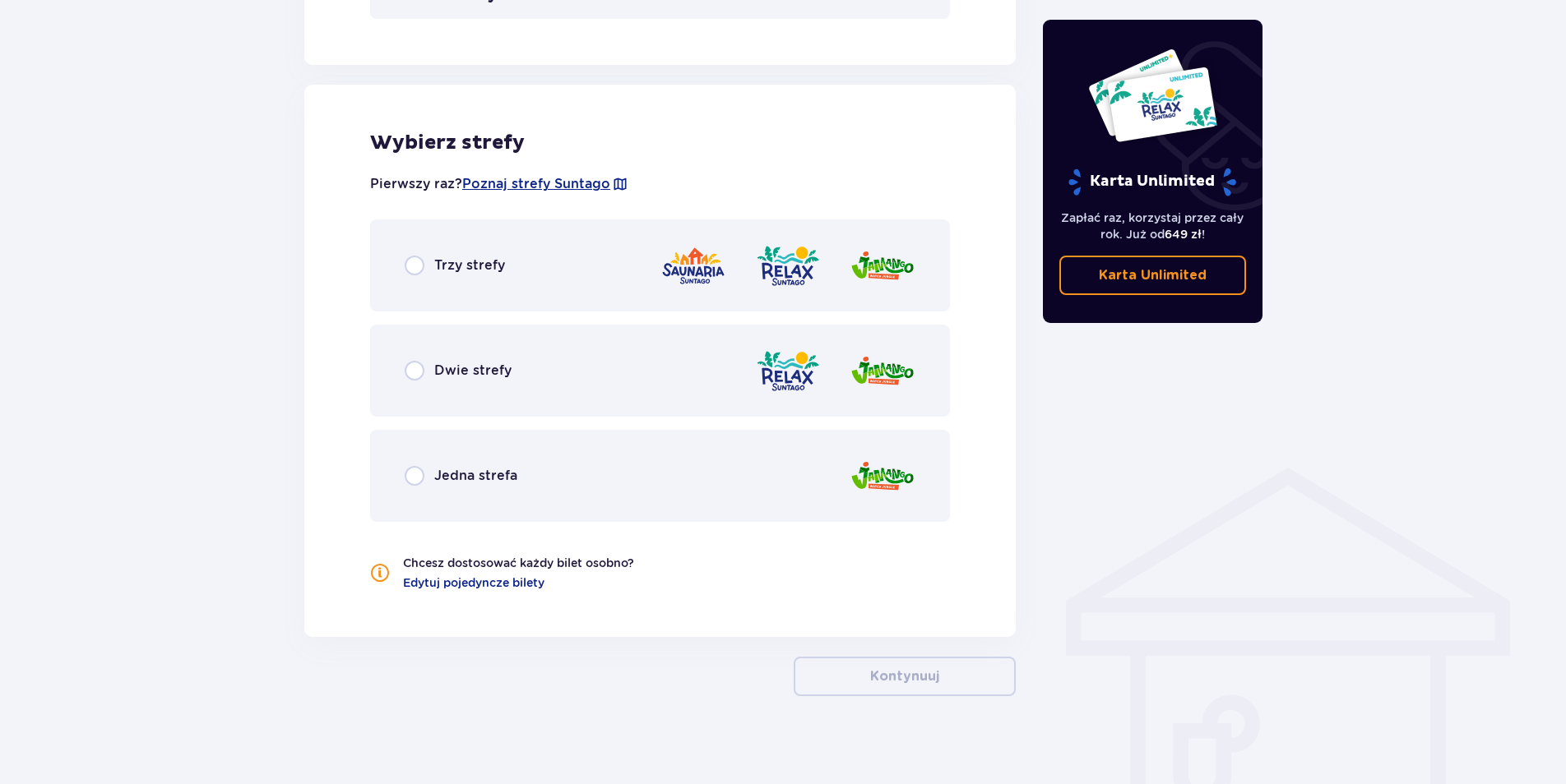
scroll to position [877, 0]
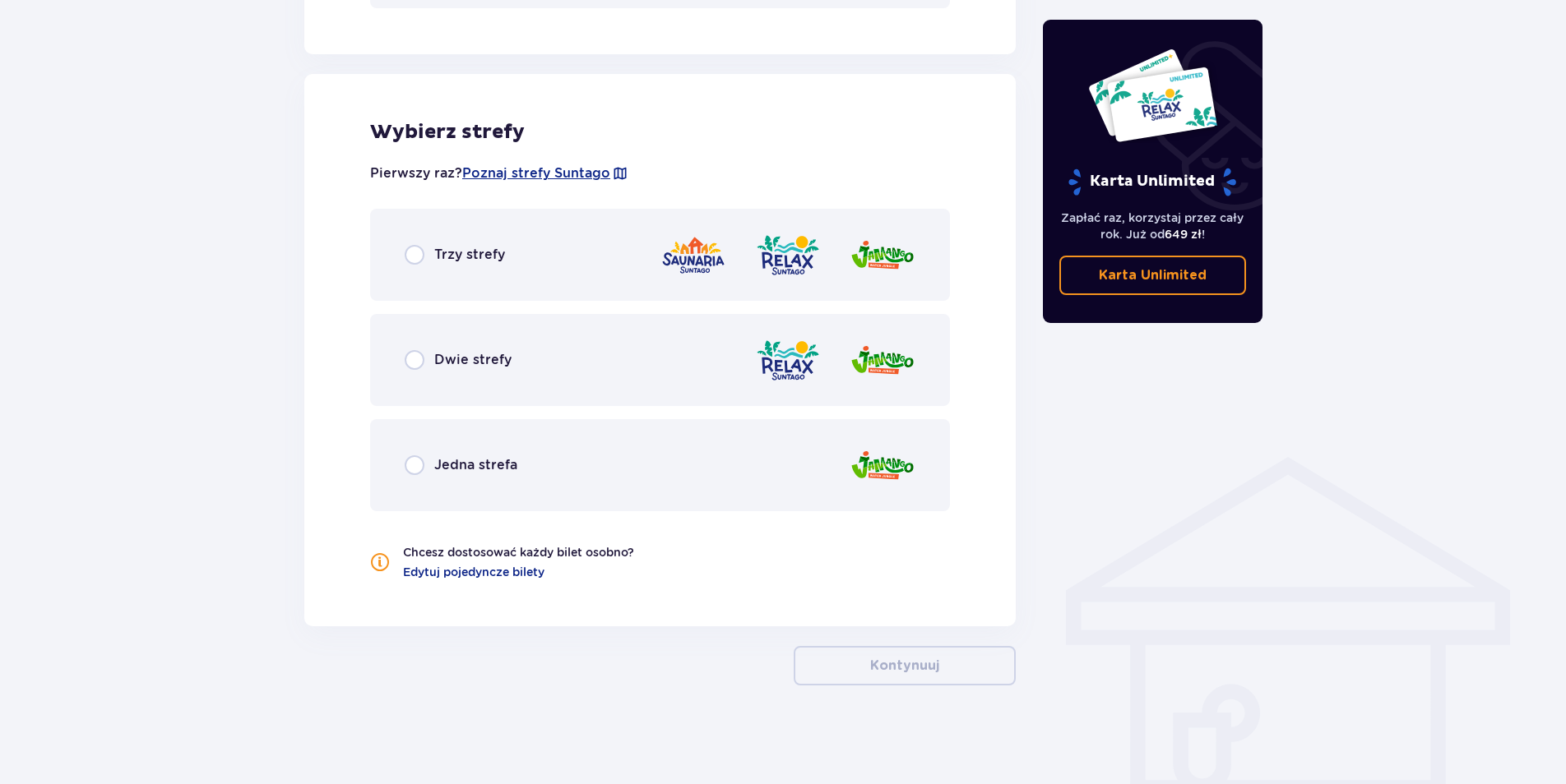
click at [493, 364] on span "Dwie strefy" at bounding box center [472, 360] width 77 height 18
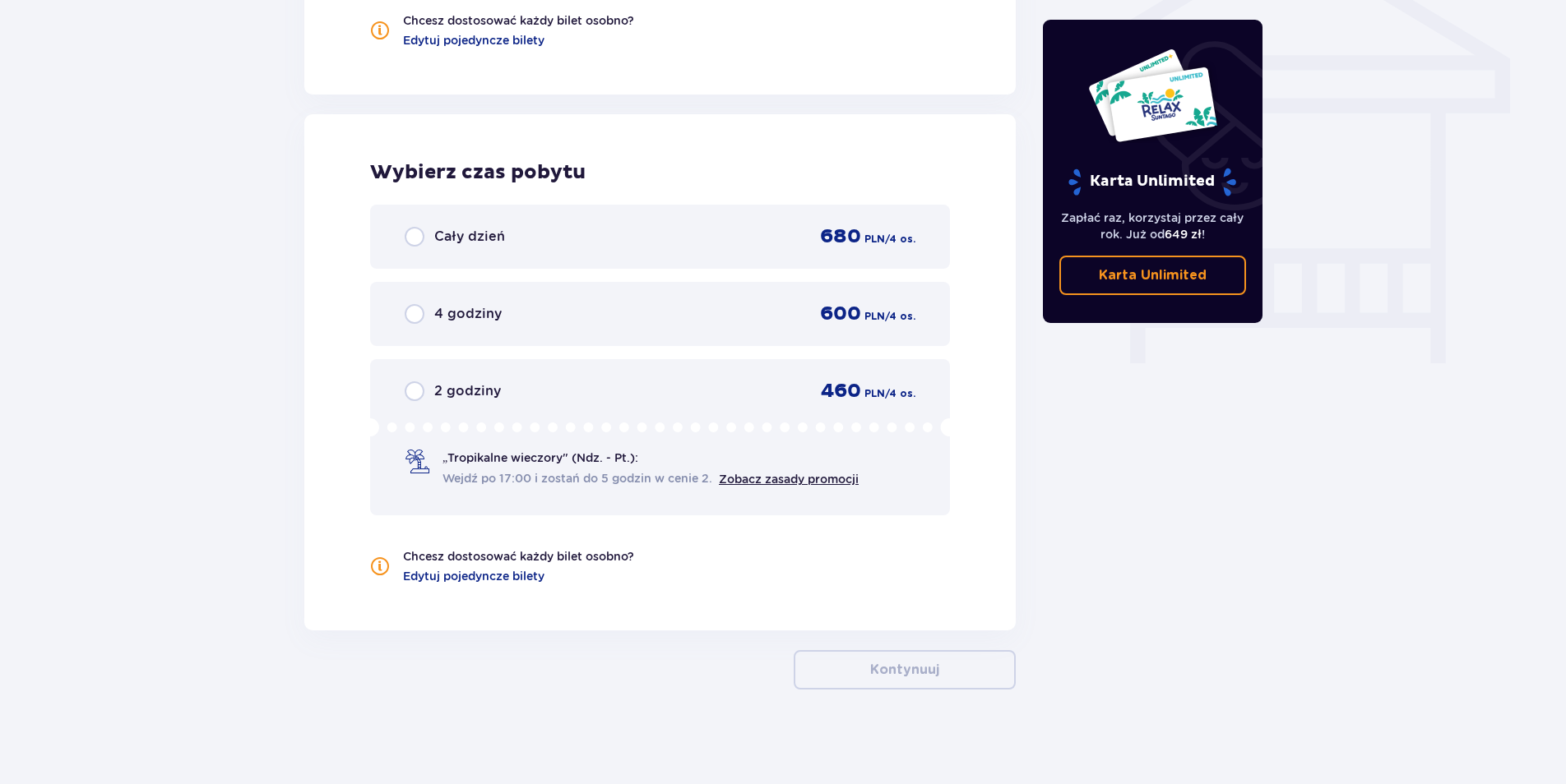
scroll to position [1413, 0]
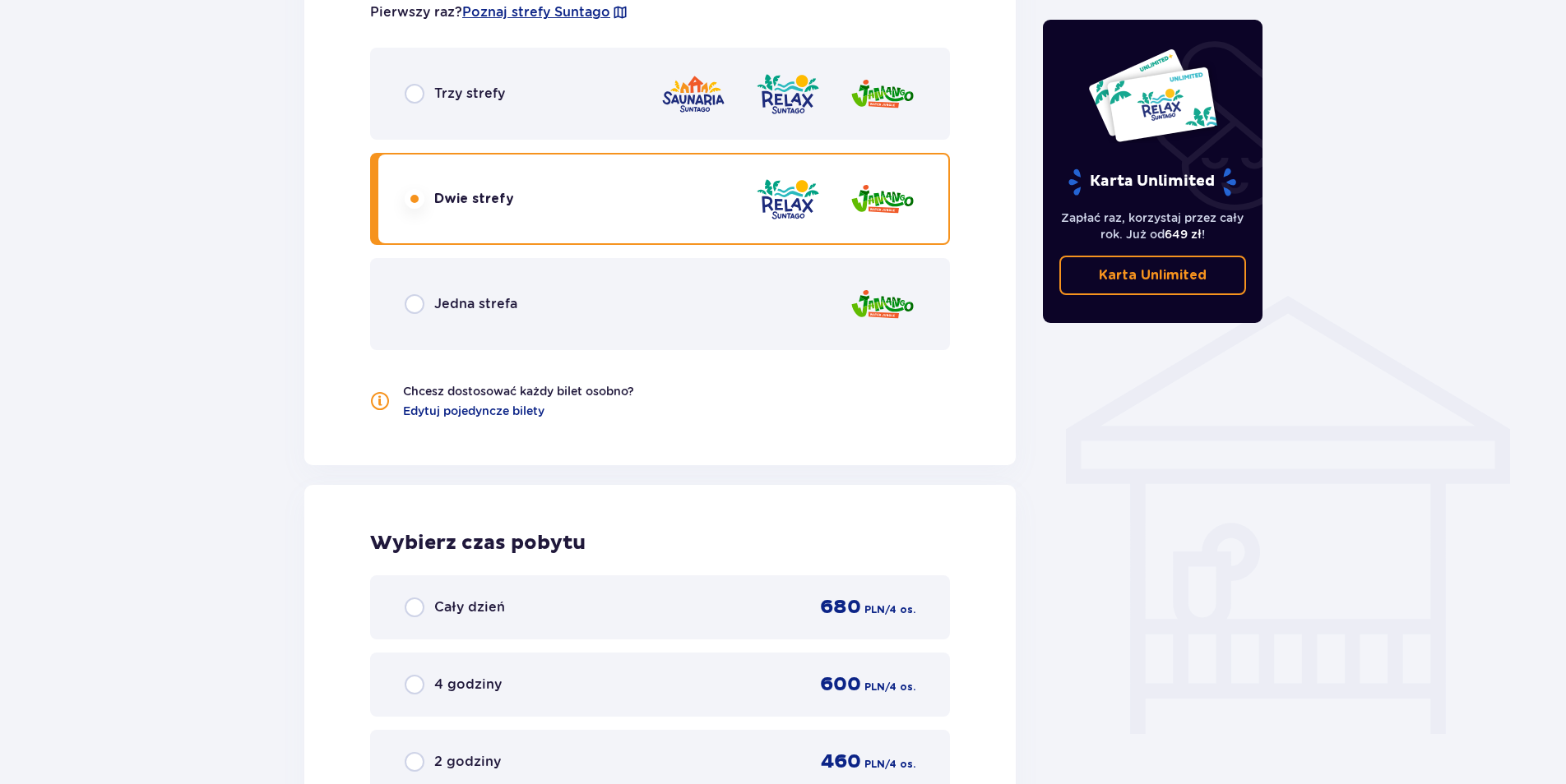
scroll to position [1002, 0]
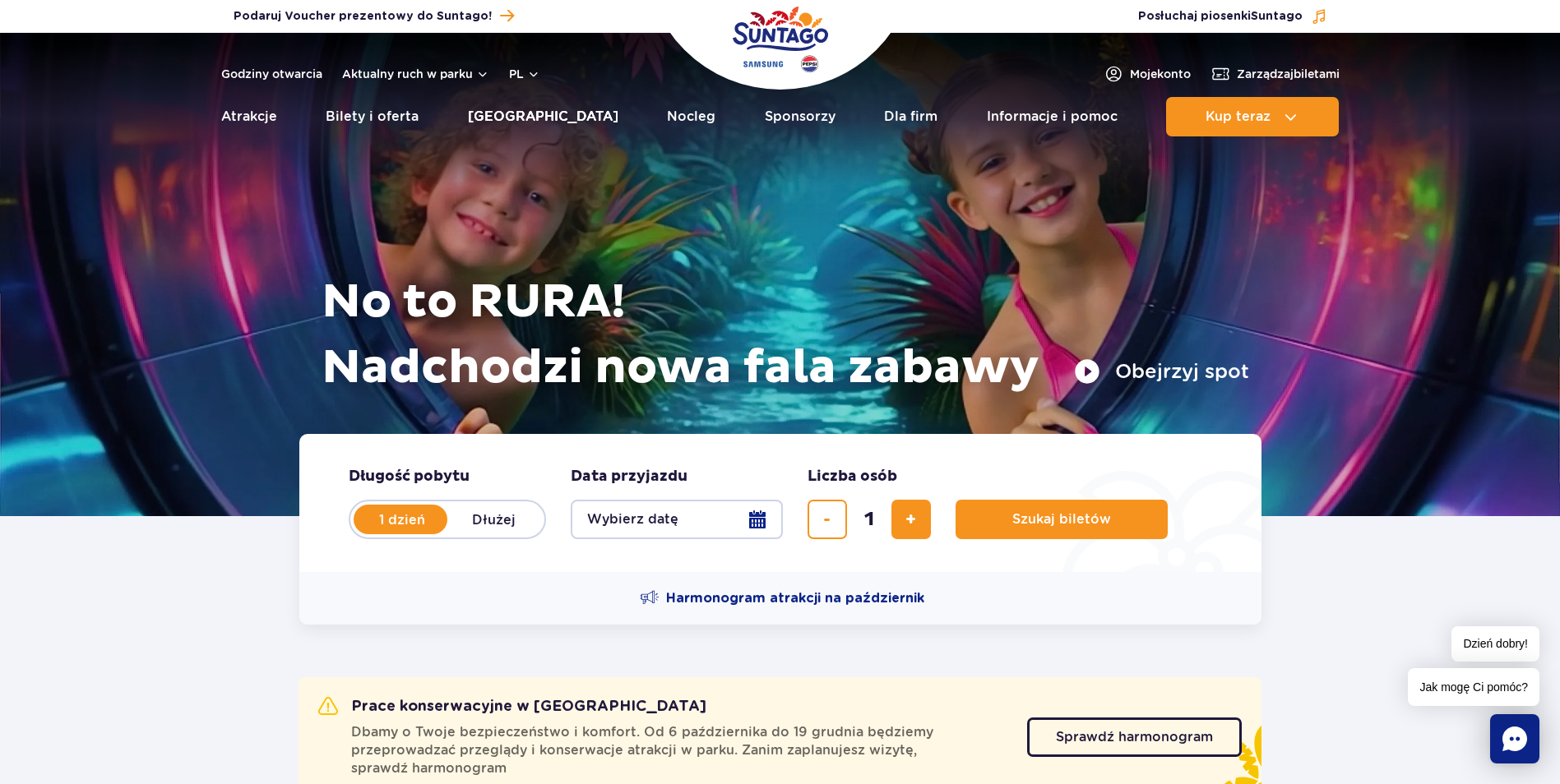
click at [521, 126] on link "[GEOGRAPHIC_DATA]" at bounding box center [543, 116] width 151 height 39
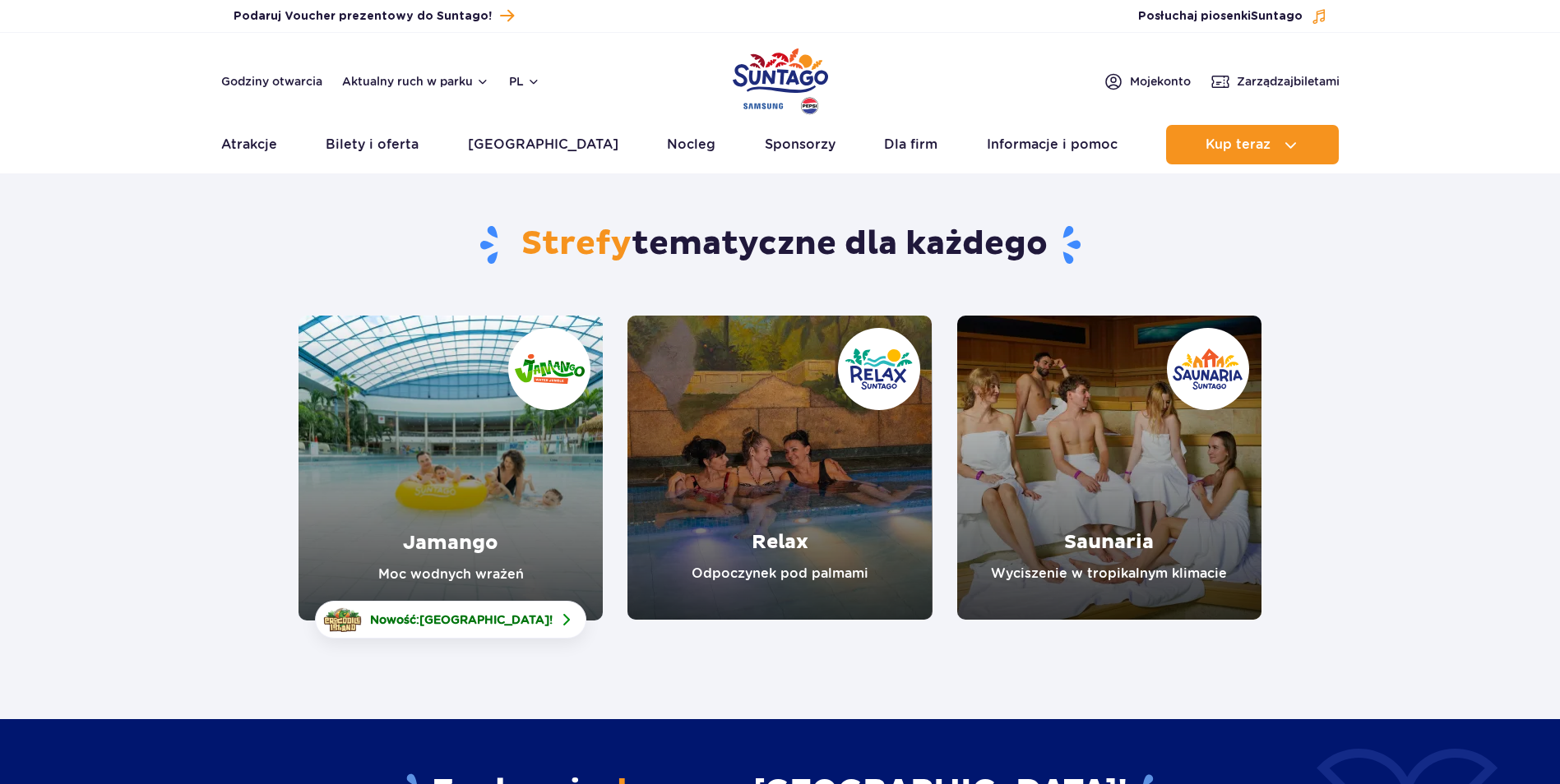
click at [770, 467] on link "Relax" at bounding box center [779, 467] width 304 height 304
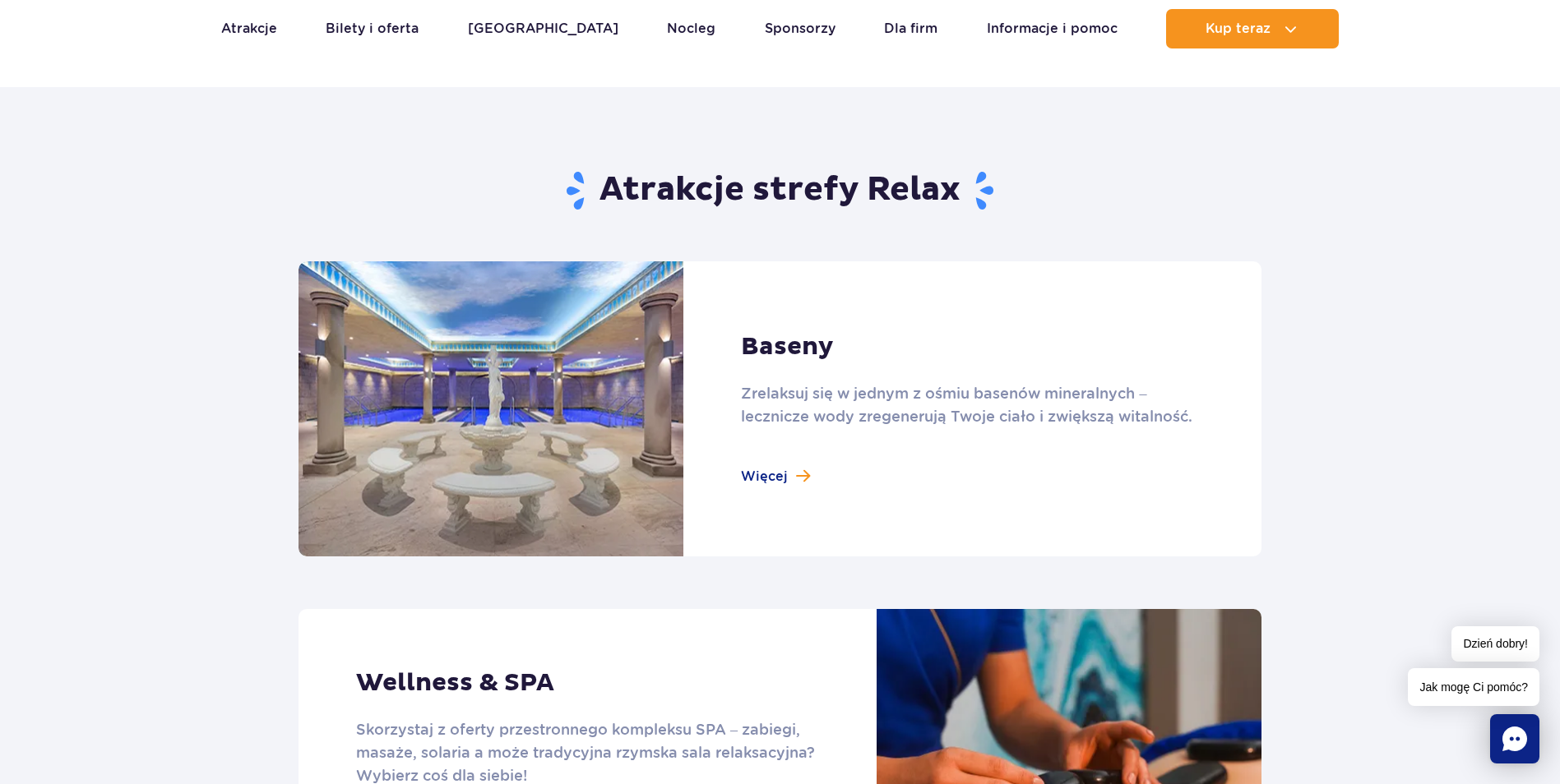
scroll to position [904, 0]
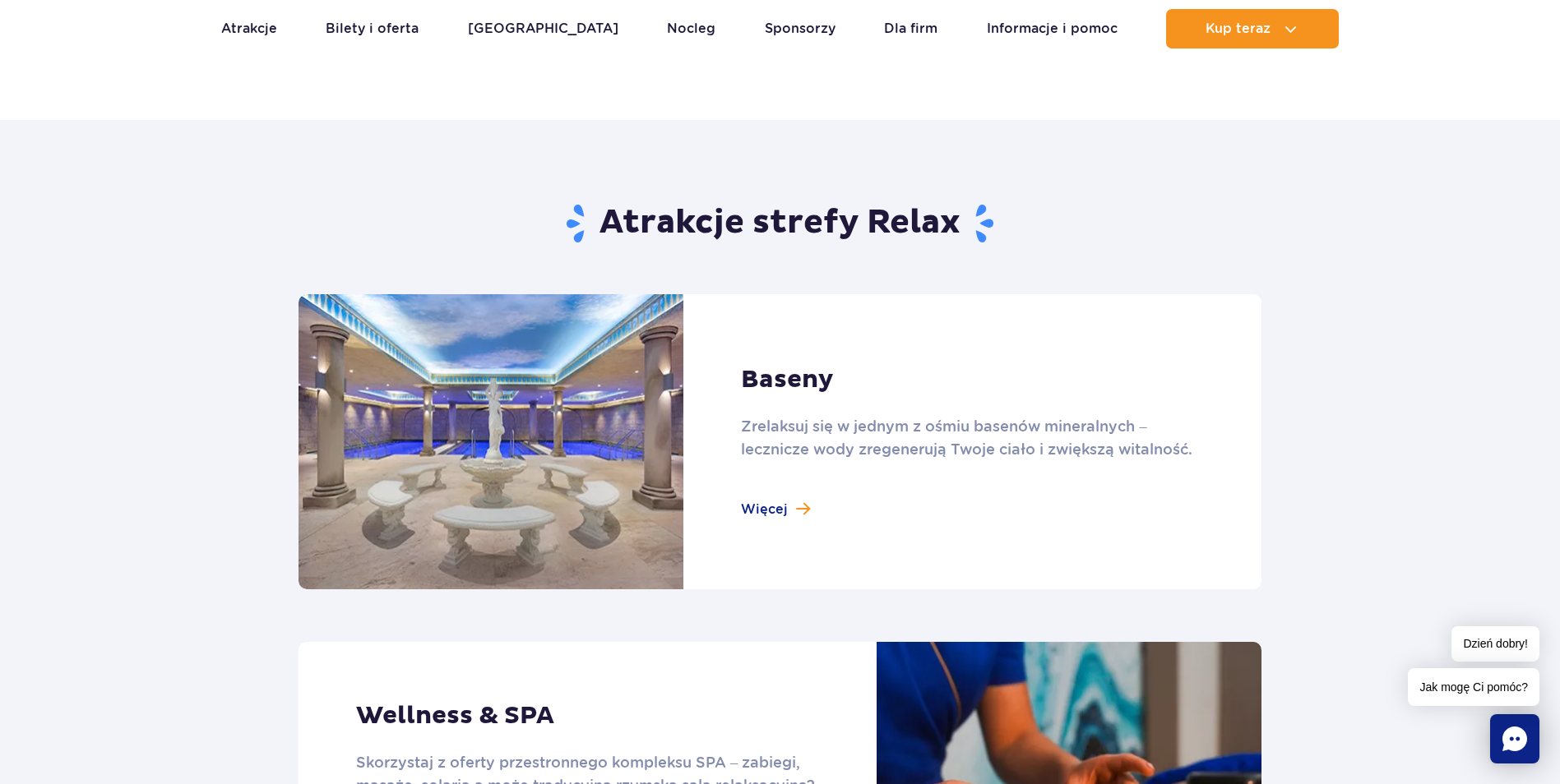
click at [768, 395] on link at bounding box center [780, 441] width 963 height 295
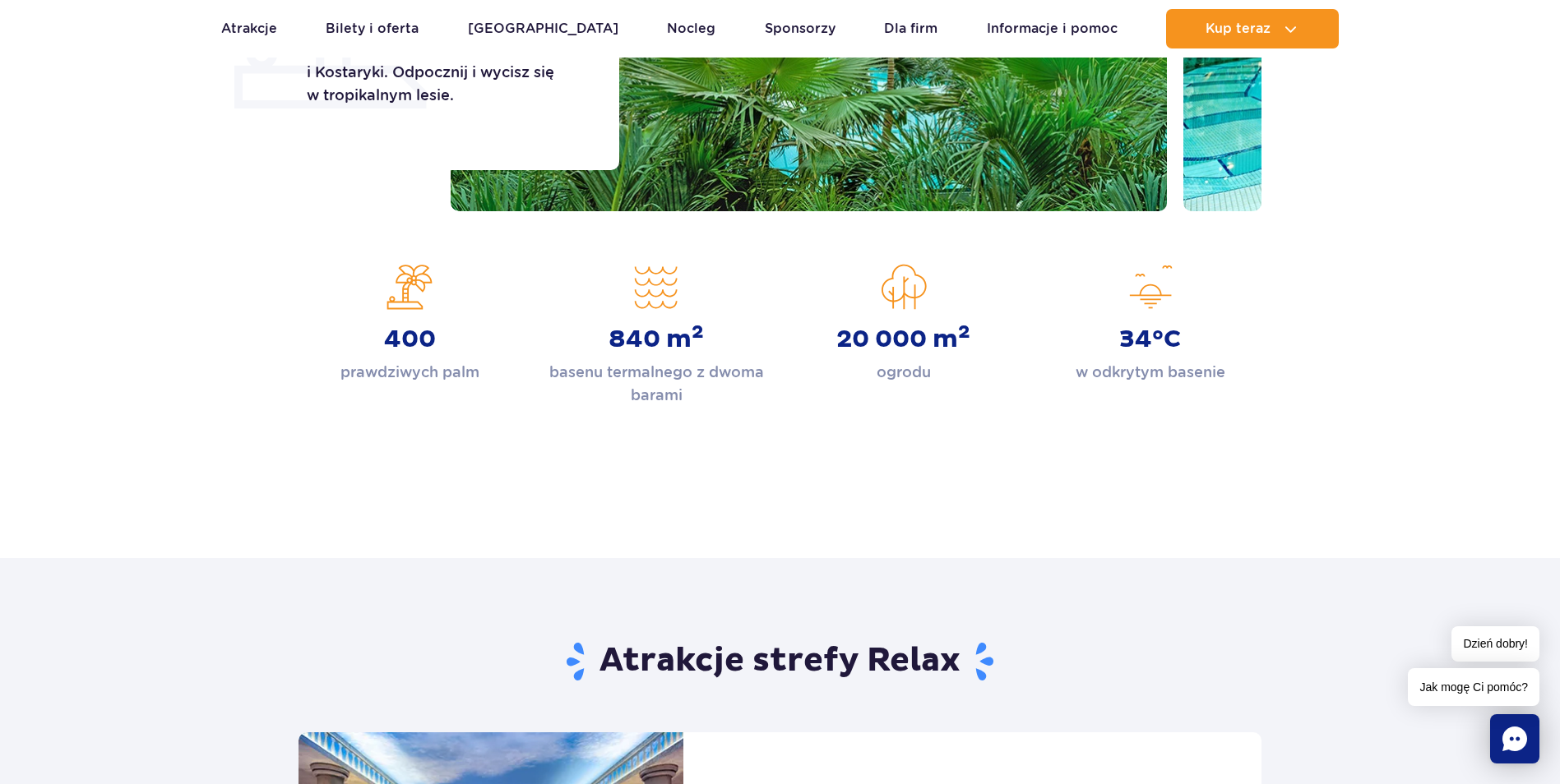
scroll to position [740, 0]
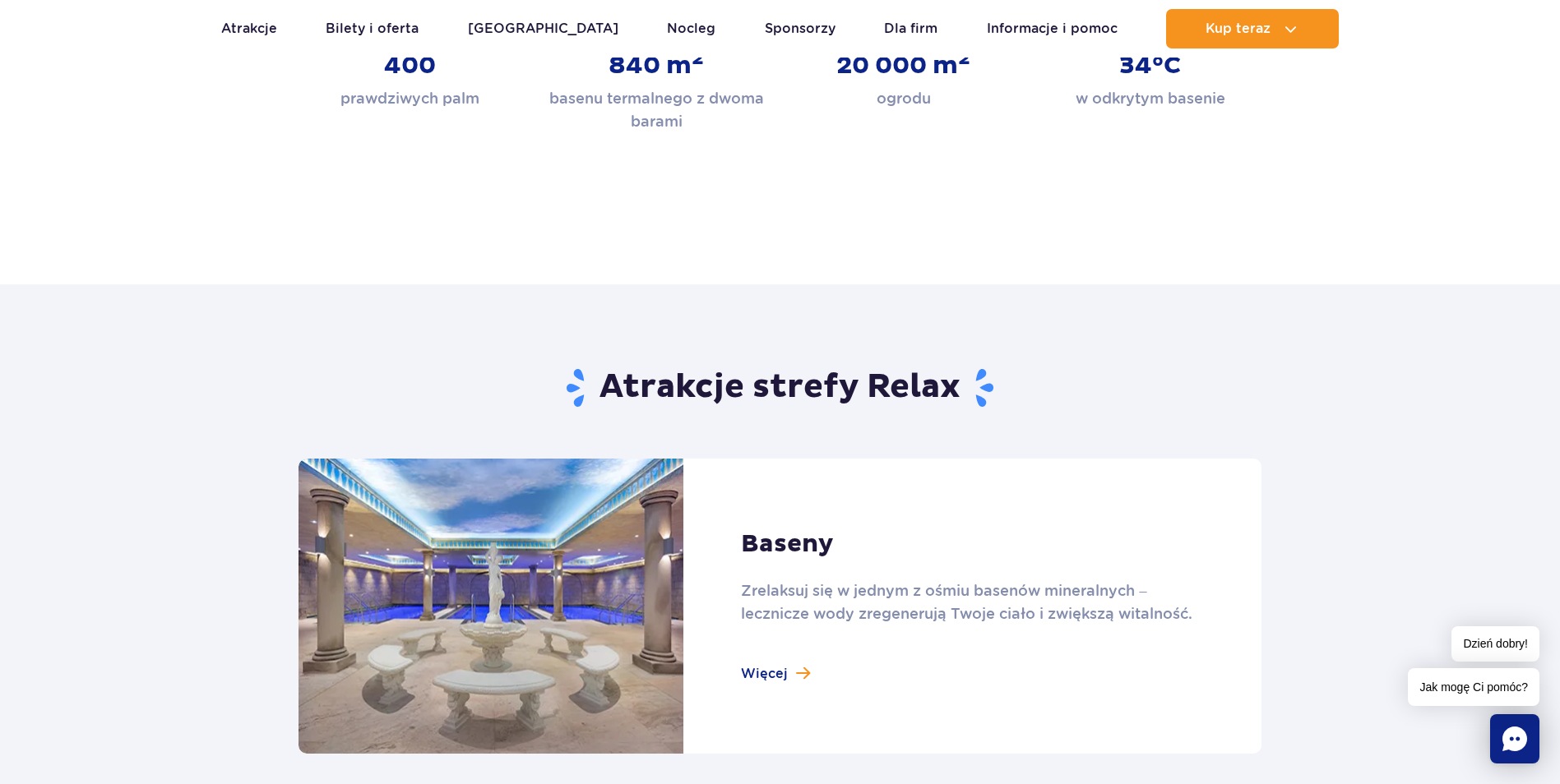
click at [674, 386] on h2 "Atrakcje strefy Relax" at bounding box center [780, 387] width 963 height 43
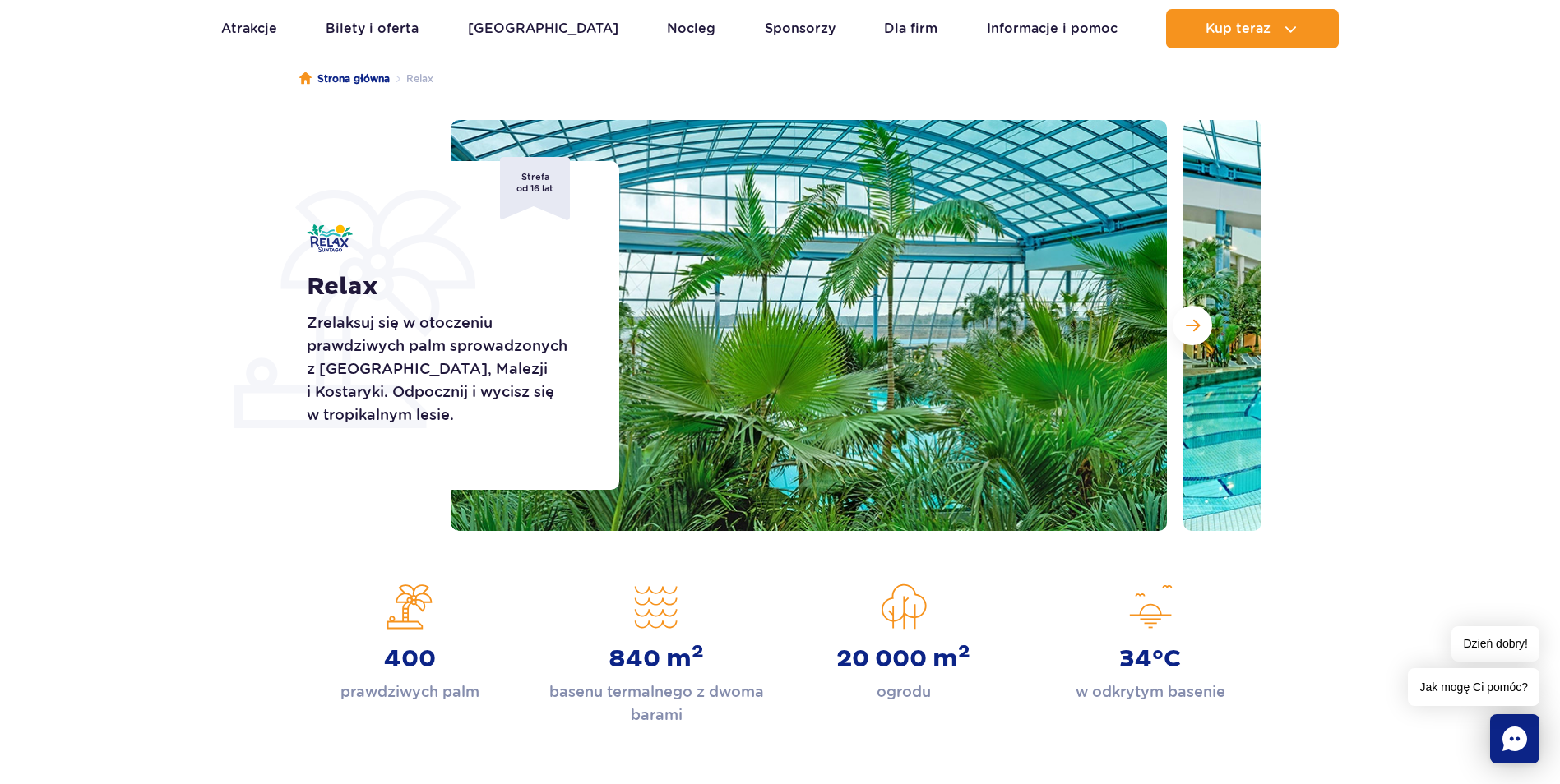
scroll to position [0, 0]
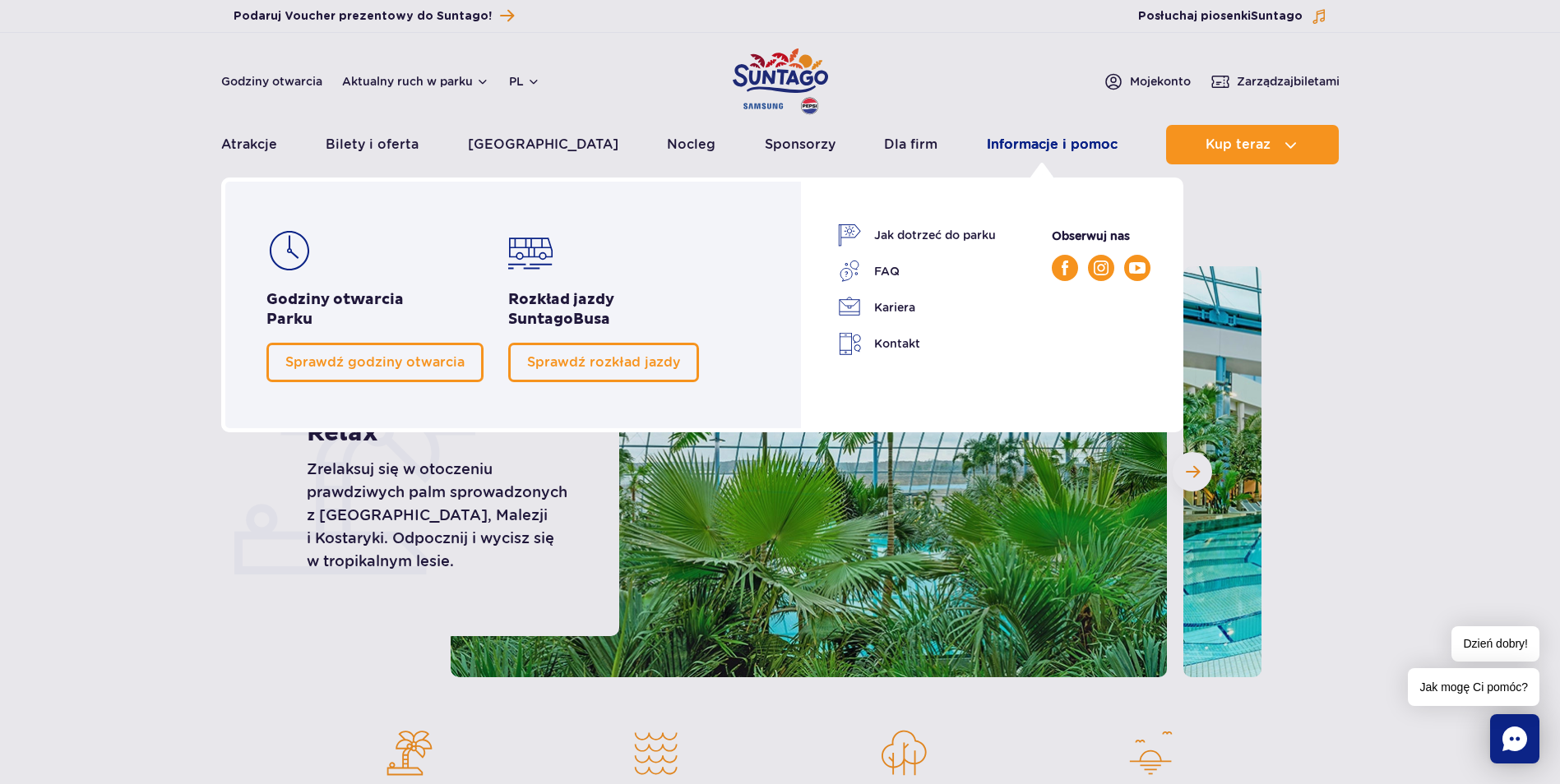
click at [1018, 146] on link "Informacje i pomoc" at bounding box center [1051, 144] width 131 height 39
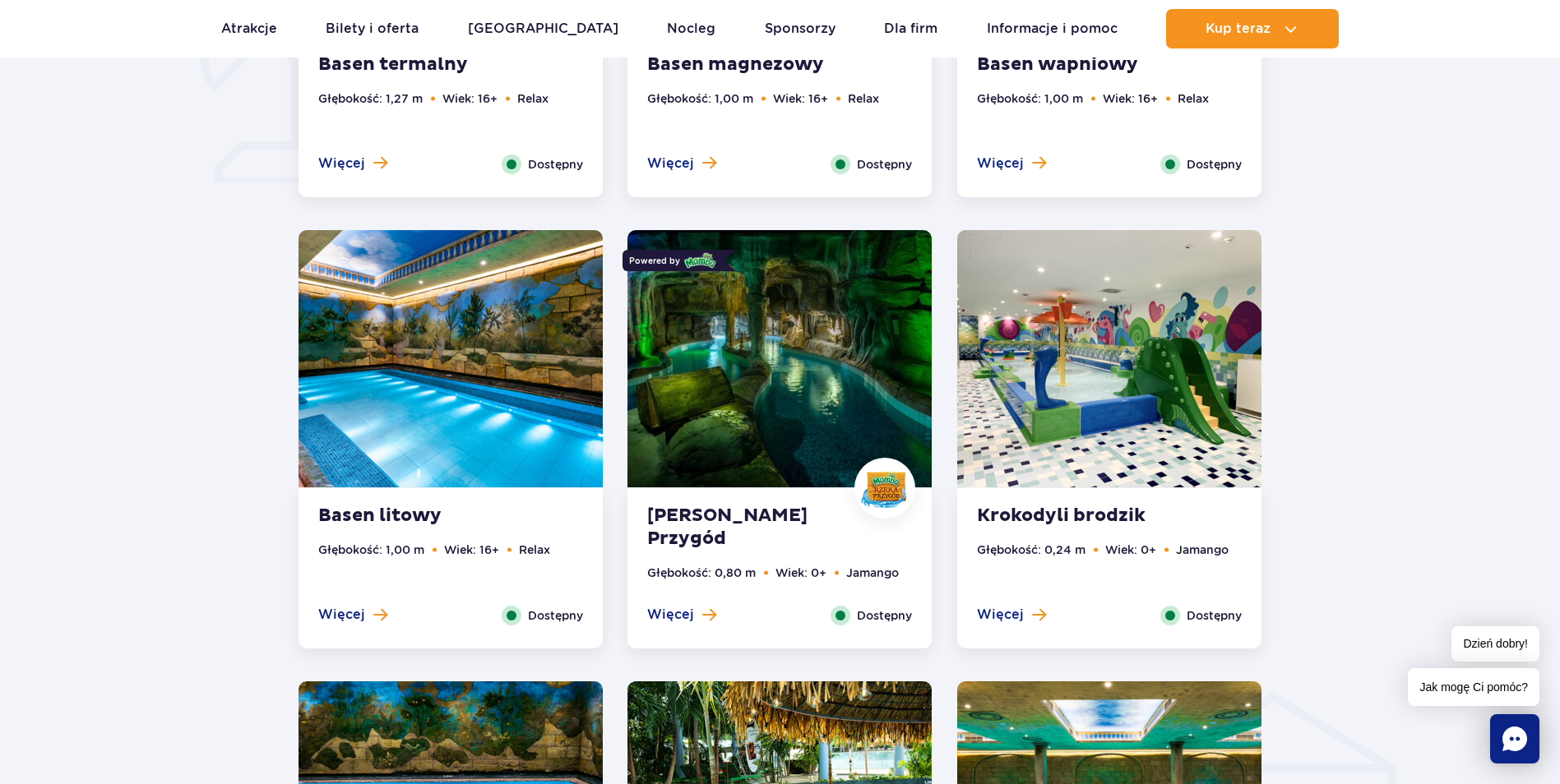
scroll to position [1479, 0]
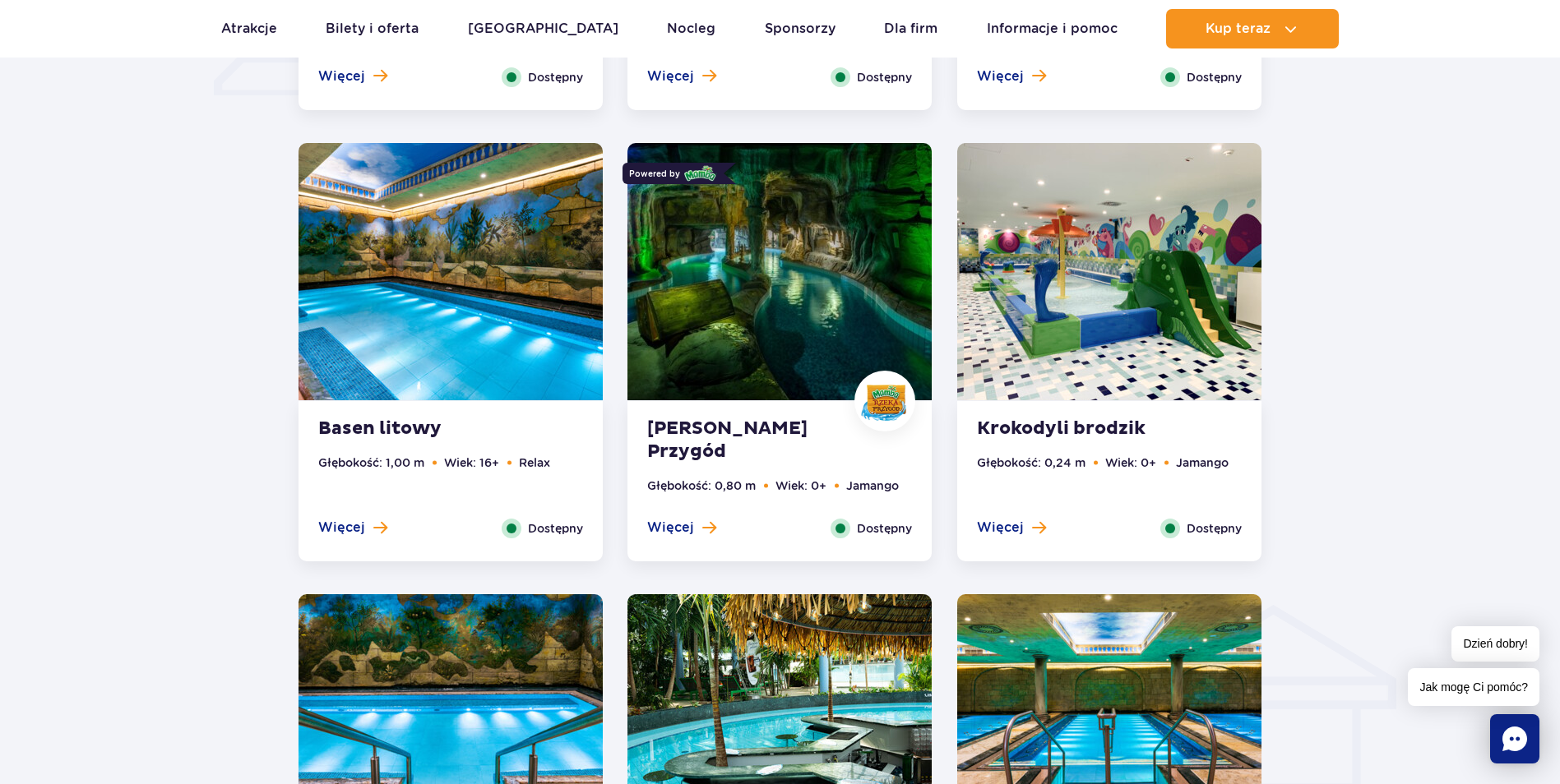
click at [691, 444] on strong "[PERSON_NAME] Przygód" at bounding box center [746, 441] width 199 height 46
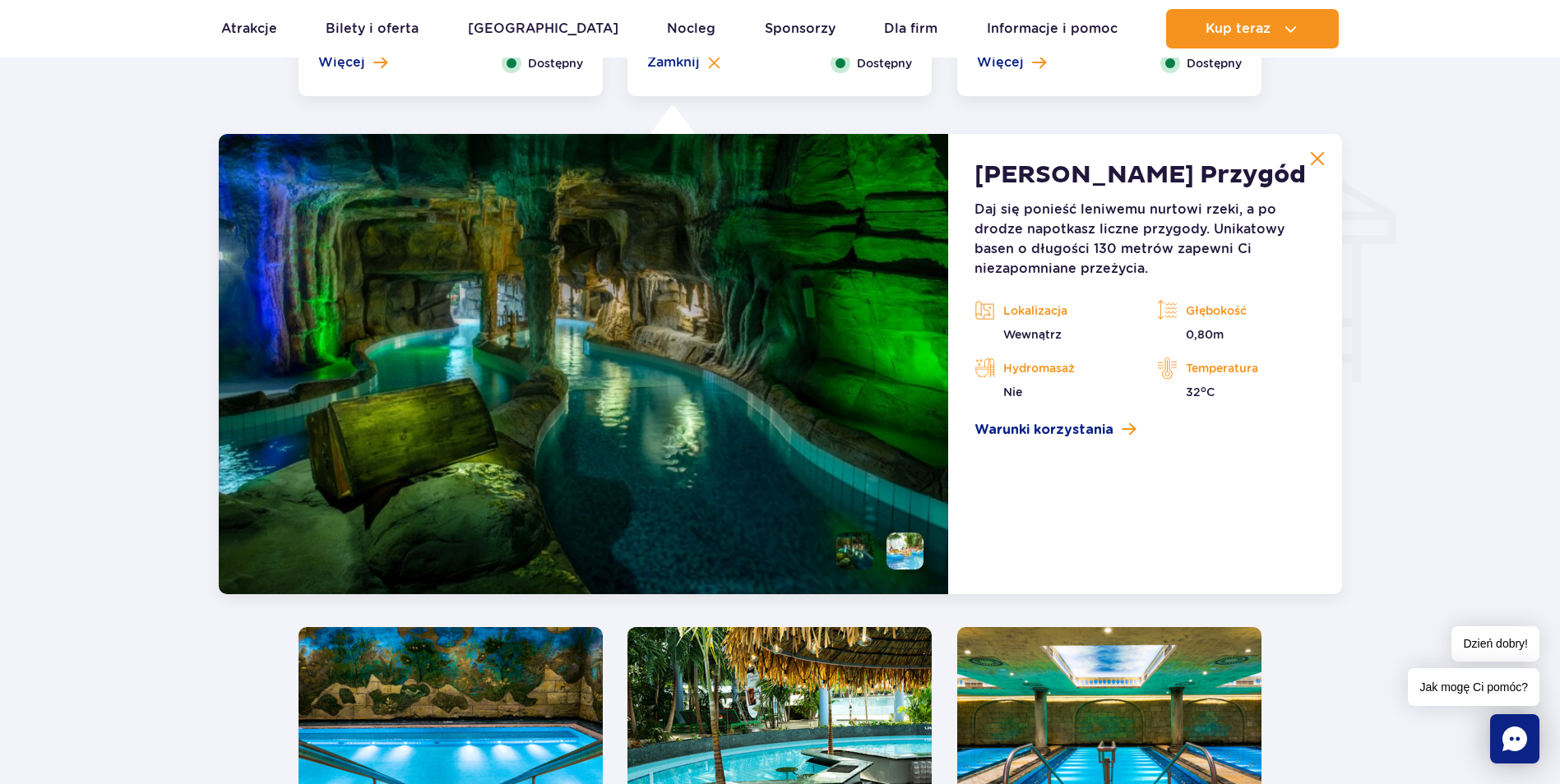
scroll to position [1980, 0]
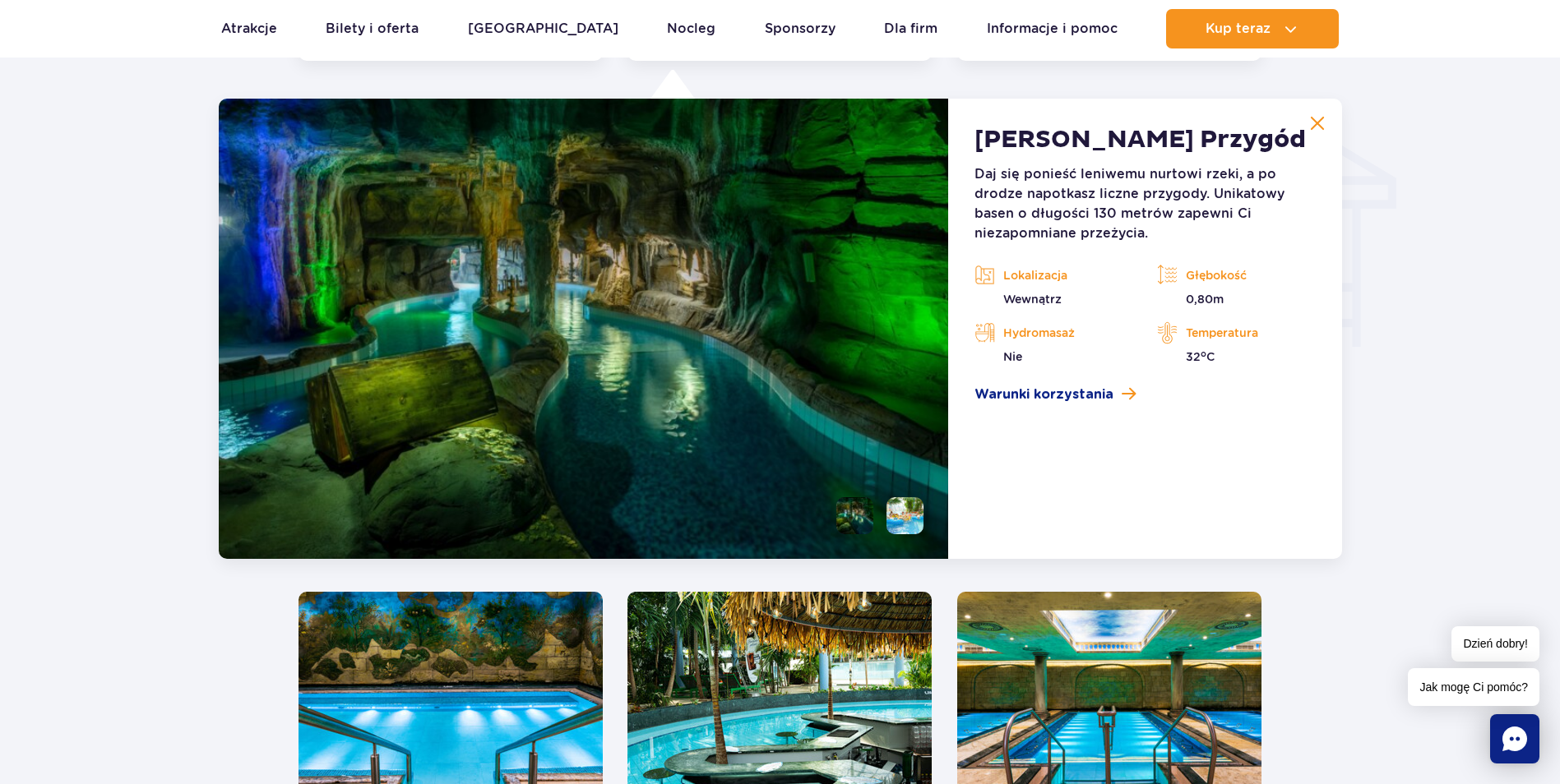
click at [872, 392] on img at bounding box center [583, 328] width 730 height 461
click at [919, 520] on li at bounding box center [905, 515] width 37 height 37
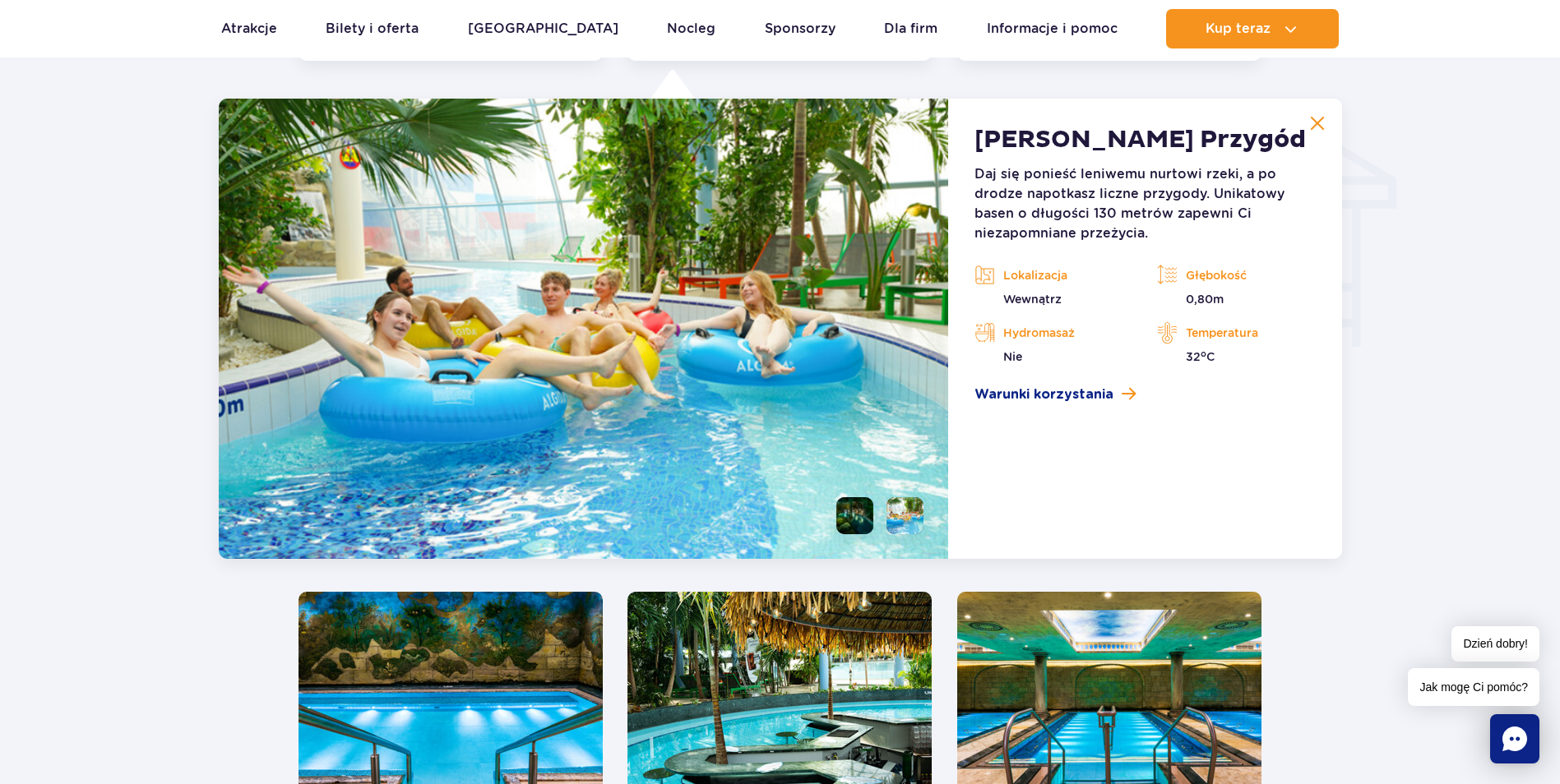
click at [854, 521] on li at bounding box center [854, 515] width 37 height 37
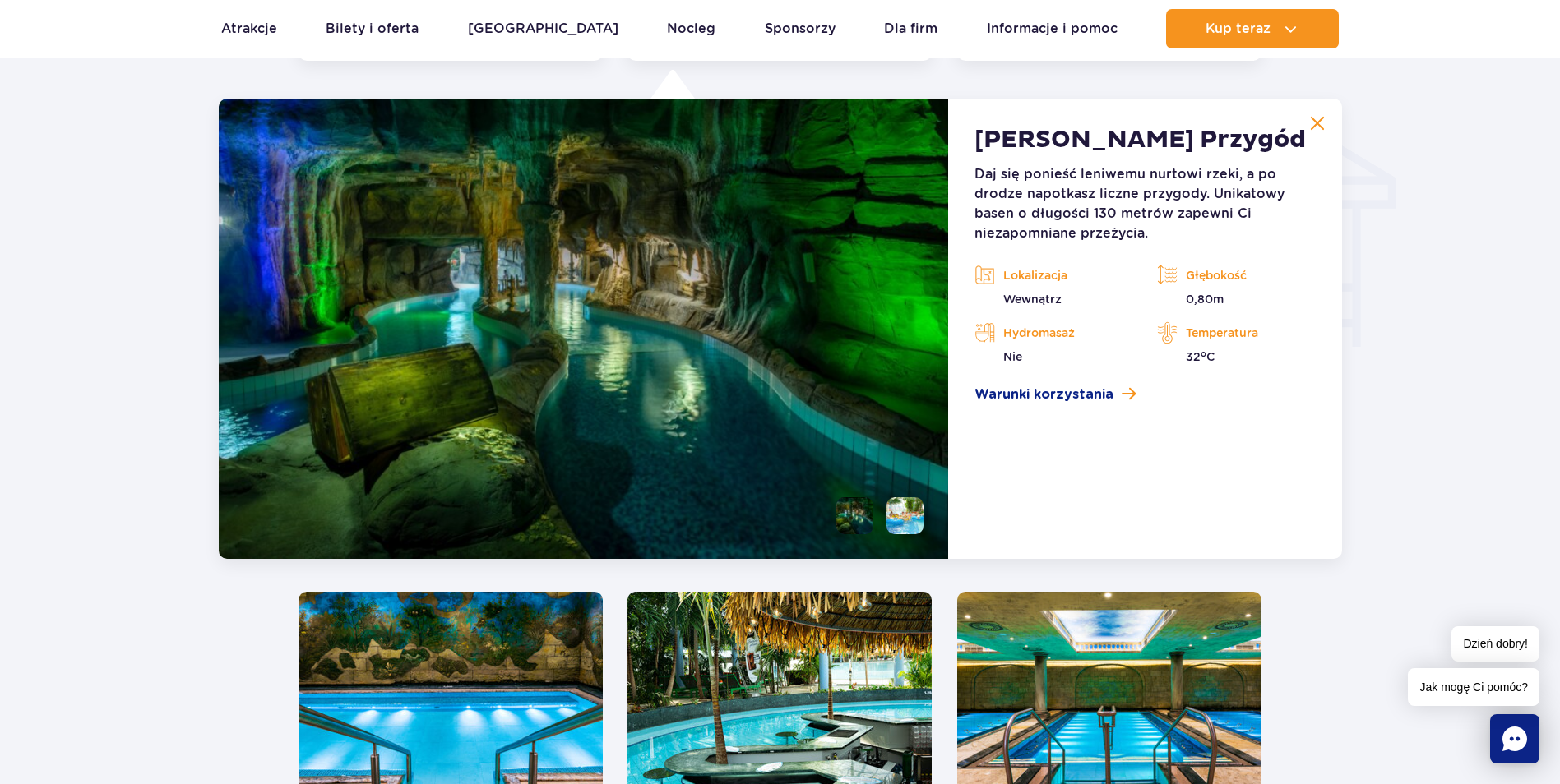
click at [1506, 433] on div at bounding box center [780, 398] width 1716 height 3098
click at [1322, 119] on img at bounding box center [1318, 123] width 15 height 15
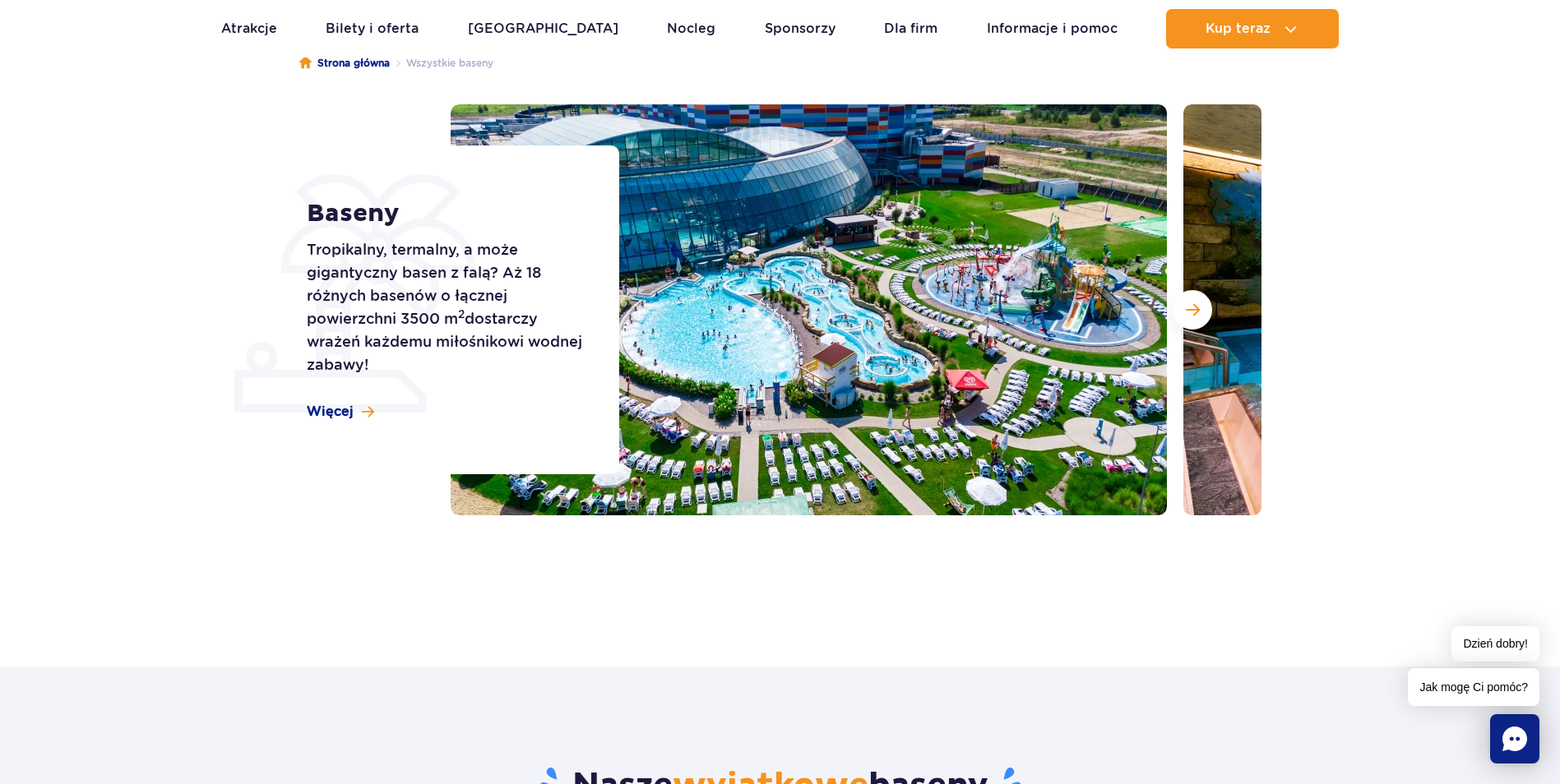
scroll to position [8, 0]
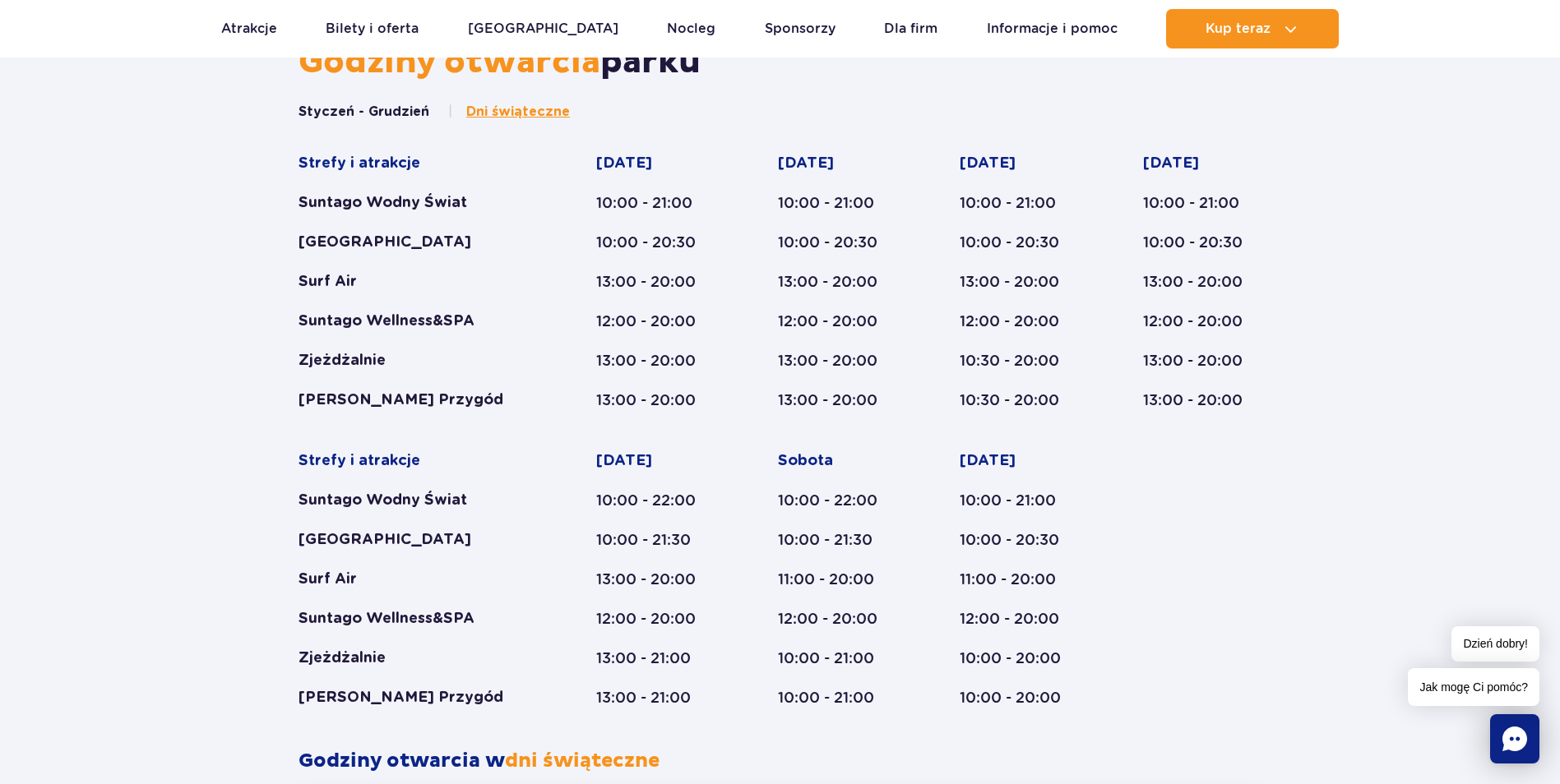
scroll to position [904, 0]
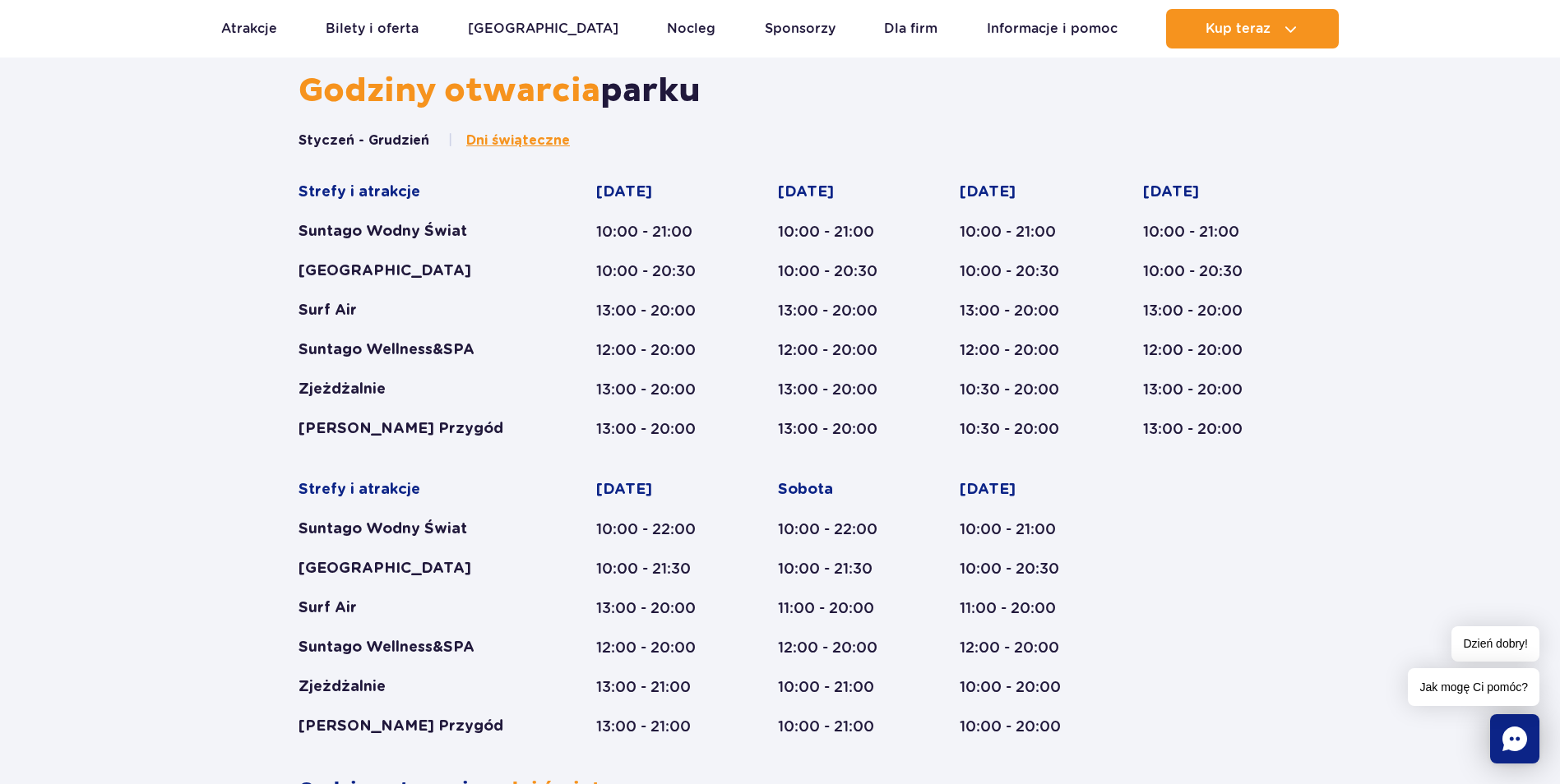
click at [1074, 656] on div "Niedziela 10:00 - 21:00 10:00 - 20:30 11:00 - 20:00 12:00 - 20:00 10:00 - 20:00…" at bounding box center [1020, 608] width 120 height 257
drag, startPoint x: 354, startPoint y: 597, endPoint x: 283, endPoint y: 612, distance: 72.6
click at [283, 612] on div "Godziny otwarcia parku Styczeń - Grudzień Dni świąteczne Strefy i atrakcje Sunt…" at bounding box center [780, 624] width 1560 height 1106
drag, startPoint x: 287, startPoint y: 612, endPoint x: 312, endPoint y: 609, distance: 25.2
drag, startPoint x: 284, startPoint y: 525, endPoint x: 523, endPoint y: 527, distance: 239.0
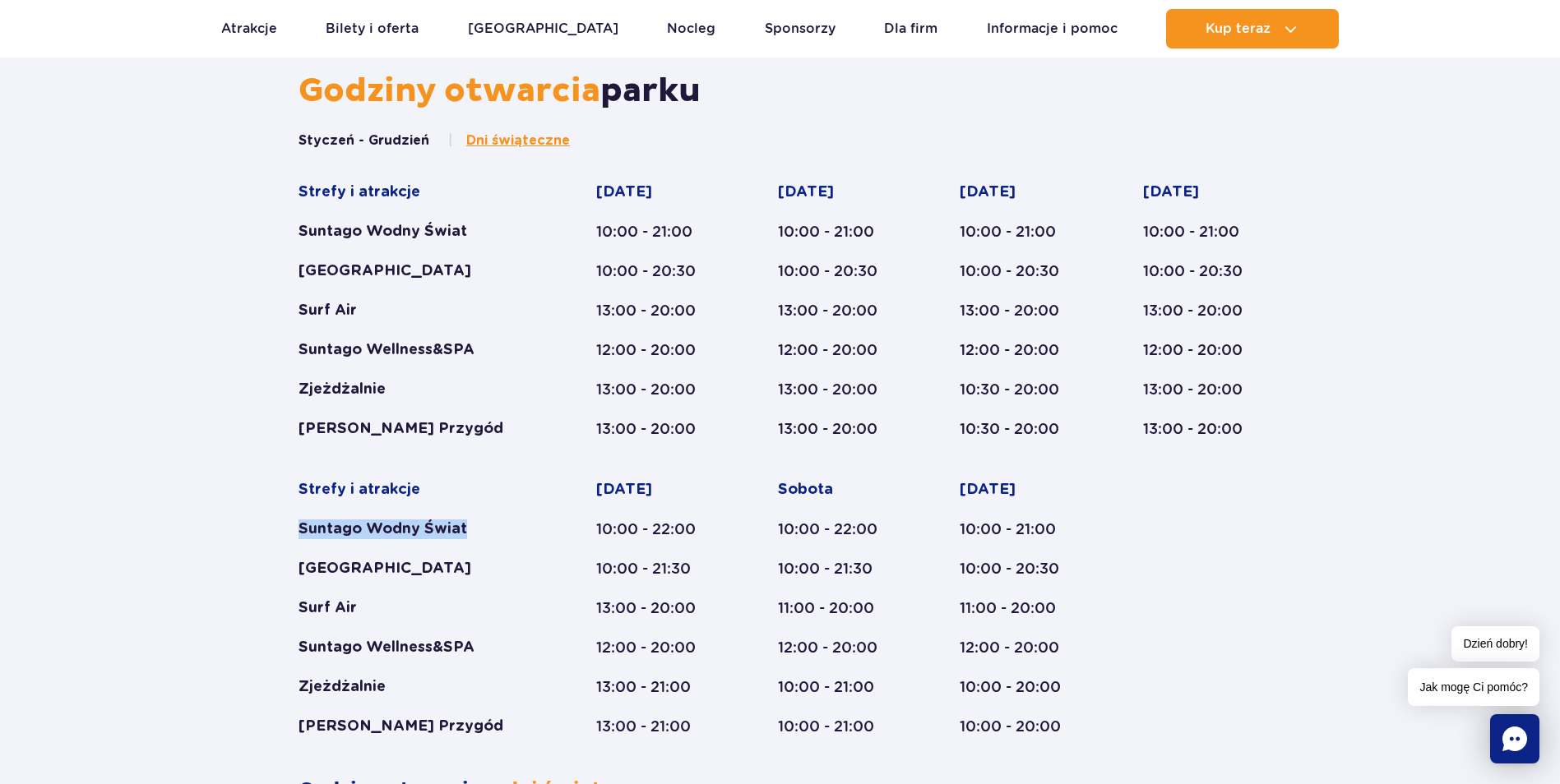
click at [523, 527] on div "Godziny otwarcia parku Styczeń - Grudzień Dni świąteczne Strefy i atrakcje Sunt…" at bounding box center [780, 624] width 1560 height 1106
drag, startPoint x: 523, startPoint y: 527, endPoint x: 447, endPoint y: 521, distance: 76.2
click at [232, 323] on div "Godziny otwarcia parku Styczeń - Grudzień Dni świąteczne Strefy i atrakcje Sunt…" at bounding box center [780, 624] width 1560 height 1106
click at [168, 266] on div "Godziny otwarcia parku Styczeń - Grudzień Dni świąteczne Strefy i atrakcje Sunt…" at bounding box center [780, 624] width 1560 height 1106
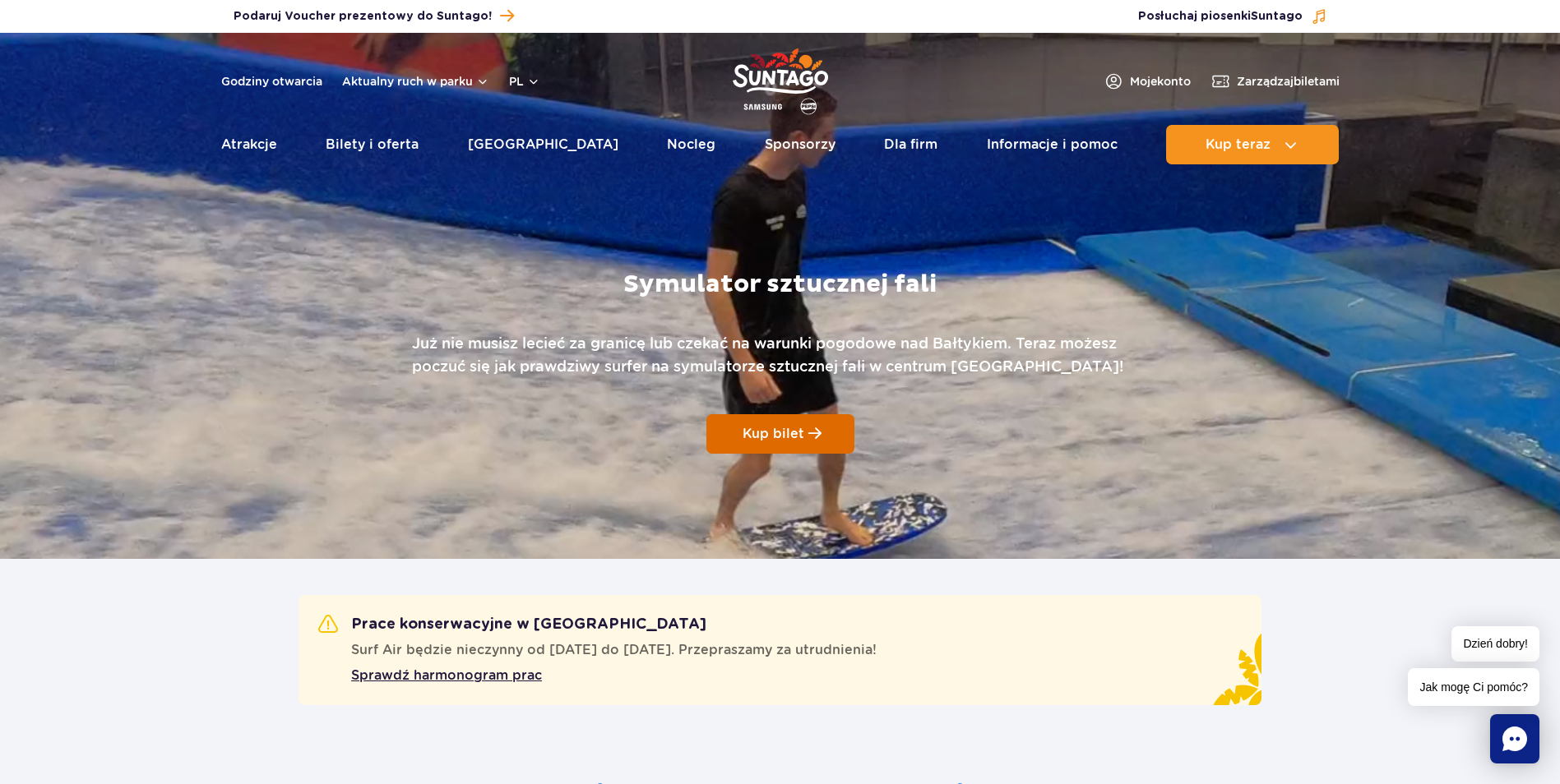
click at [759, 437] on span "Kup bilet" at bounding box center [773, 433] width 62 height 15
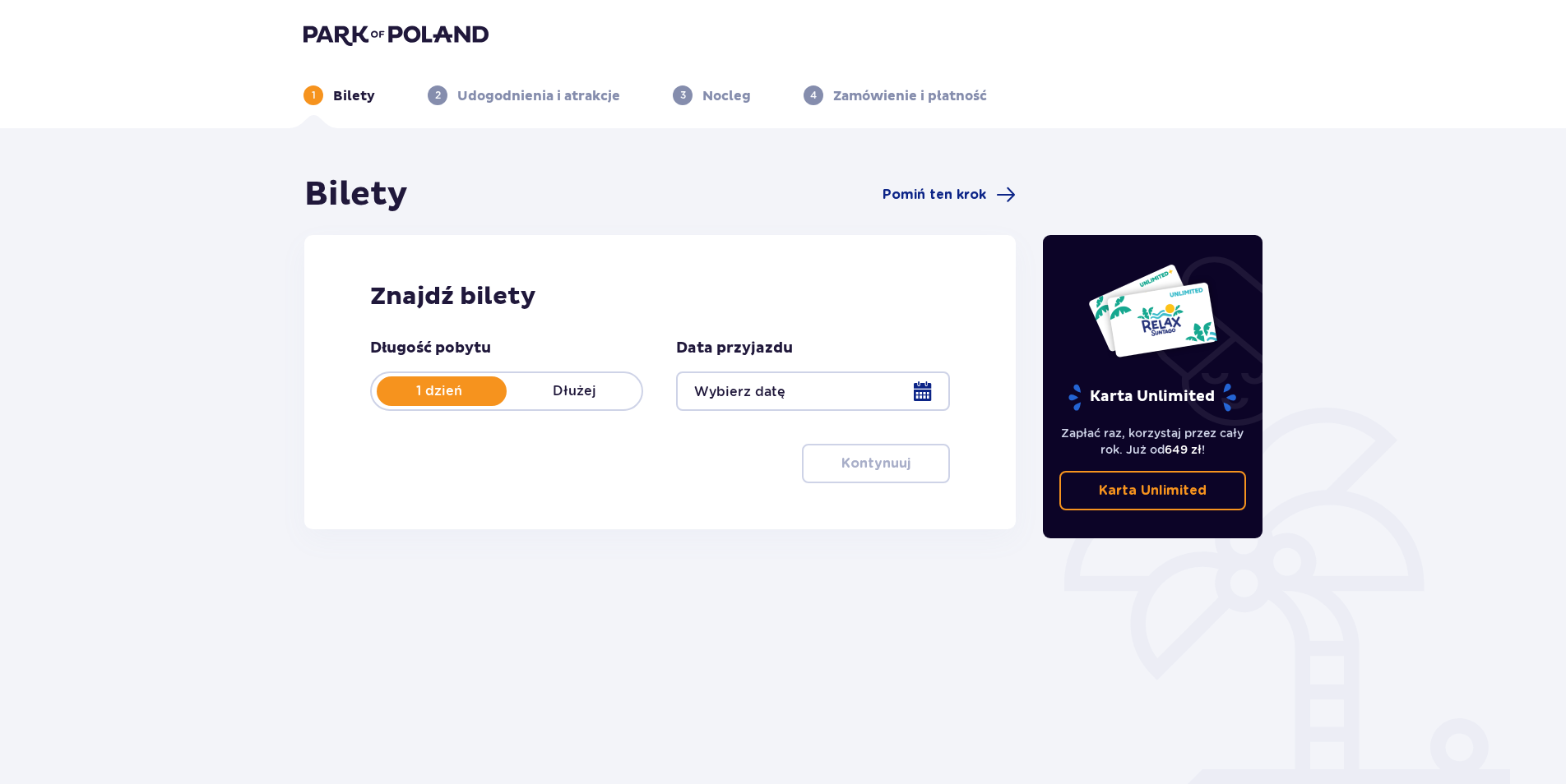
click at [770, 418] on div "Długość pobytu 1 dzień Dłużej Data przyjazdu Kontynuuj Przejdź do konfiguracji …" at bounding box center [659, 411] width 579 height 145
click at [768, 402] on div at bounding box center [812, 390] width 273 height 39
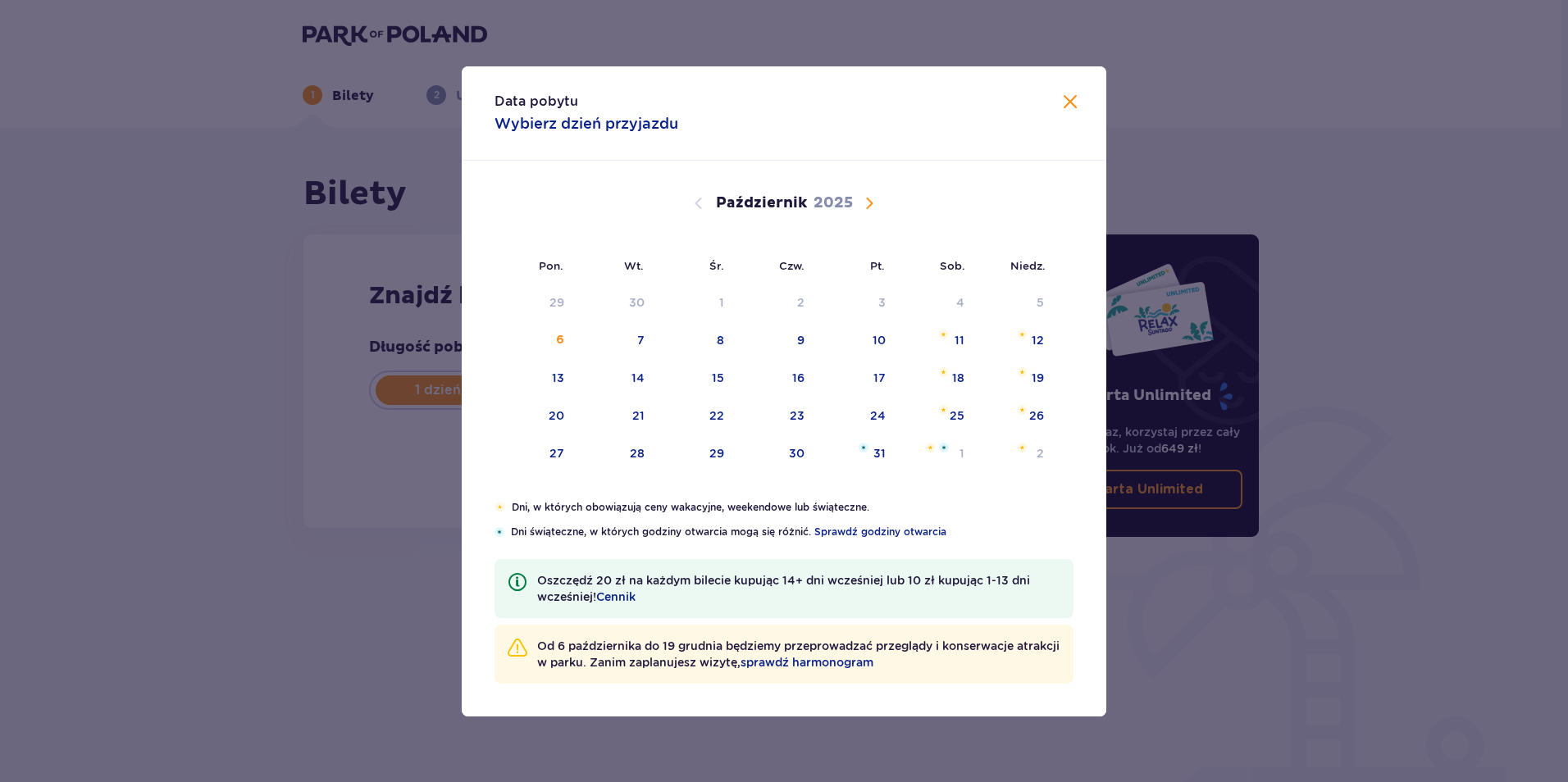
click at [868, 205] on span "Następny miesiąc" at bounding box center [869, 203] width 20 height 20
click at [891, 423] on div "21" at bounding box center [855, 417] width 80 height 36
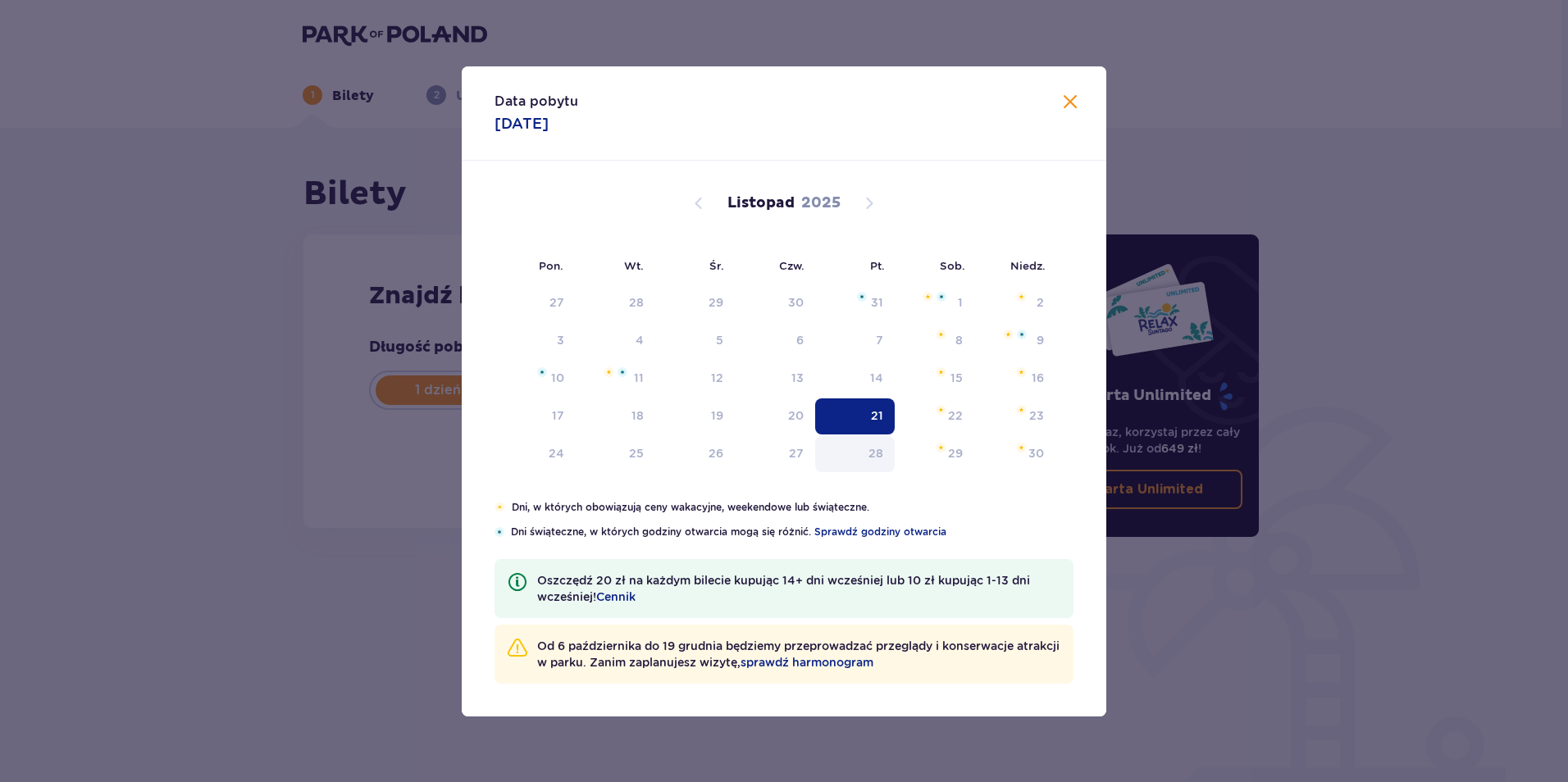
type input "21.11.25"
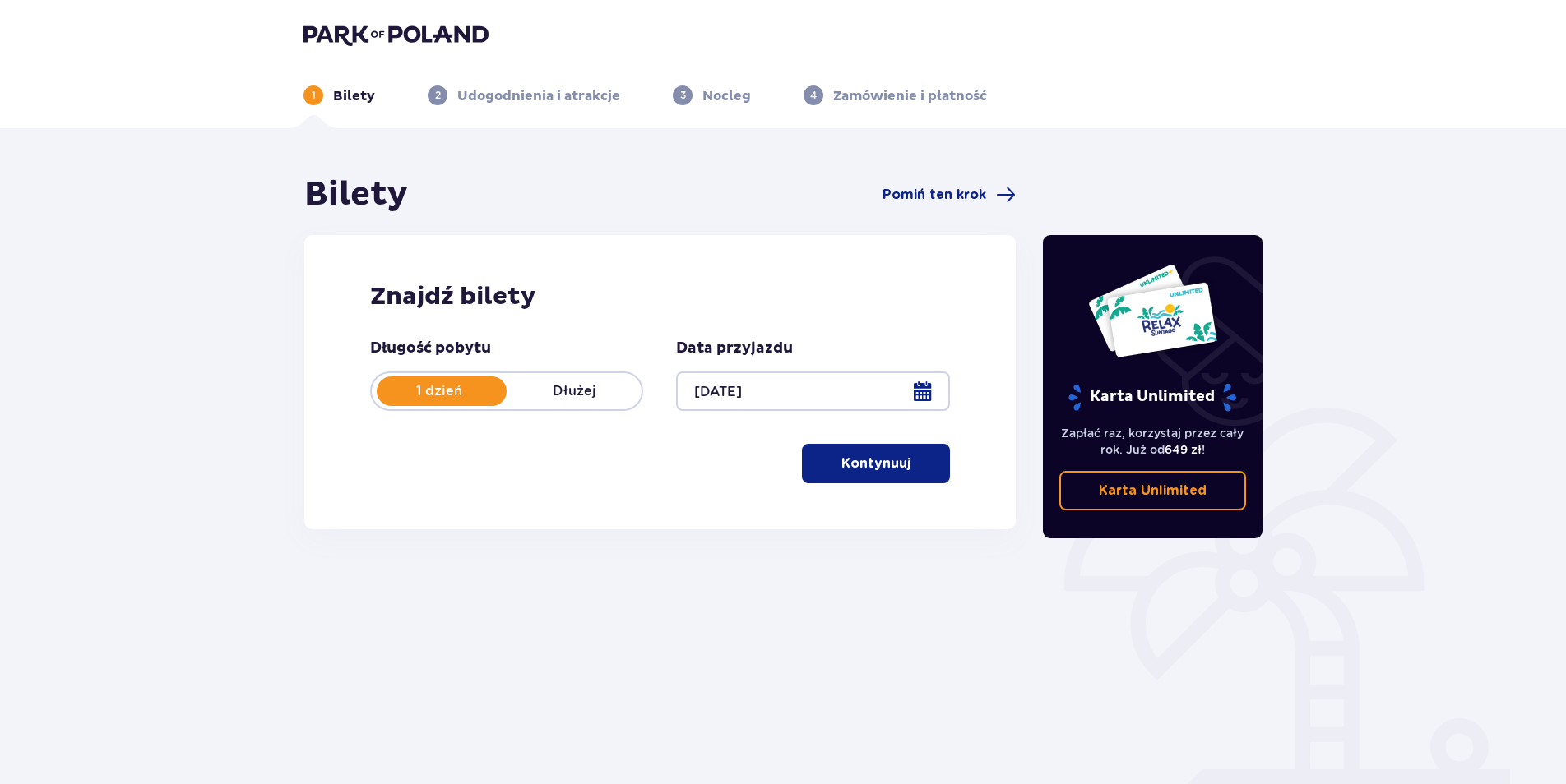
click at [832, 476] on button "Kontynuuj" at bounding box center [875, 463] width 148 height 39
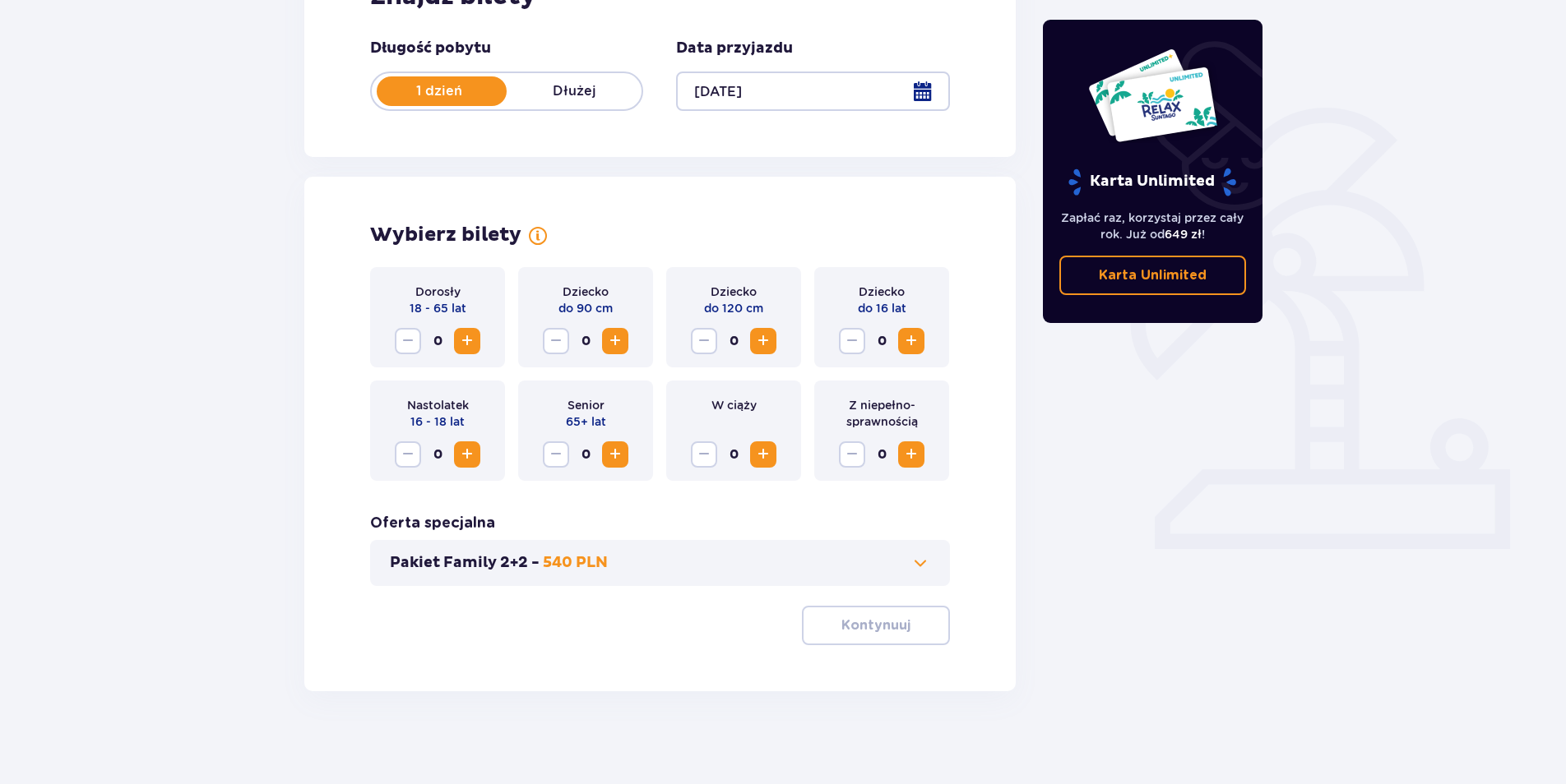
scroll to position [306, 0]
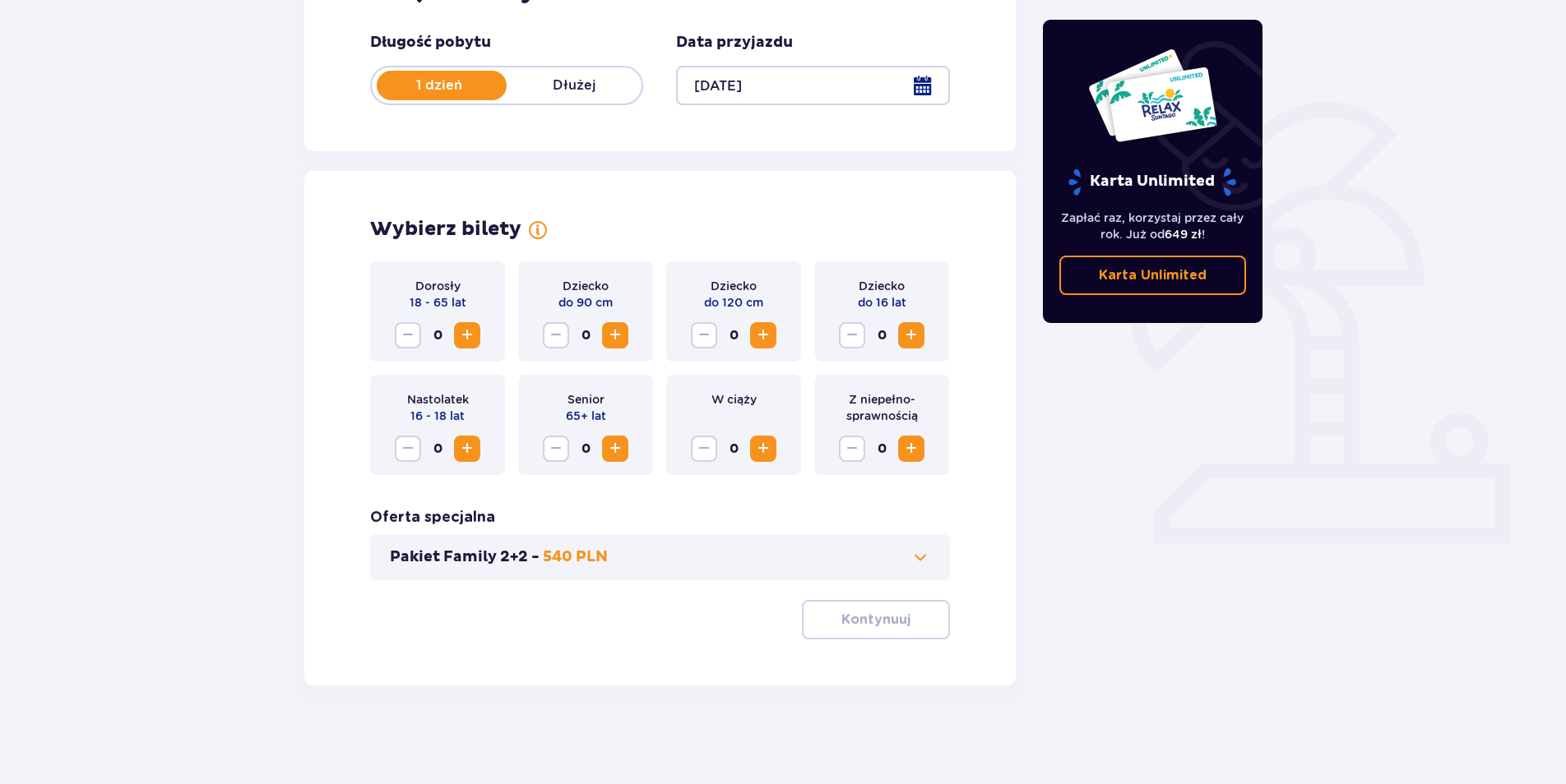
click at [470, 331] on span "Zwiększ" at bounding box center [467, 335] width 20 height 20
click at [879, 612] on p "Kontynuuj" at bounding box center [876, 619] width 69 height 18
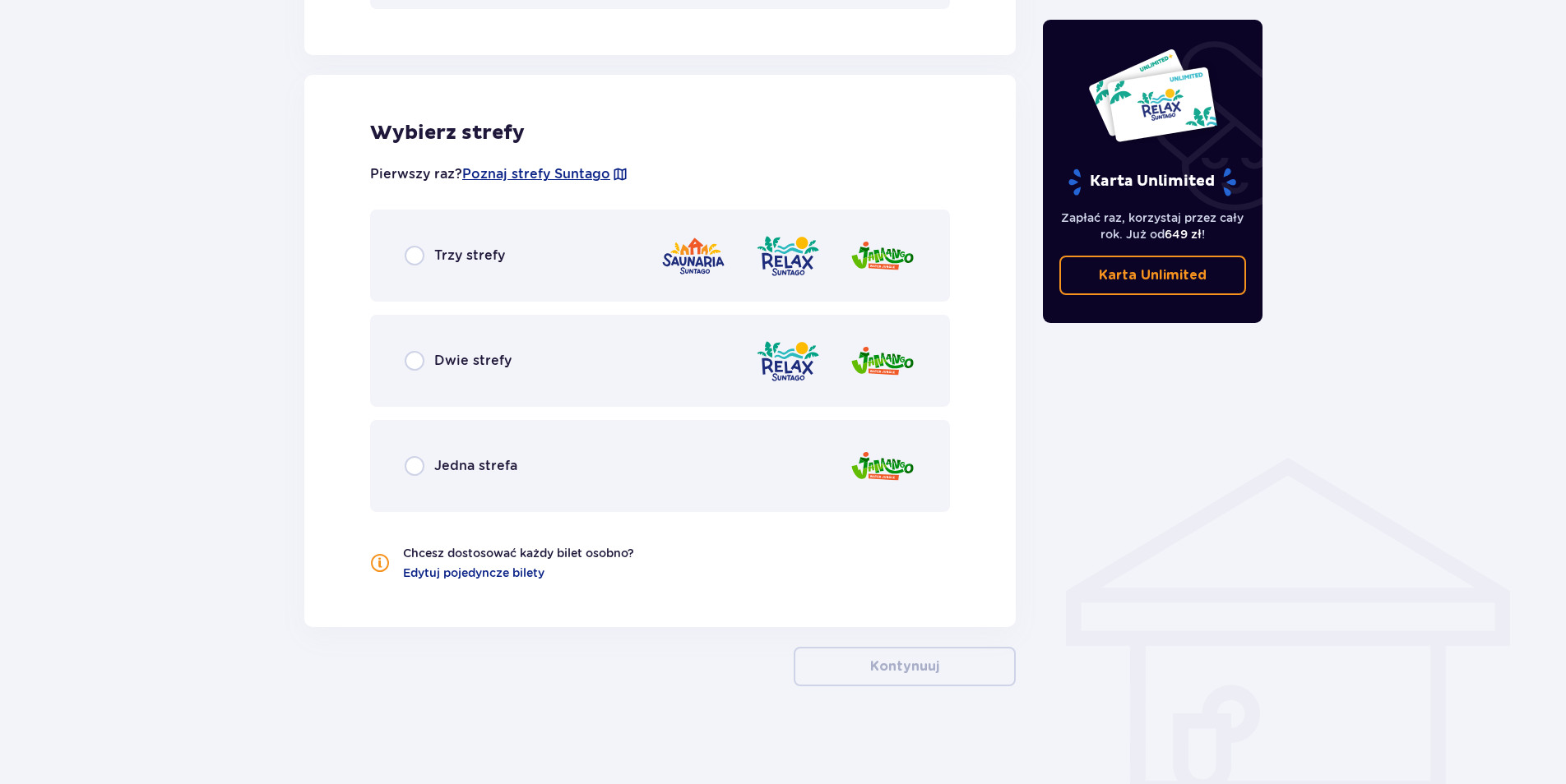
scroll to position [877, 0]
click at [505, 360] on span "Dwie strefy" at bounding box center [472, 360] width 77 height 18
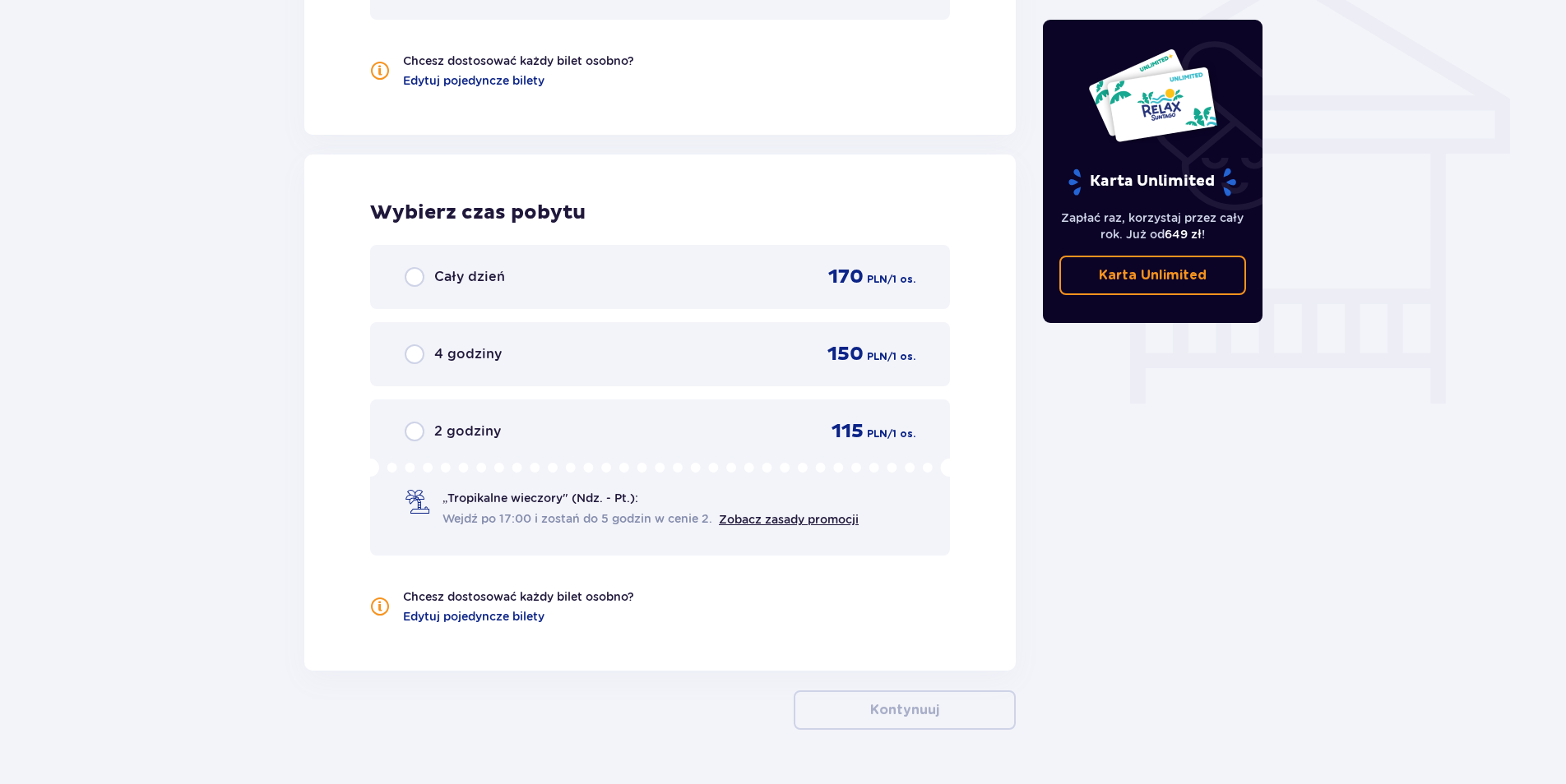
scroll to position [1249, 0]
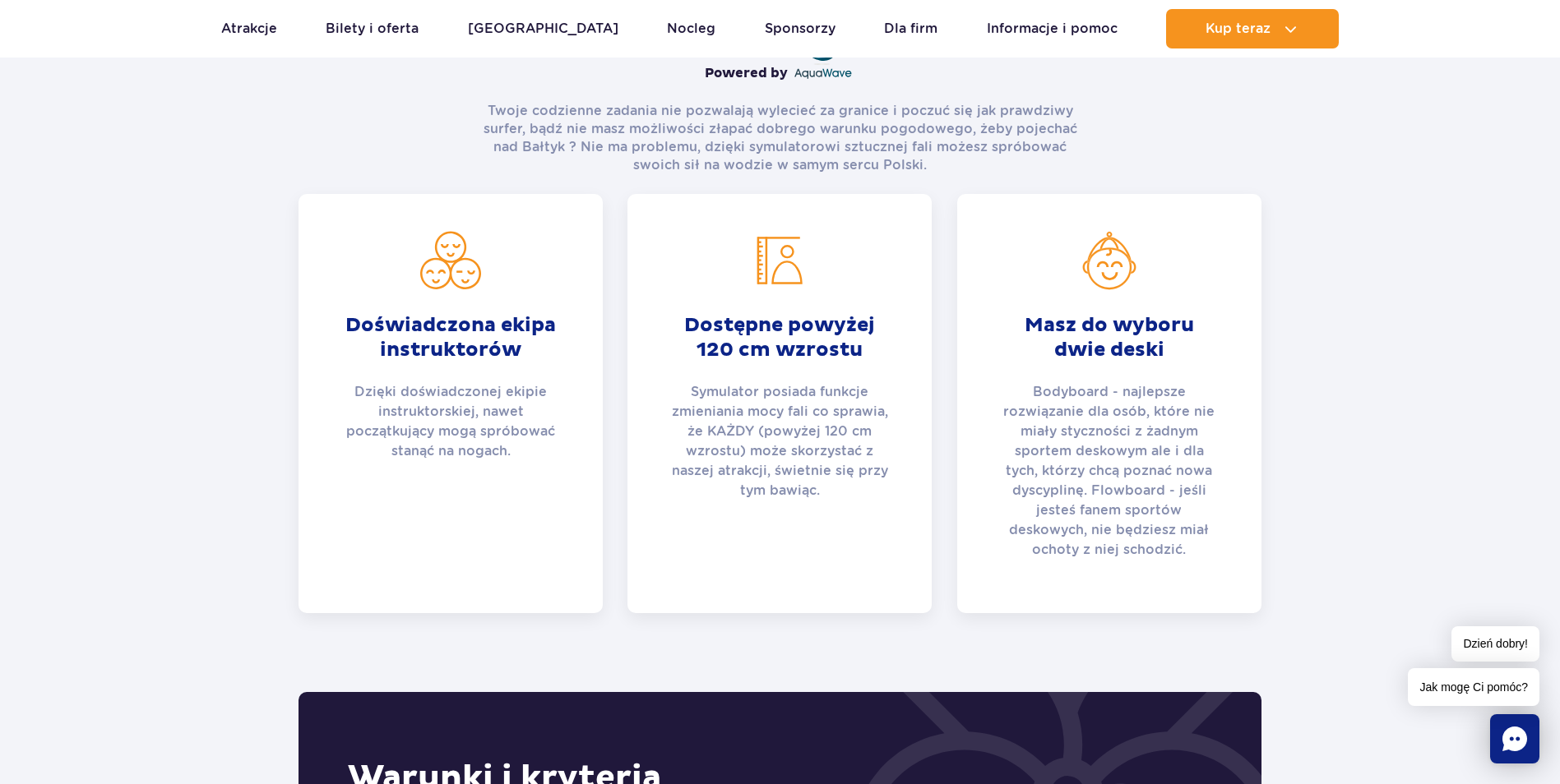
scroll to position [740, 0]
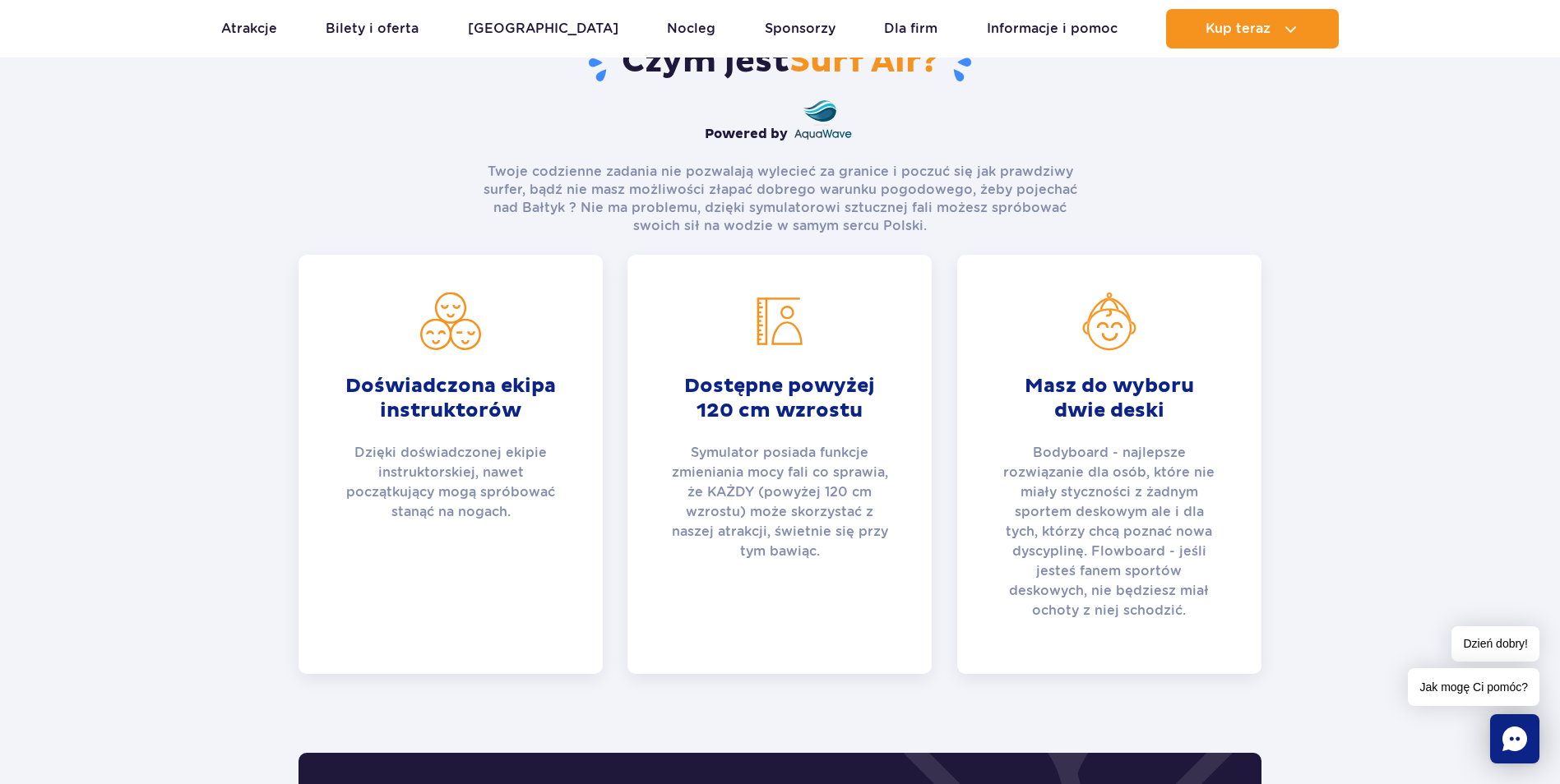
click at [616, 372] on div "Dostępne powyżej 120 cm wzrostu Symulator posiada funkcje zmieniania mocy fali …" at bounding box center [780, 464] width 329 height 419
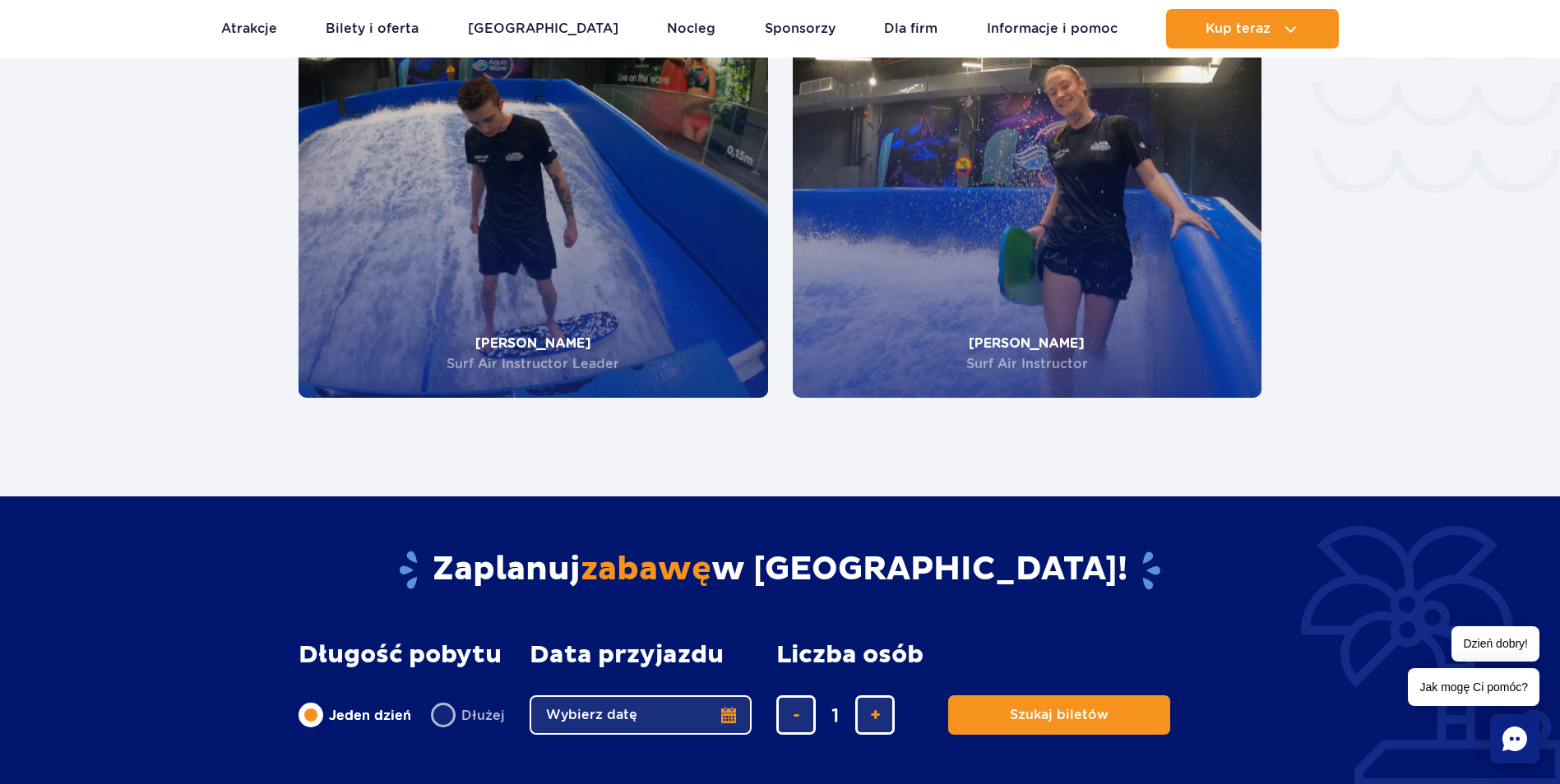
scroll to position [3123, 0]
